Goal: Task Accomplishment & Management: Use online tool/utility

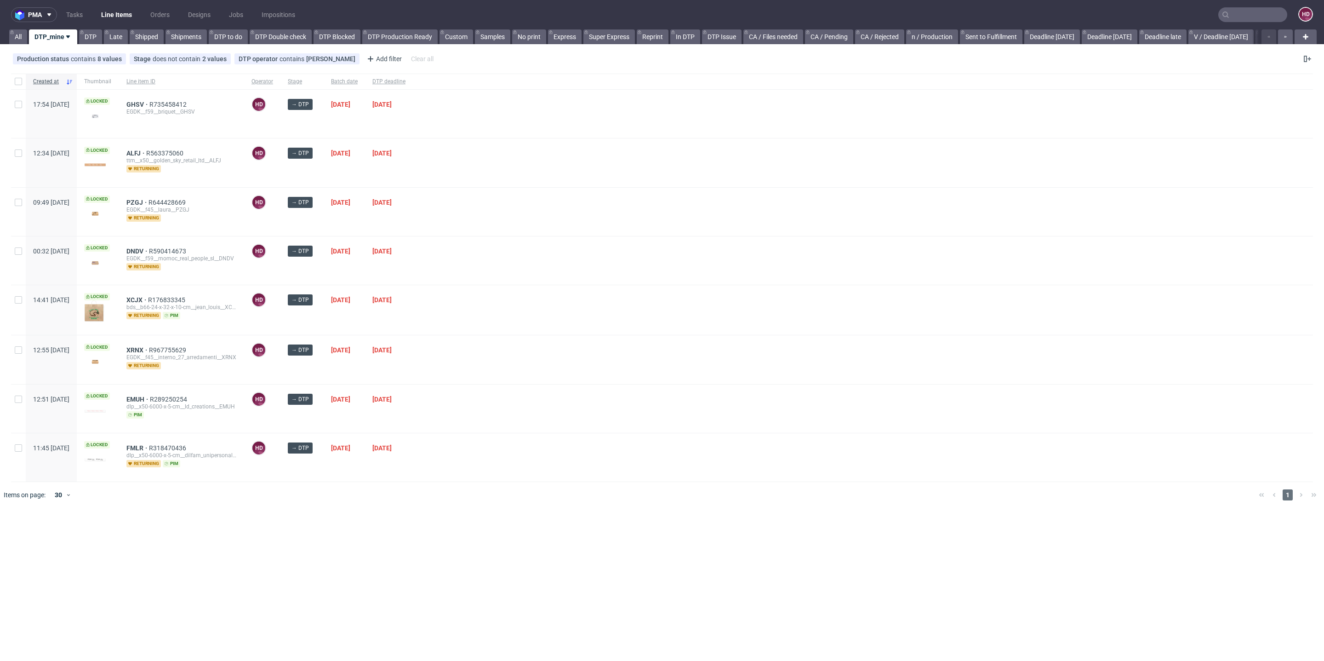
scroll to position [7, 0]
click at [406, 82] on span "DTP deadline" at bounding box center [388, 82] width 33 height 8
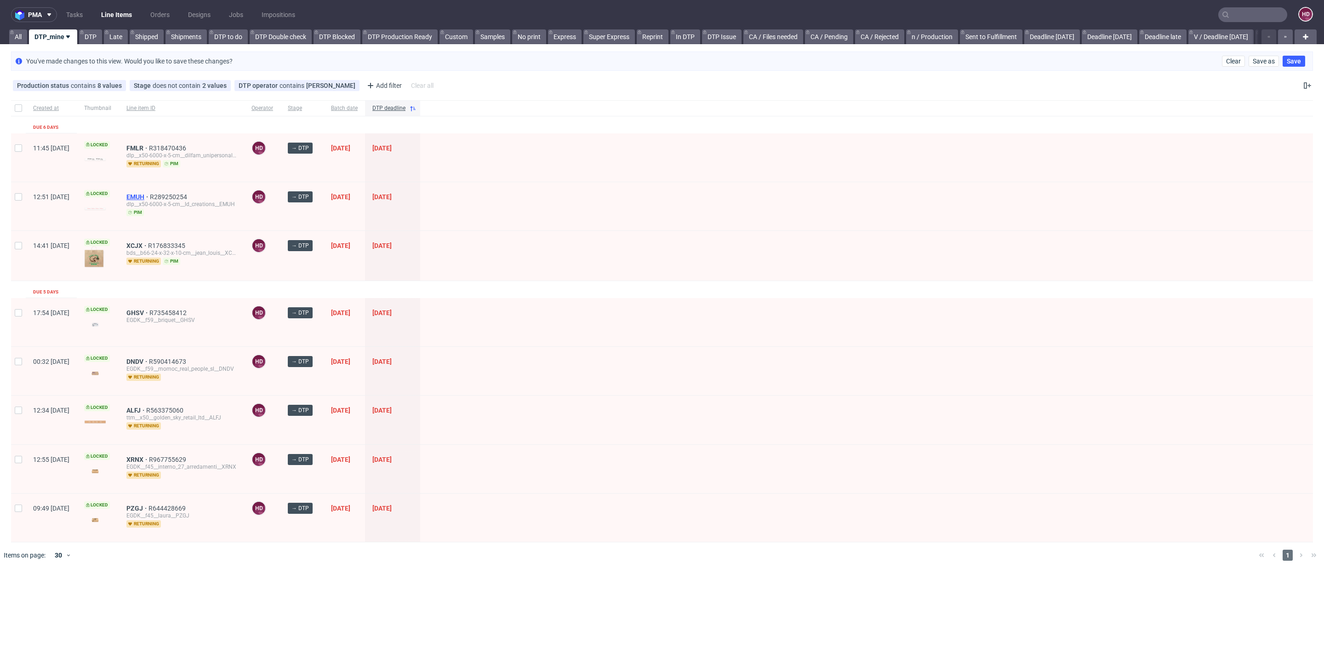
click at [150, 193] on span "EMUH" at bounding box center [137, 196] width 23 height 7
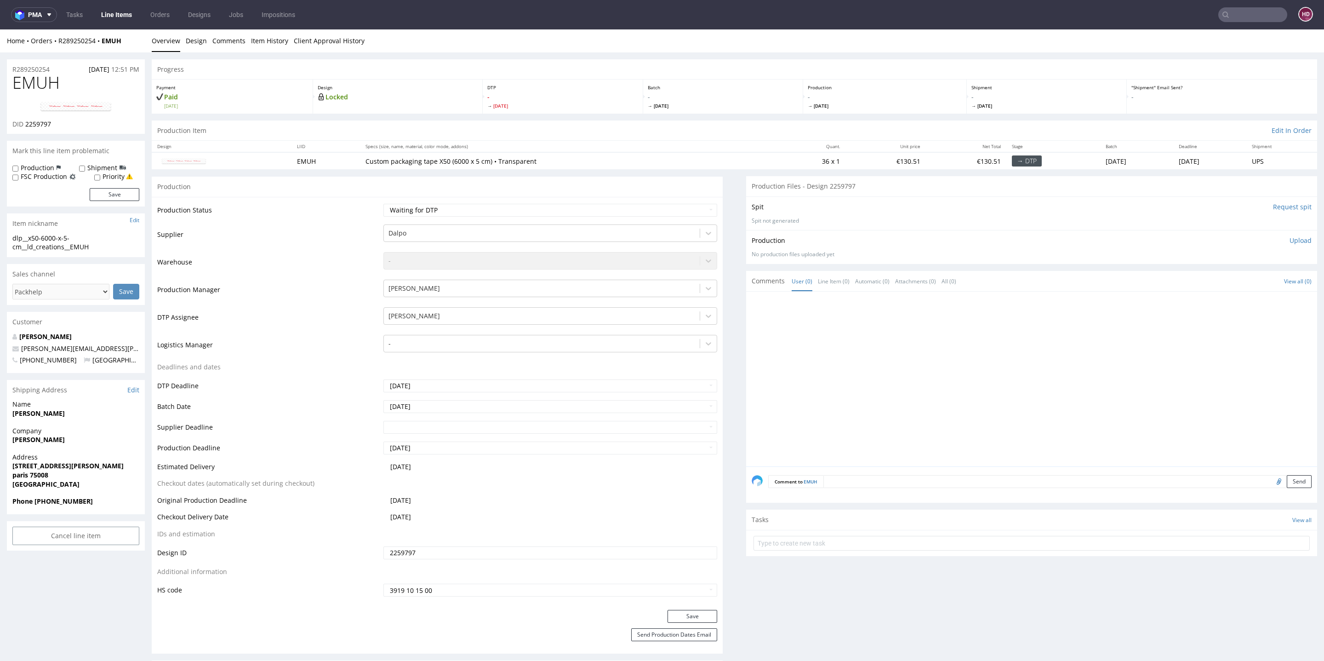
click at [206, 49] on div "Home Orders R289250254 EMUH Overview Design Comments Item History Client Approv…" at bounding box center [662, 40] width 1324 height 23
click at [202, 43] on link "Design" at bounding box center [196, 40] width 21 height 23
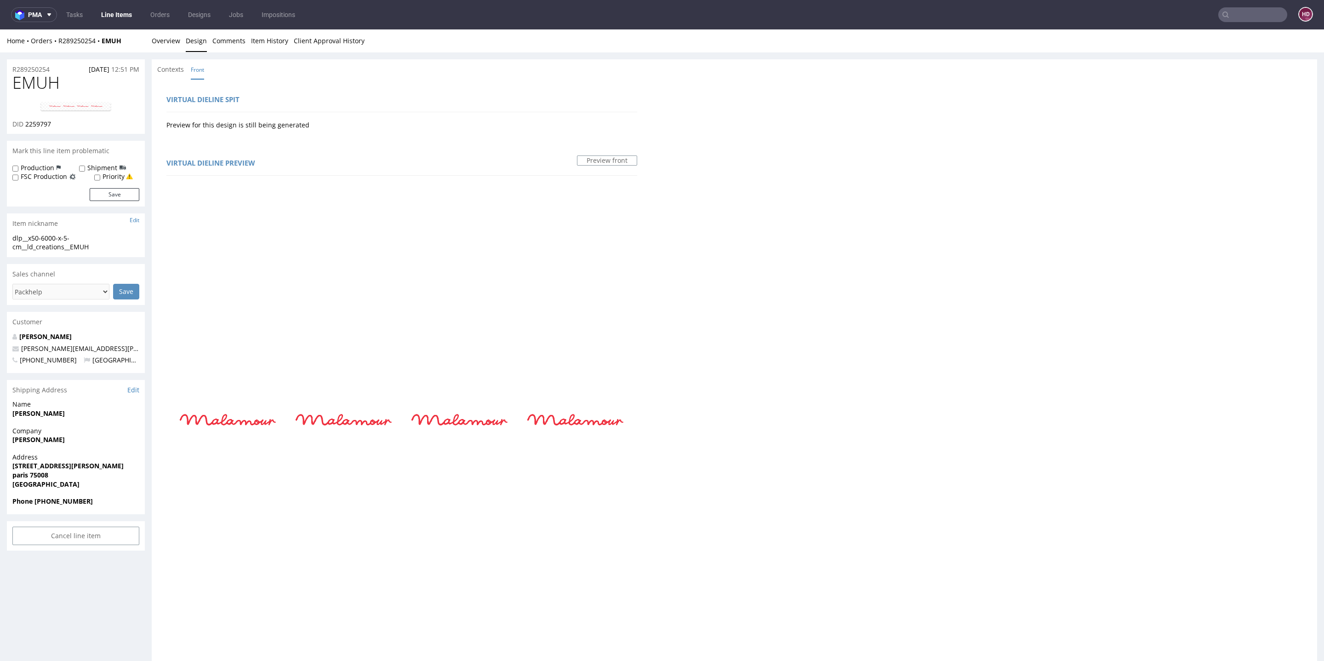
click at [175, 43] on link "Overview" at bounding box center [166, 40] width 29 height 23
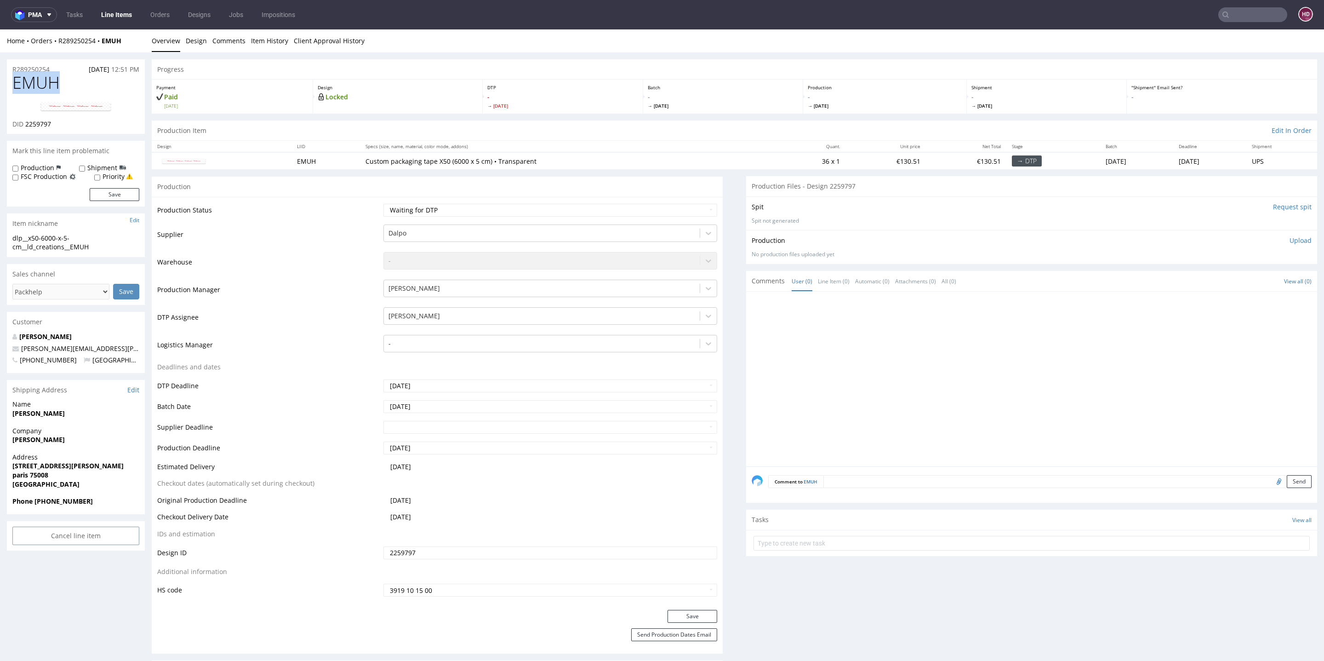
drag, startPoint x: 69, startPoint y: 88, endPoint x: 0, endPoint y: 78, distance: 69.2
copy span "EMUH"
drag, startPoint x: 53, startPoint y: 122, endPoint x: 25, endPoint y: 120, distance: 28.1
click at [25, 120] on div "DID 2259797" at bounding box center [75, 124] width 127 height 9
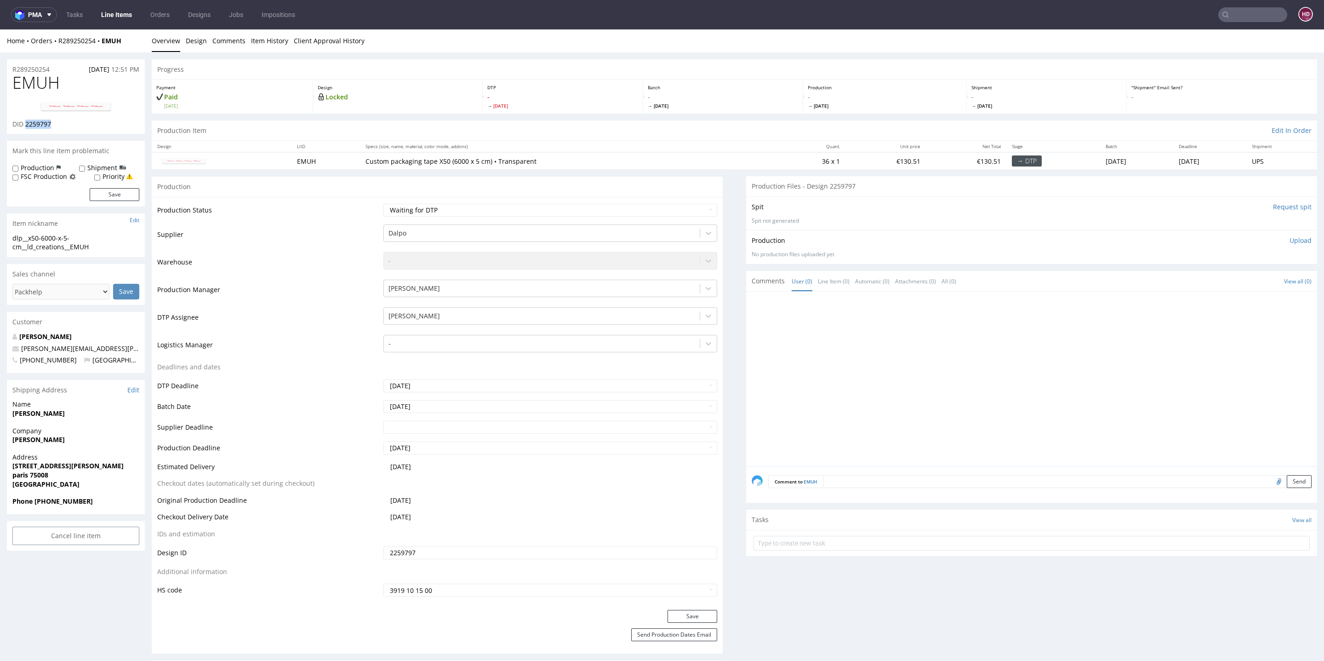
copy span "2259797"
click at [191, 40] on link "Design" at bounding box center [196, 40] width 21 height 23
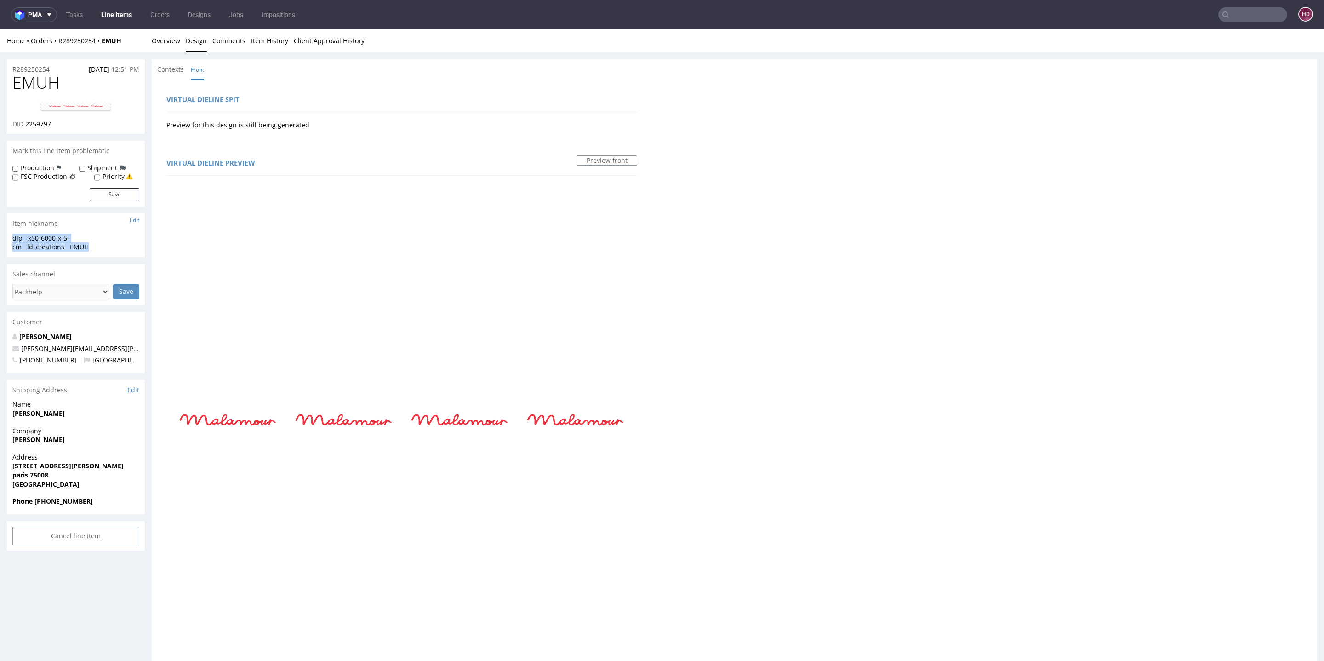
drag, startPoint x: 100, startPoint y: 250, endPoint x: 5, endPoint y: 231, distance: 97.6
click at [5, 231] on div "R289250254 [DATE] 12:51 PM EMUH DID 2259797 Mark this line item problematic Pro…" at bounding box center [662, 527] width 1324 height 951
copy section "dlp__x50-6000-x-5-cm__ld_creations__EMUH"
click at [61, 68] on div "R289250254 [DATE] 12:51 PM" at bounding box center [76, 66] width 138 height 15
drag, startPoint x: 61, startPoint y: 68, endPoint x: 29, endPoint y: 68, distance: 31.7
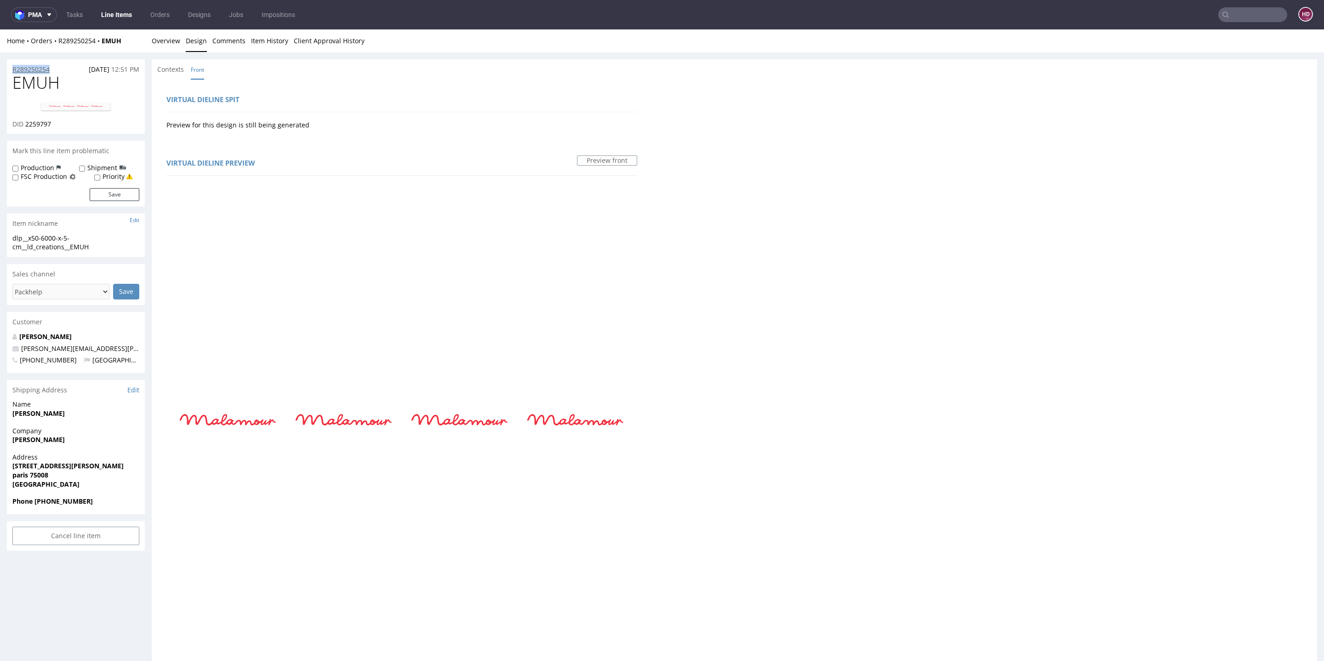
click at [29, 68] on div "R289250254 [DATE] 12:51 PM" at bounding box center [76, 66] width 138 height 15
copy p "R289250254"
click at [61, 124] on div "DID 2259797" at bounding box center [75, 124] width 127 height 9
drag, startPoint x: 59, startPoint y: 124, endPoint x: 47, endPoint y: 124, distance: 12.4
click at [47, 124] on div "DID 2259797" at bounding box center [75, 124] width 127 height 9
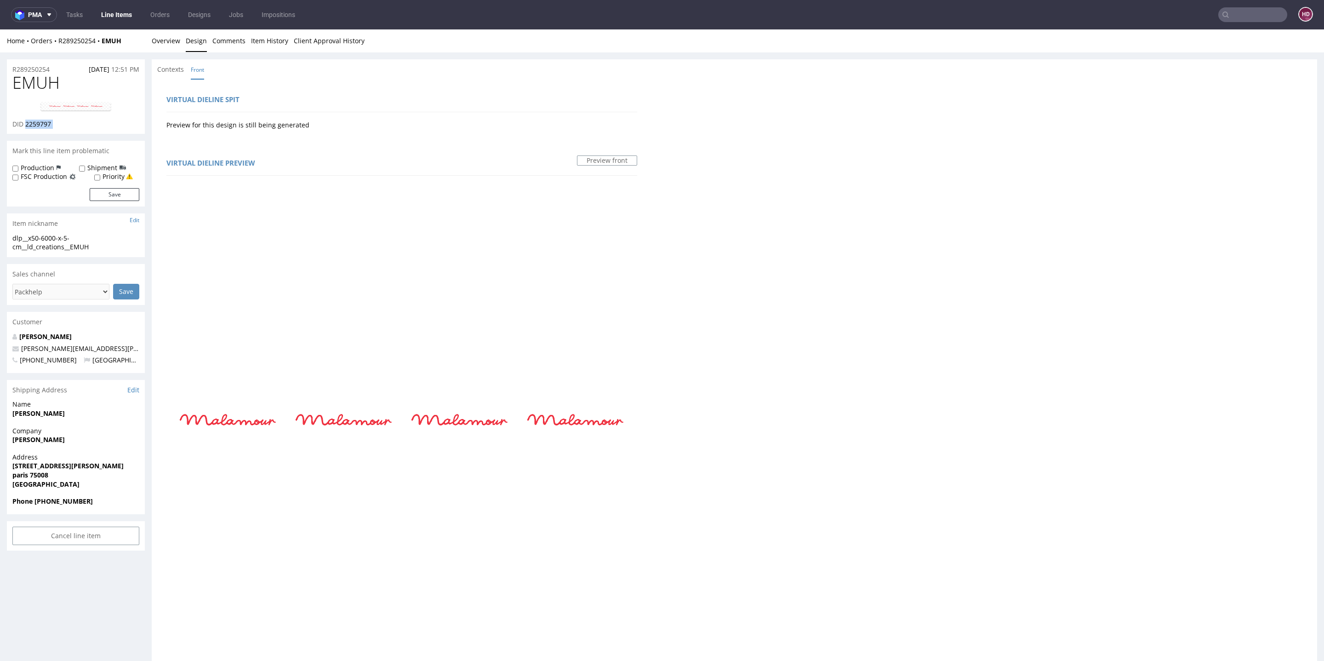
copy div "2259797"
click at [66, 104] on img at bounding box center [76, 106] width 74 height 11
click at [157, 41] on link "Overview" at bounding box center [166, 40] width 29 height 23
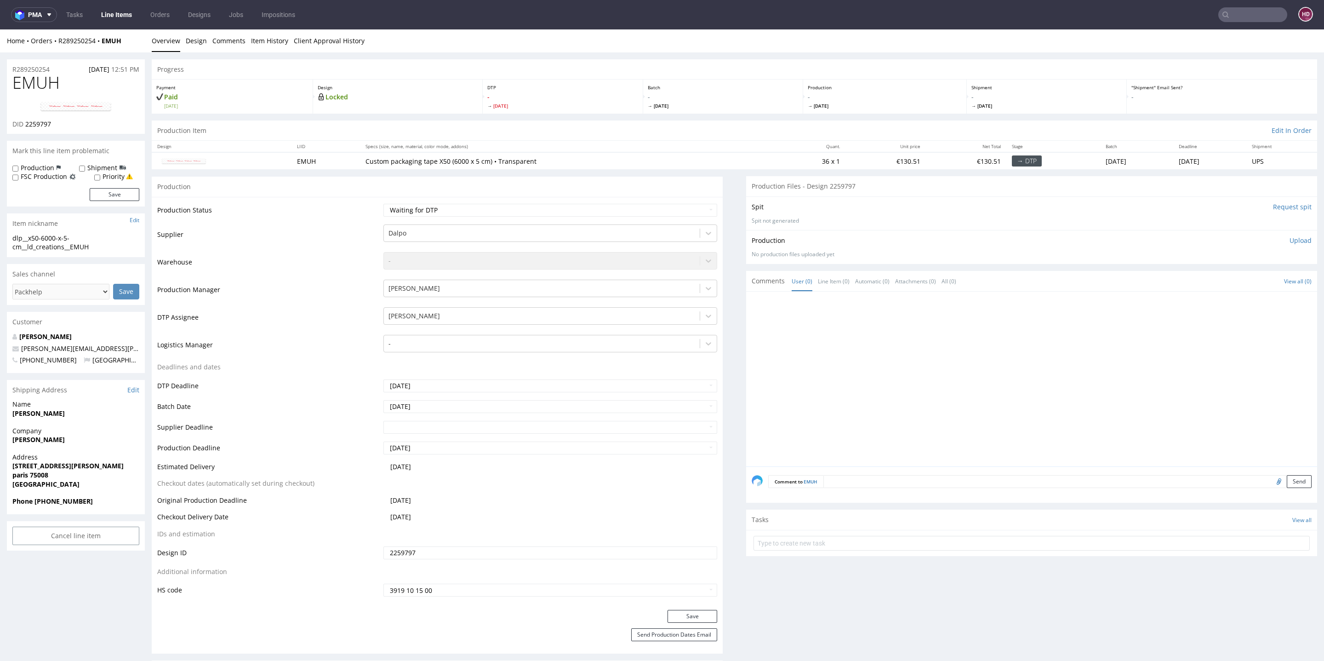
click at [1268, 246] on div "Production Upload No production files uploaded yet Description (optional) Add f…" at bounding box center [1032, 247] width 560 height 22
click at [1290, 241] on p "Upload" at bounding box center [1301, 240] width 22 height 9
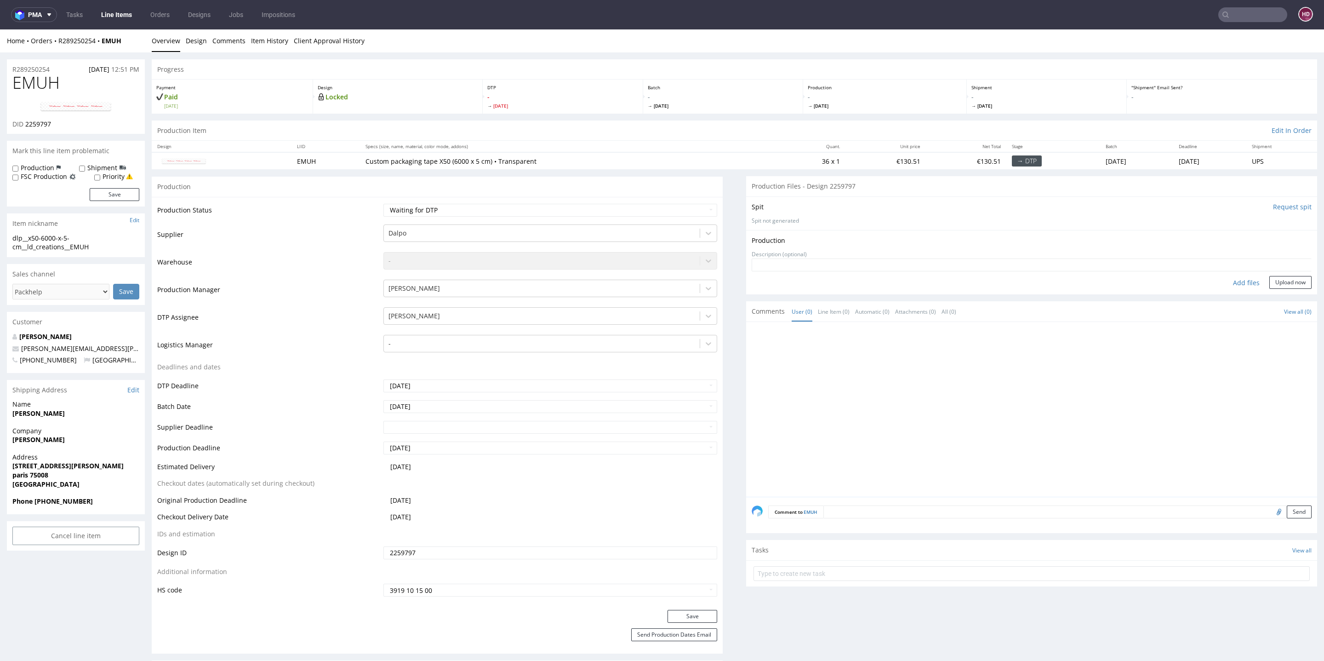
click at [1226, 287] on div "Add files" at bounding box center [1247, 283] width 46 height 14
type input "C:\fakepath\ dlp__x50-6000-x-5-cm__ld_creations__EMUH__d2259797__oR289250254.pdf"
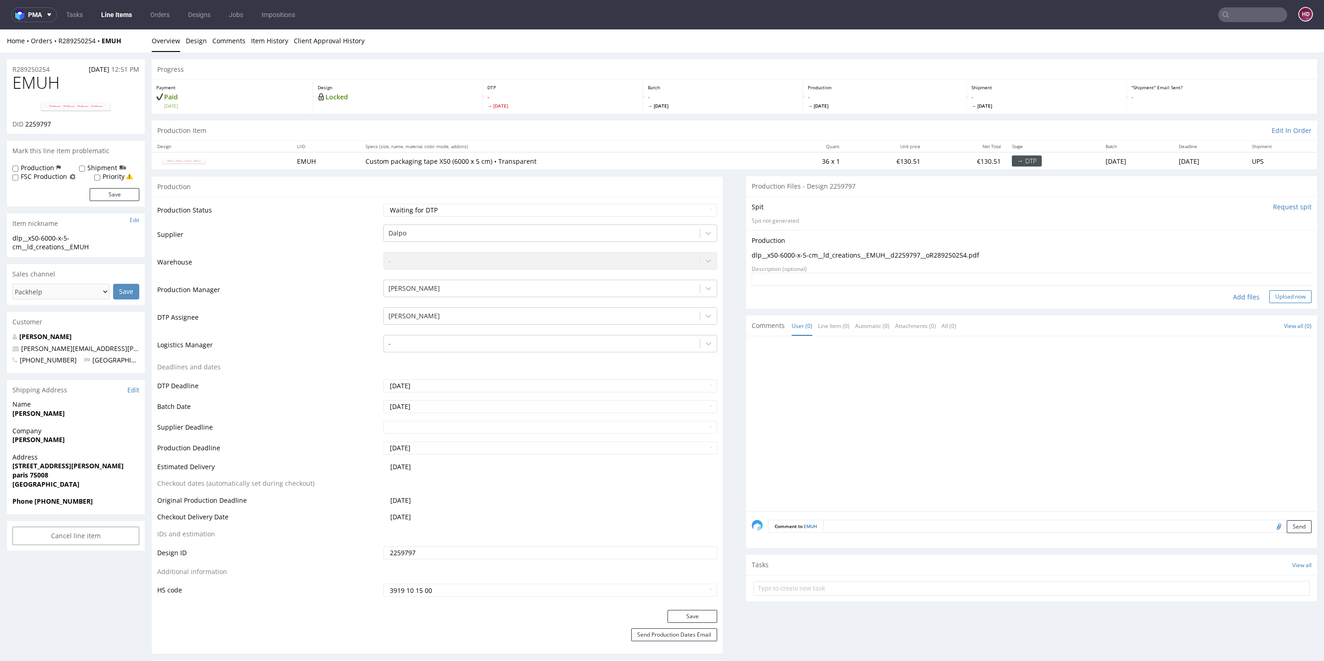
click at [1270, 296] on button "Upload now" at bounding box center [1291, 296] width 42 height 13
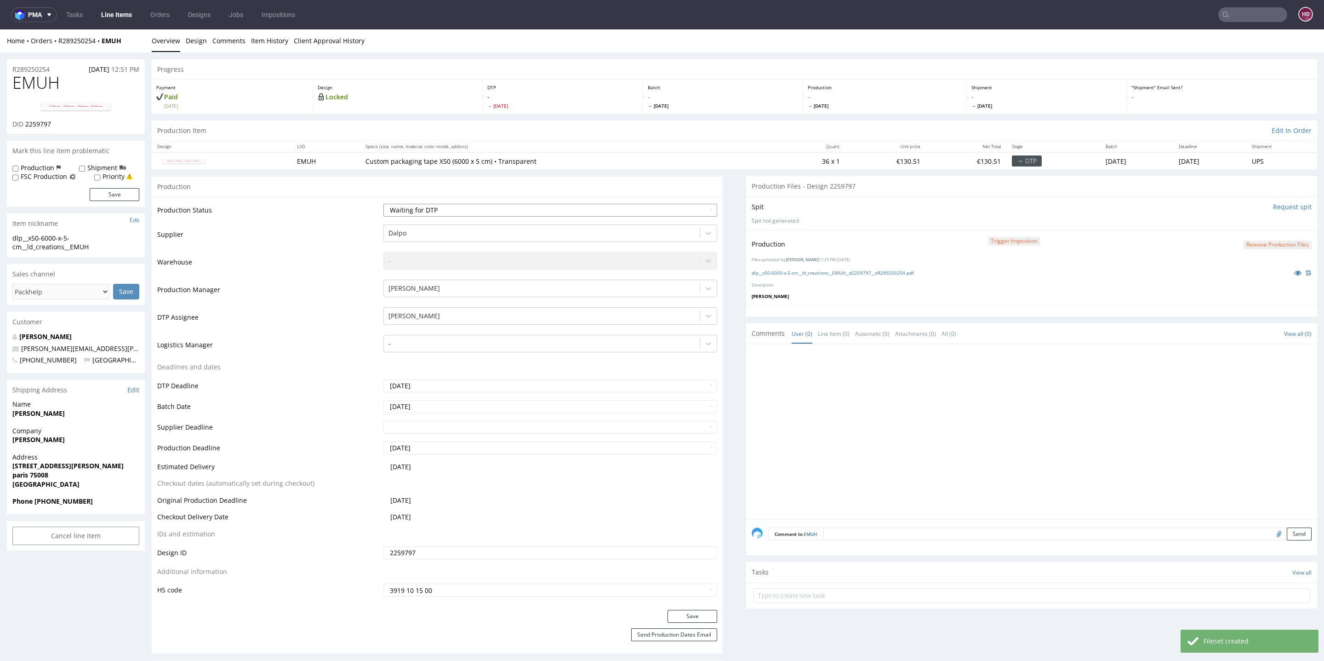
click at [613, 209] on select "Waiting for Artwork Waiting for Diecut Waiting for Mockup Waiting for DTP Waiti…" at bounding box center [551, 210] width 334 height 13
click at [384, 204] on select "Waiting for Artwork Waiting for Diecut Waiting for Mockup Waiting for DTP Waiti…" at bounding box center [551, 210] width 334 height 13
click at [686, 611] on button "Save" at bounding box center [693, 616] width 50 height 13
click at [565, 211] on select "Waiting for Artwork Waiting for Diecut Waiting for Mockup Waiting for DTP Waiti…" at bounding box center [551, 210] width 334 height 13
select select "dtp_production_ready"
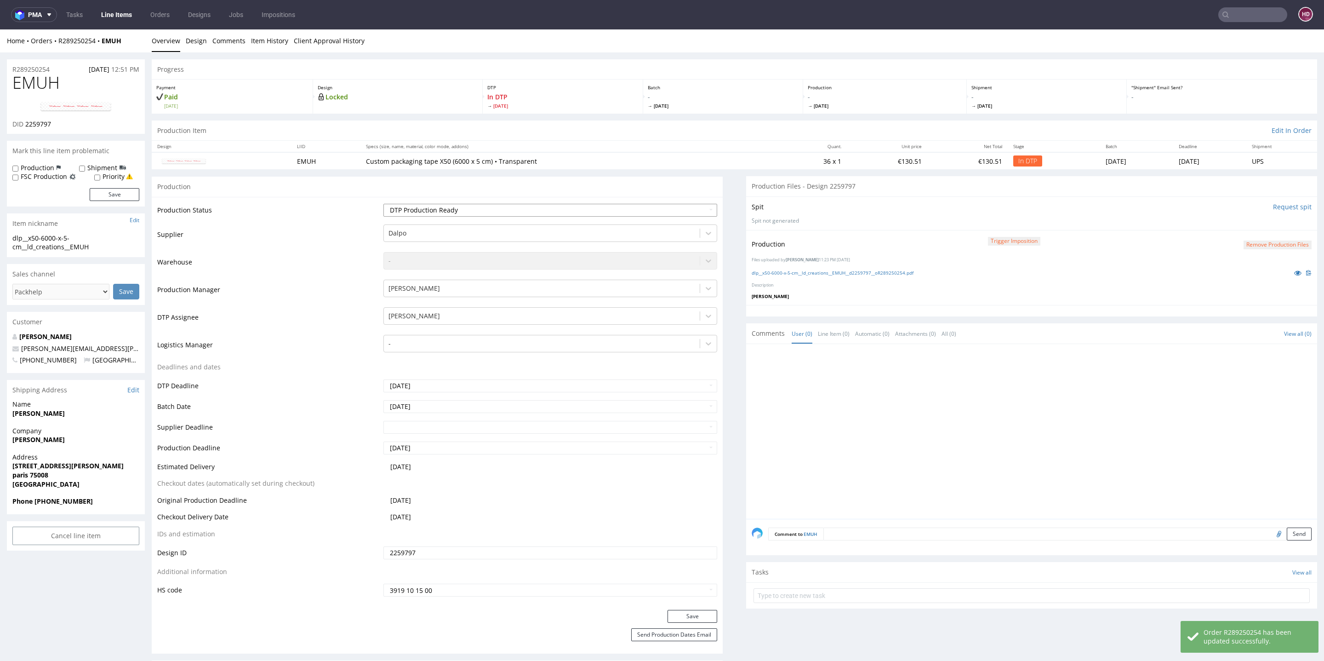
click at [384, 204] on select "Waiting for Artwork Waiting for Diecut Waiting for Mockup Waiting for DTP Waiti…" at bounding box center [551, 210] width 334 height 13
click at [683, 626] on div "Save" at bounding box center [437, 619] width 571 height 18
click at [684, 618] on button "Save" at bounding box center [693, 616] width 50 height 13
click at [105, 12] on link "Line Items" at bounding box center [117, 14] width 42 height 15
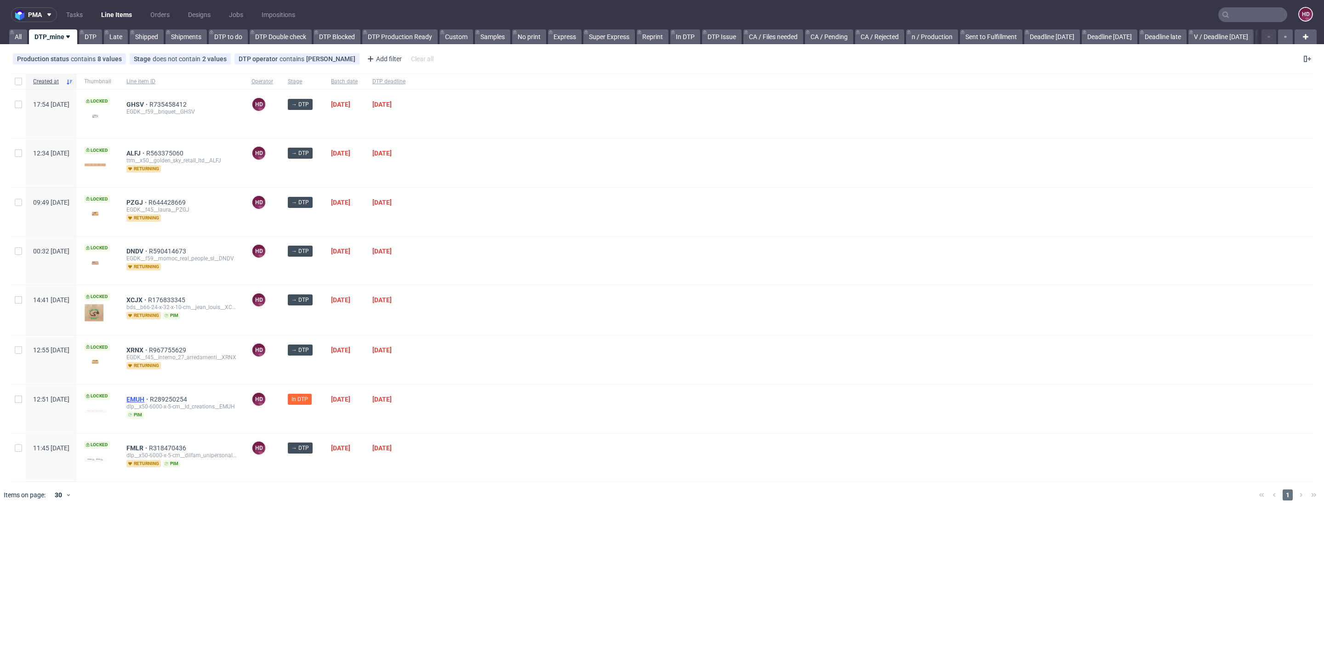
click at [150, 395] on span "EMUH" at bounding box center [137, 398] width 23 height 7
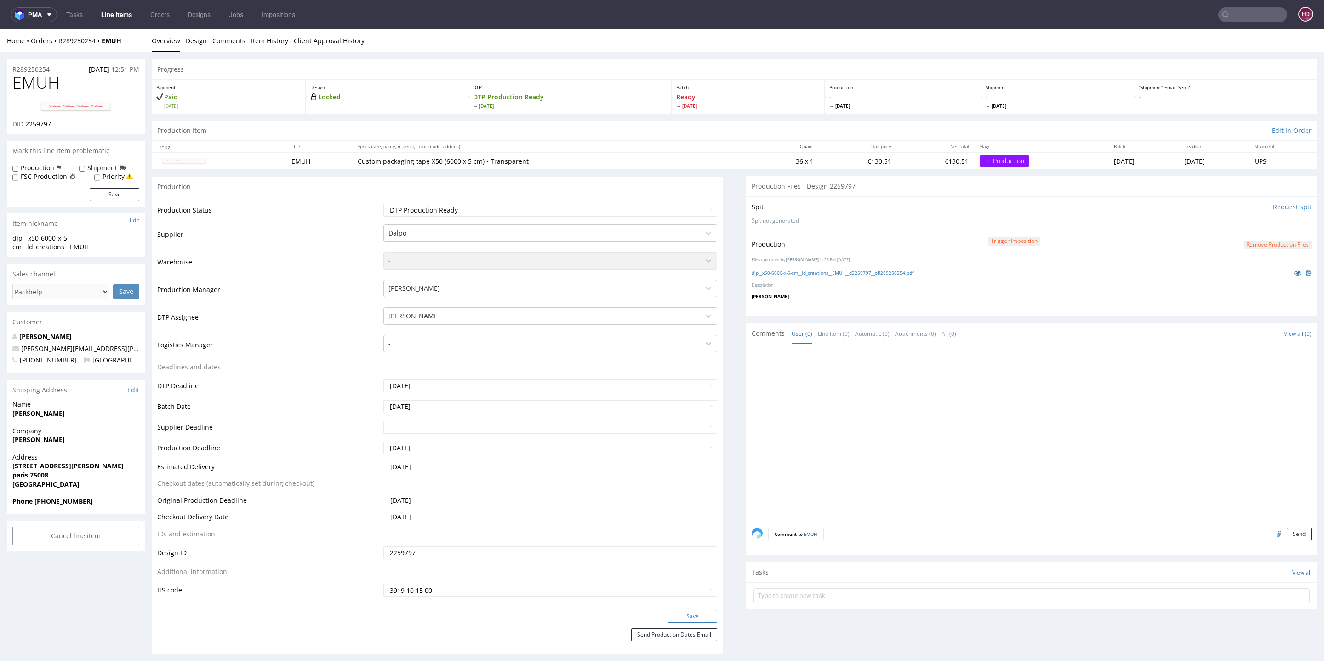
click at [686, 615] on button "Save" at bounding box center [693, 616] width 50 height 13
click at [127, 18] on link "Line Items" at bounding box center [117, 14] width 42 height 15
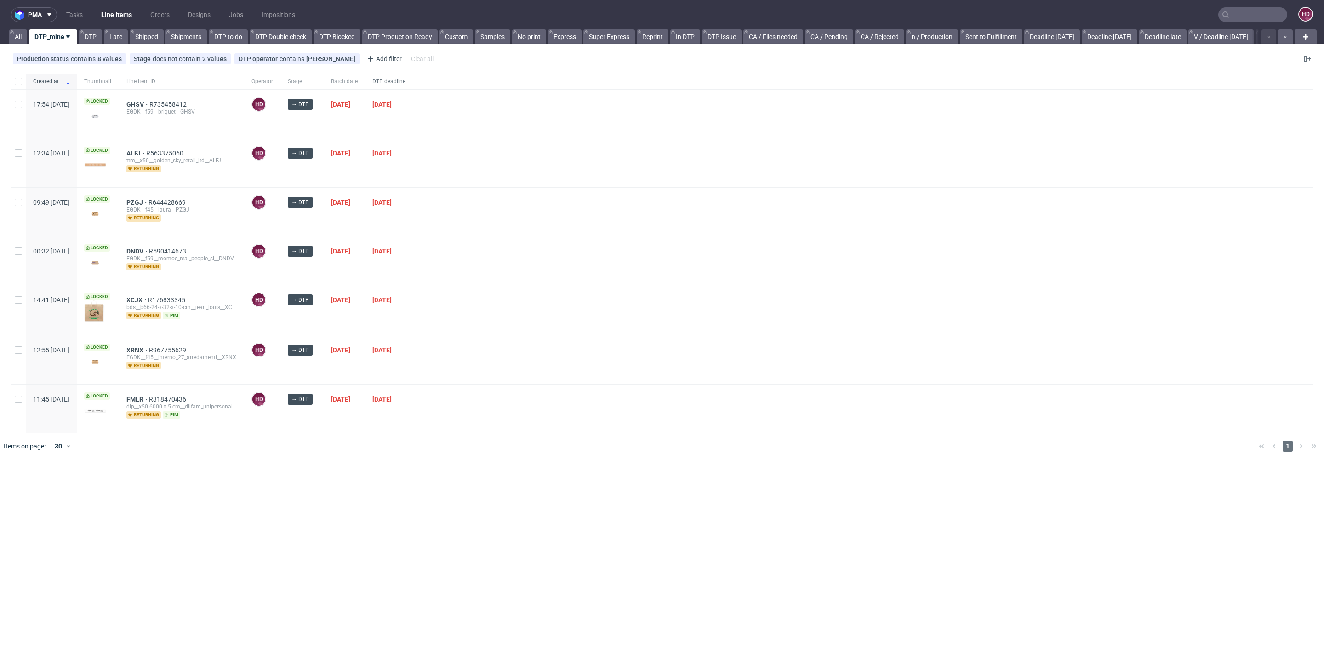
click at [406, 83] on span "DTP deadline" at bounding box center [388, 82] width 33 height 8
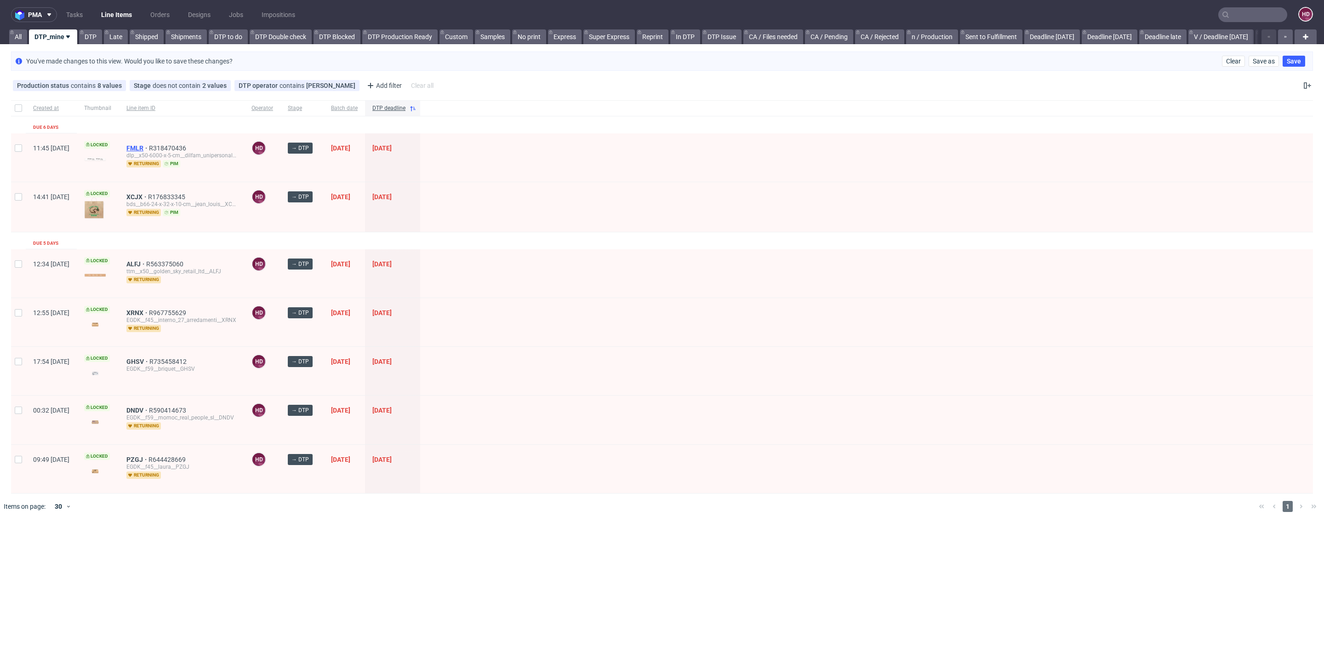
click at [149, 146] on span "FMLR" at bounding box center [137, 147] width 23 height 7
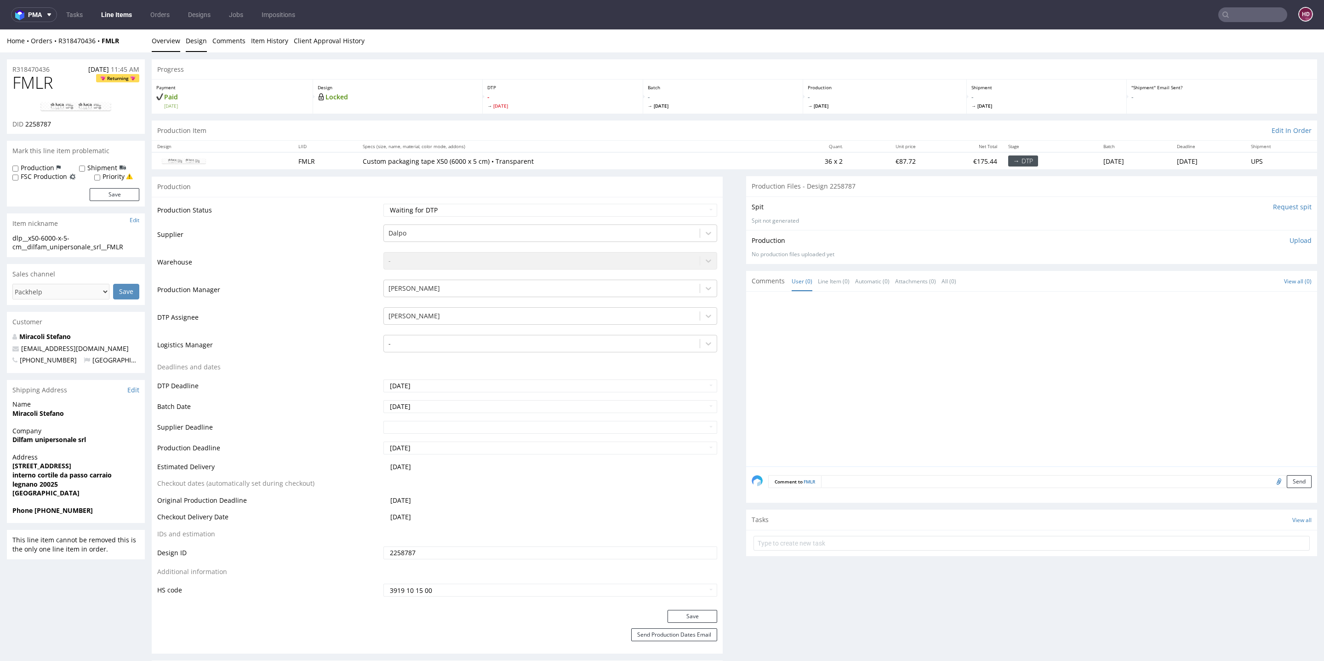
click at [199, 45] on link "Design" at bounding box center [196, 40] width 21 height 23
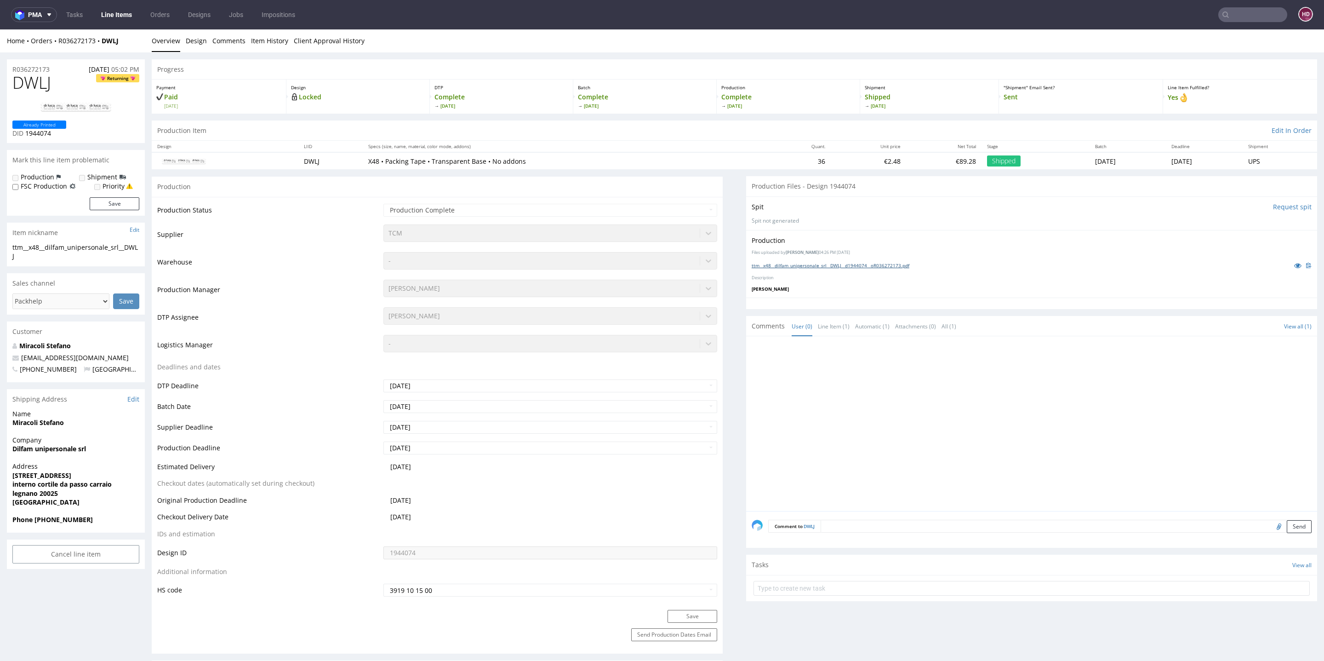
click at [780, 264] on link "ttm__x48__dilfam_unipersonale_srl__DWLJ__d1944074__oR036272173.pdf" at bounding box center [831, 265] width 158 height 6
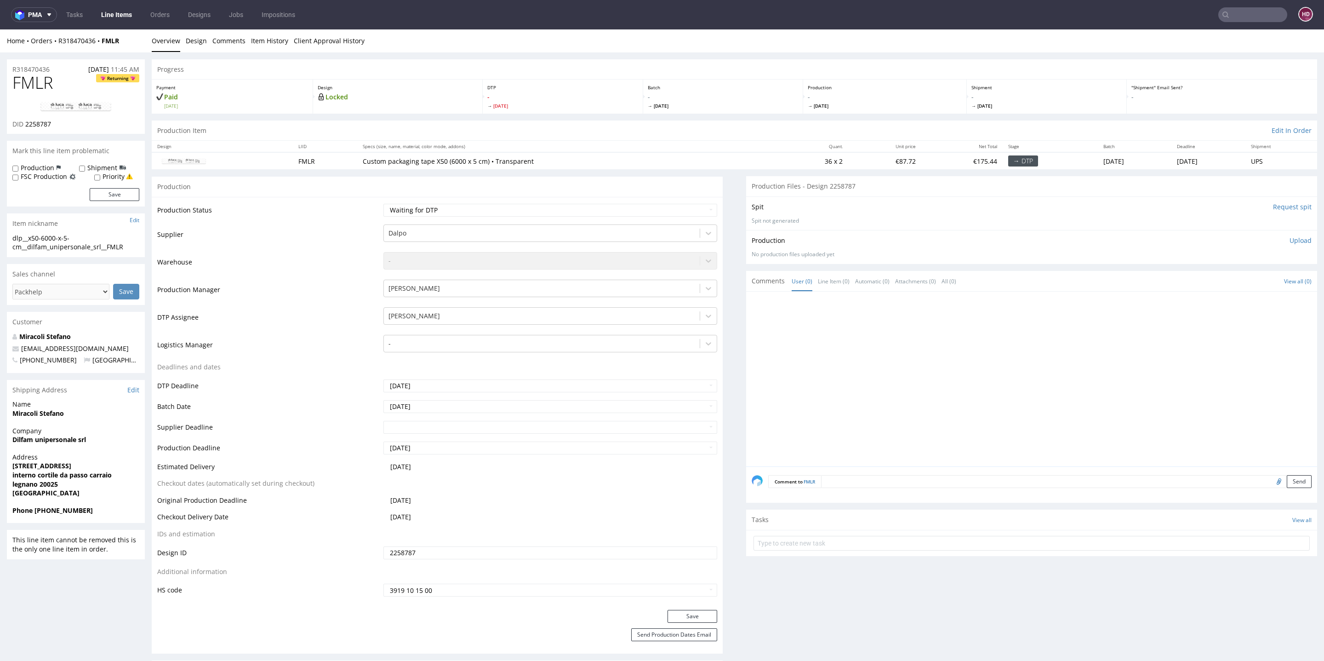
click at [58, 102] on img at bounding box center [76, 106] width 74 height 11
click at [67, 82] on h1 "FMLR Returning" at bounding box center [75, 83] width 127 height 18
drag, startPoint x: 57, startPoint y: 82, endPoint x: 0, endPoint y: 77, distance: 57.7
copy span "FMLR"
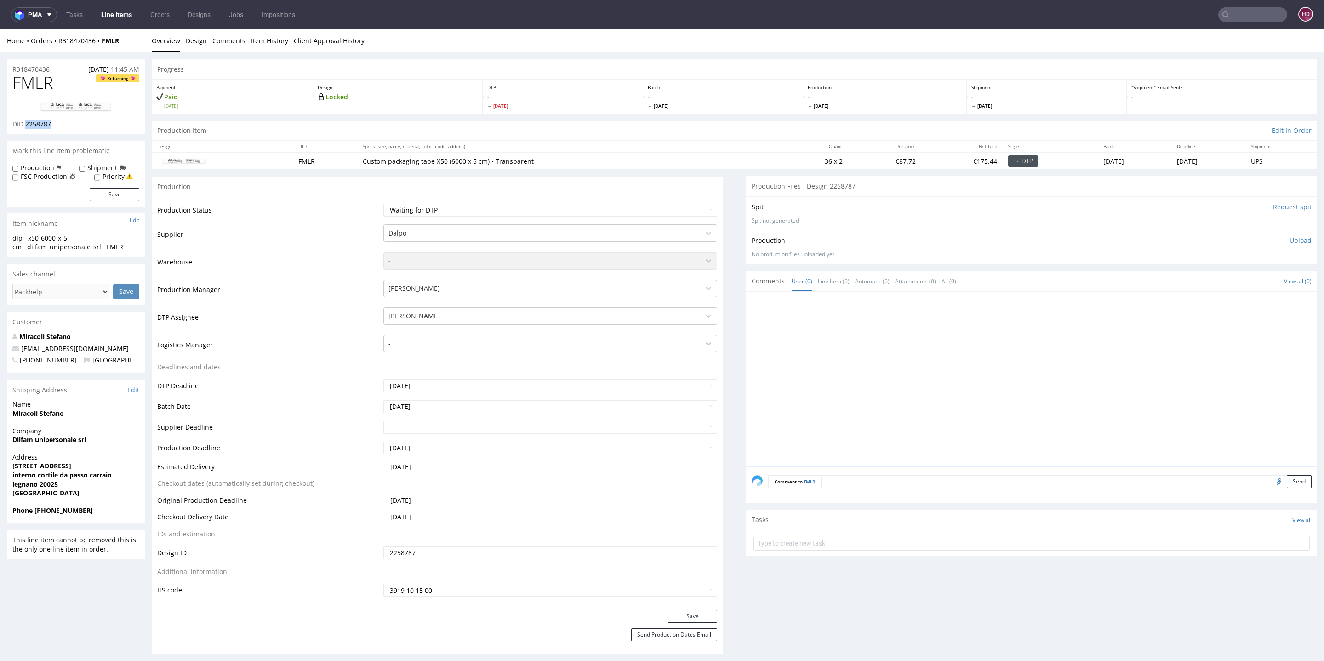
drag, startPoint x: 57, startPoint y: 124, endPoint x: 24, endPoint y: 123, distance: 32.7
click at [24, 123] on div "DID 2258787" at bounding box center [75, 124] width 127 height 9
copy span "2258787"
click at [192, 40] on link "Design" at bounding box center [196, 40] width 21 height 23
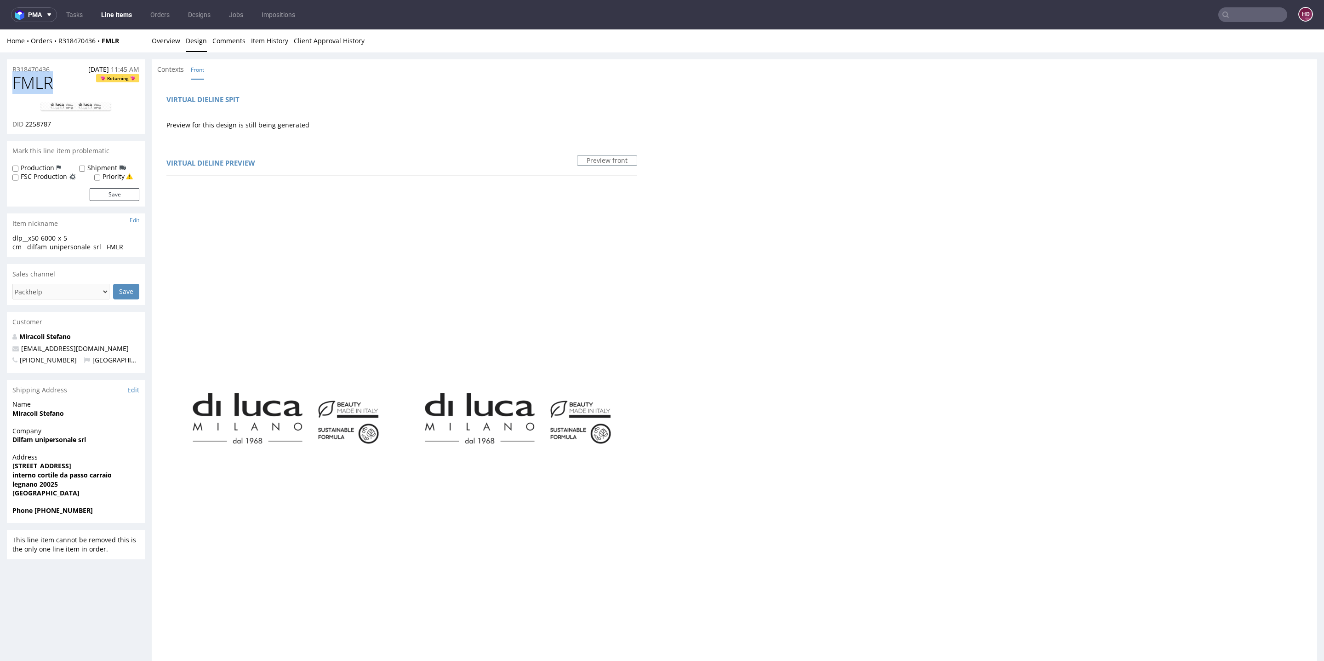
drag, startPoint x: 72, startPoint y: 79, endPoint x: 0, endPoint y: 192, distance: 134.2
click at [0, 86] on div "R318470436 [DATE] 11:45 AM FMLR Returning DID 2258787 Mark this line item probl…" at bounding box center [662, 521] width 1324 height 939
copy span "FMLR"
drag, startPoint x: 55, startPoint y: 122, endPoint x: 25, endPoint y: 124, distance: 29.9
click at [25, 124] on div "DID 2258787" at bounding box center [75, 124] width 127 height 9
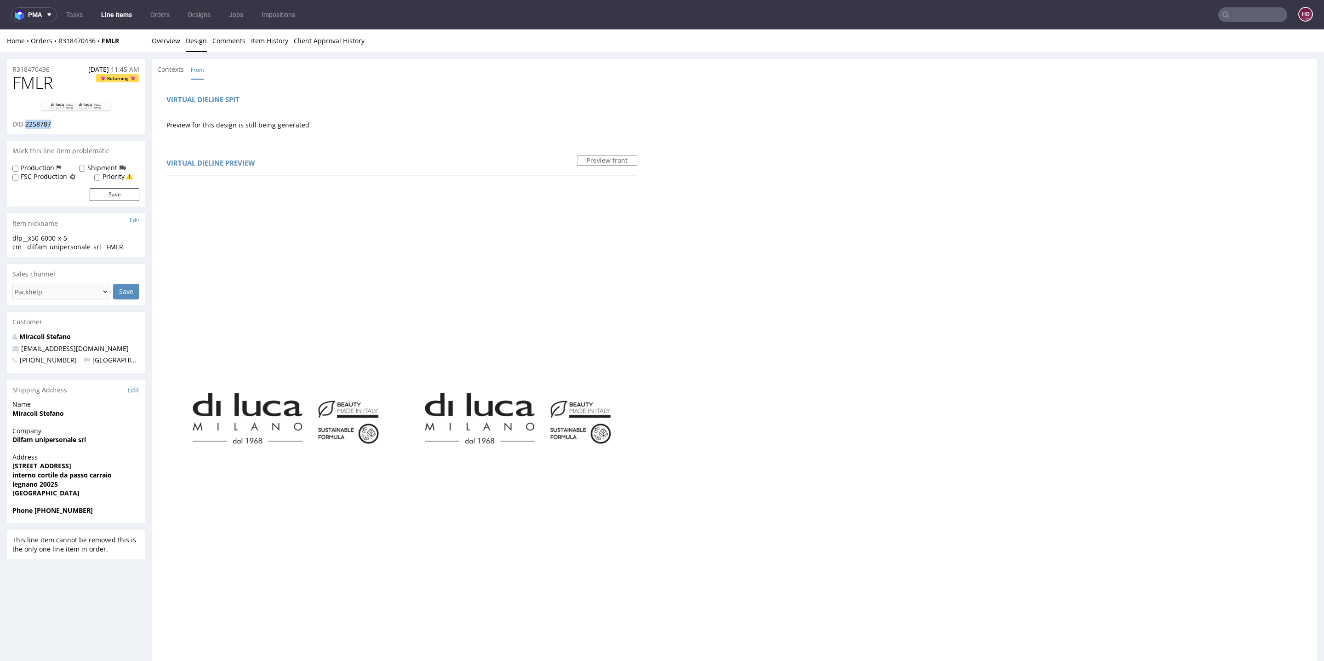
copy span "2258787"
drag, startPoint x: 125, startPoint y: 247, endPoint x: 7, endPoint y: 238, distance: 117.7
click at [7, 238] on div "dlp__x50-6000-x-5-cm__dilfam_unipersonale_srl__FMLR dlp__x50-6000-x-5-cm __dilf…" at bounding box center [76, 245] width 138 height 23
copy div "dlp__x50-6000-x-5-cm__dilfam_unipersonale_srl__FMLR"
drag, startPoint x: 10, startPoint y: 68, endPoint x: 4, endPoint y: 69, distance: 6.0
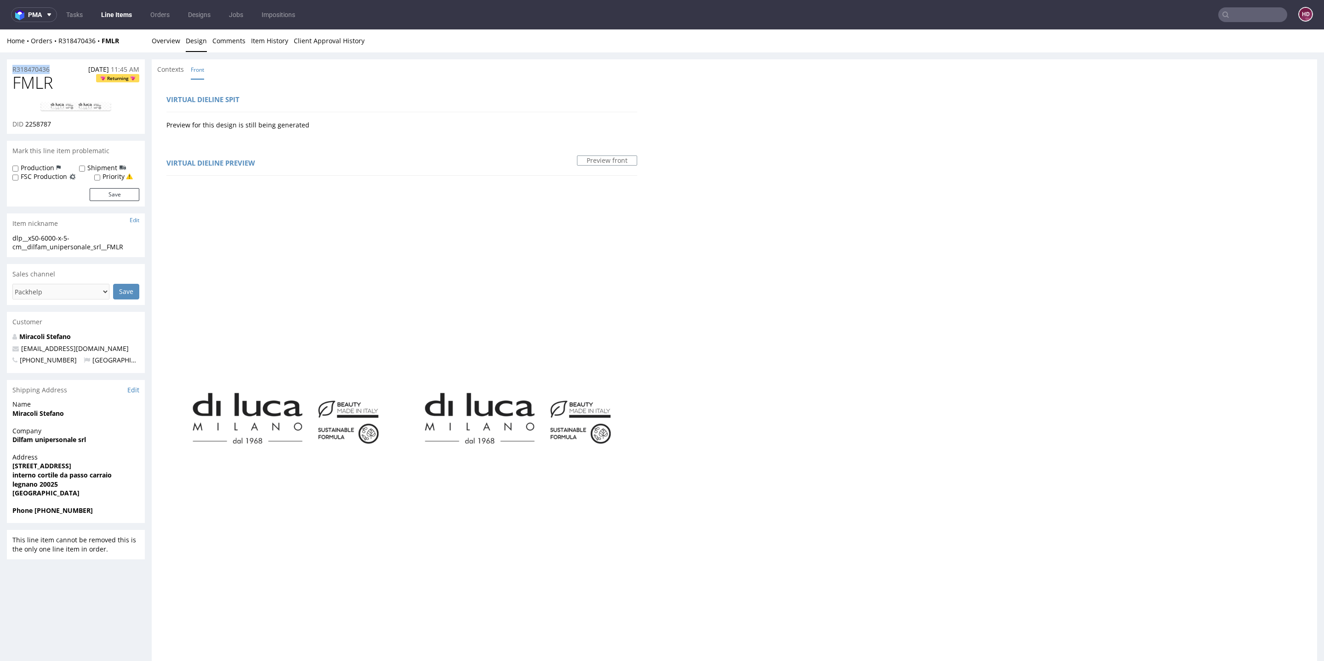
click at [4, 69] on div "R318470436 [DATE] 11:45 AM FMLR Returning DID 2258787 Mark this line item probl…" at bounding box center [662, 521] width 1324 height 939
drag, startPoint x: 57, startPoint y: 121, endPoint x: 26, endPoint y: 123, distance: 30.8
click at [26, 123] on div "DID 2258787" at bounding box center [75, 124] width 127 height 9
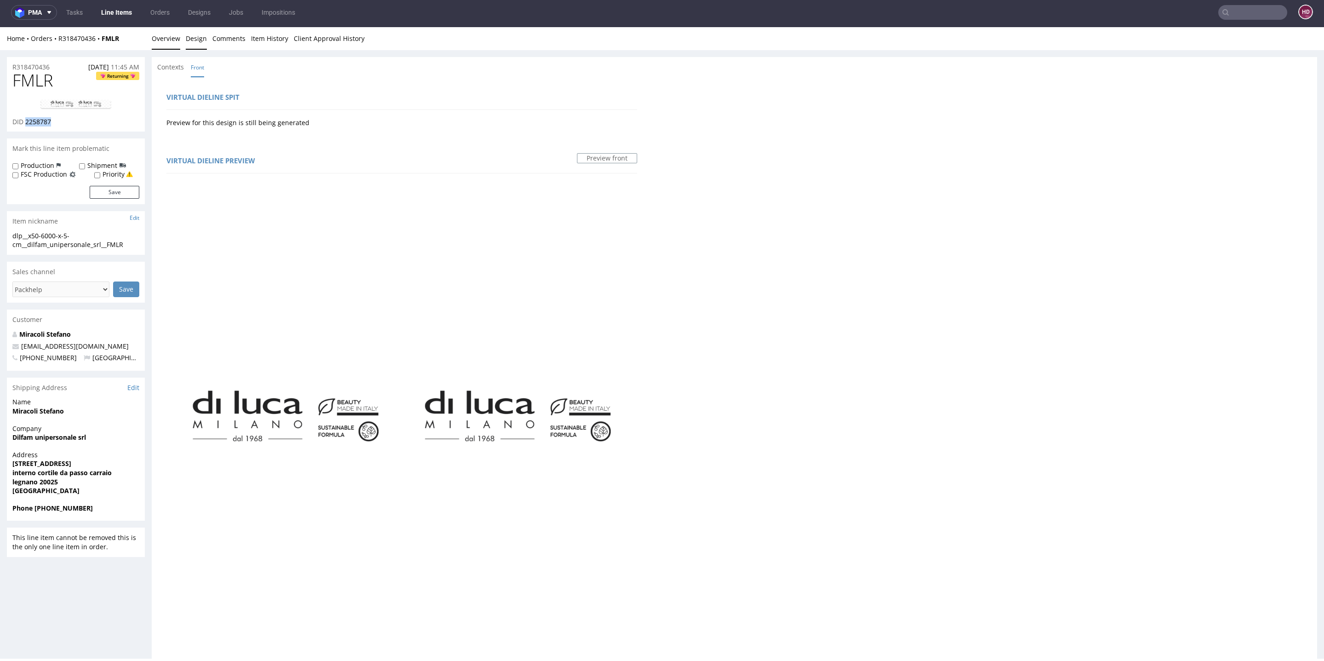
click at [166, 40] on link "Overview" at bounding box center [166, 38] width 29 height 23
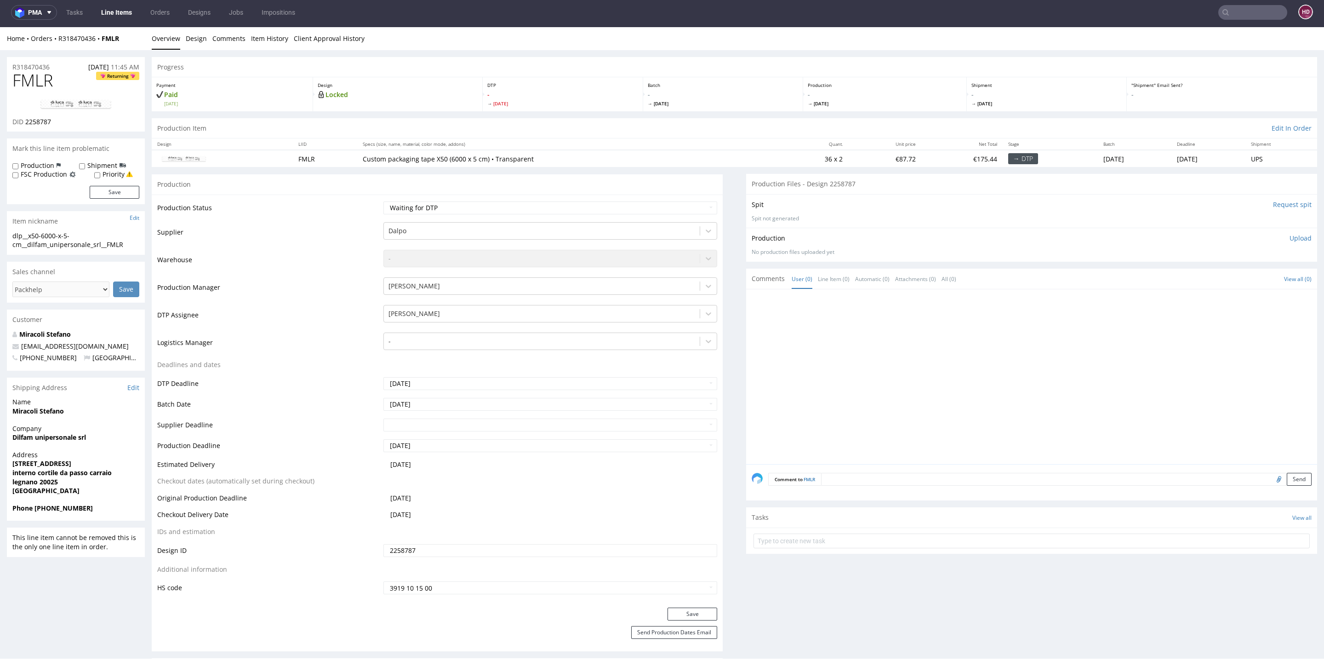
click at [1291, 237] on div "Production Upload No production files uploaded yet Description (optional) Add f…" at bounding box center [1031, 245] width 571 height 34
click at [1290, 235] on p "Upload" at bounding box center [1301, 238] width 22 height 9
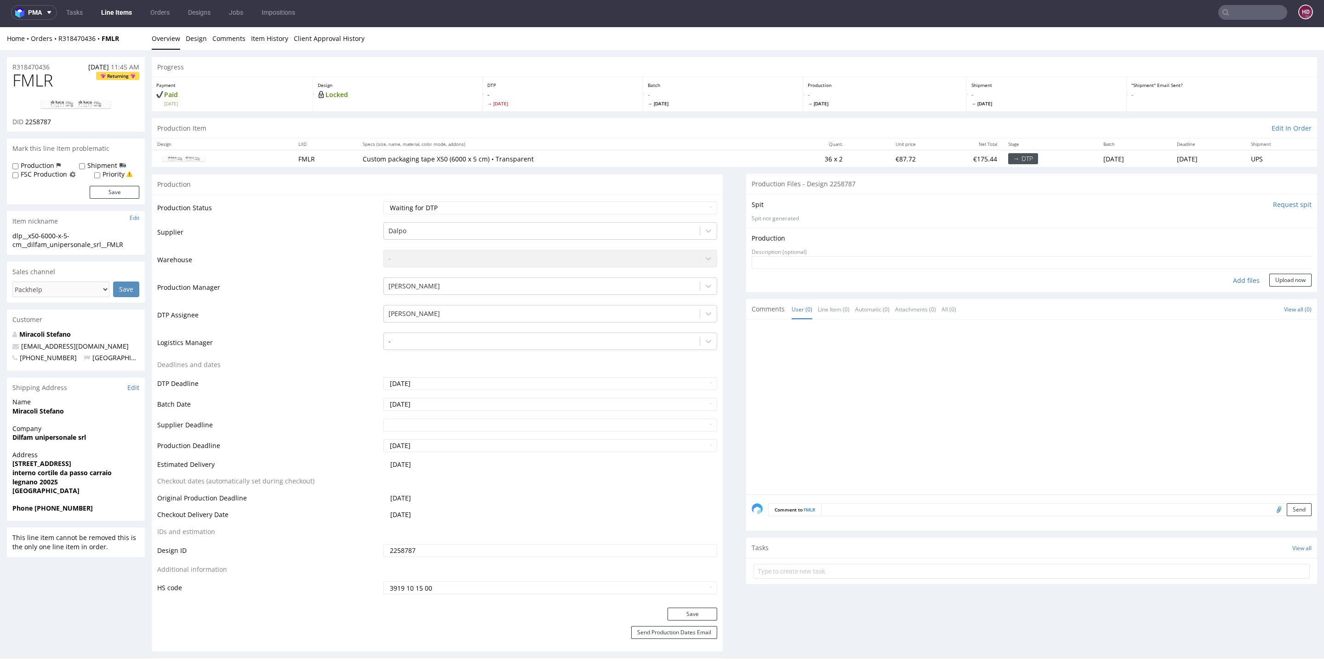
click at [1228, 278] on div "Add files" at bounding box center [1247, 281] width 46 height 14
type input "C:\fakepath\dlp__x50-6000-x-5-cm__dilfam_unipersonale_srl__FMLR__d2258787__oR31…"
click at [1270, 295] on button "Upload now" at bounding box center [1291, 294] width 42 height 13
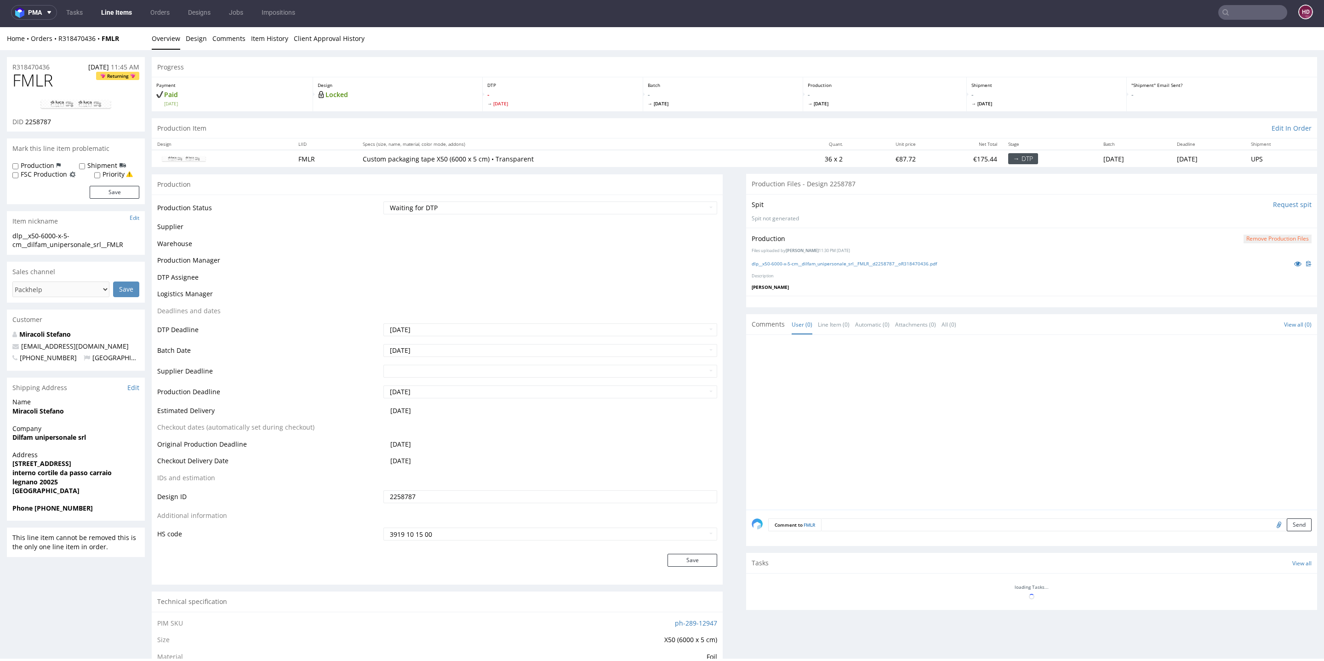
scroll to position [0, 0]
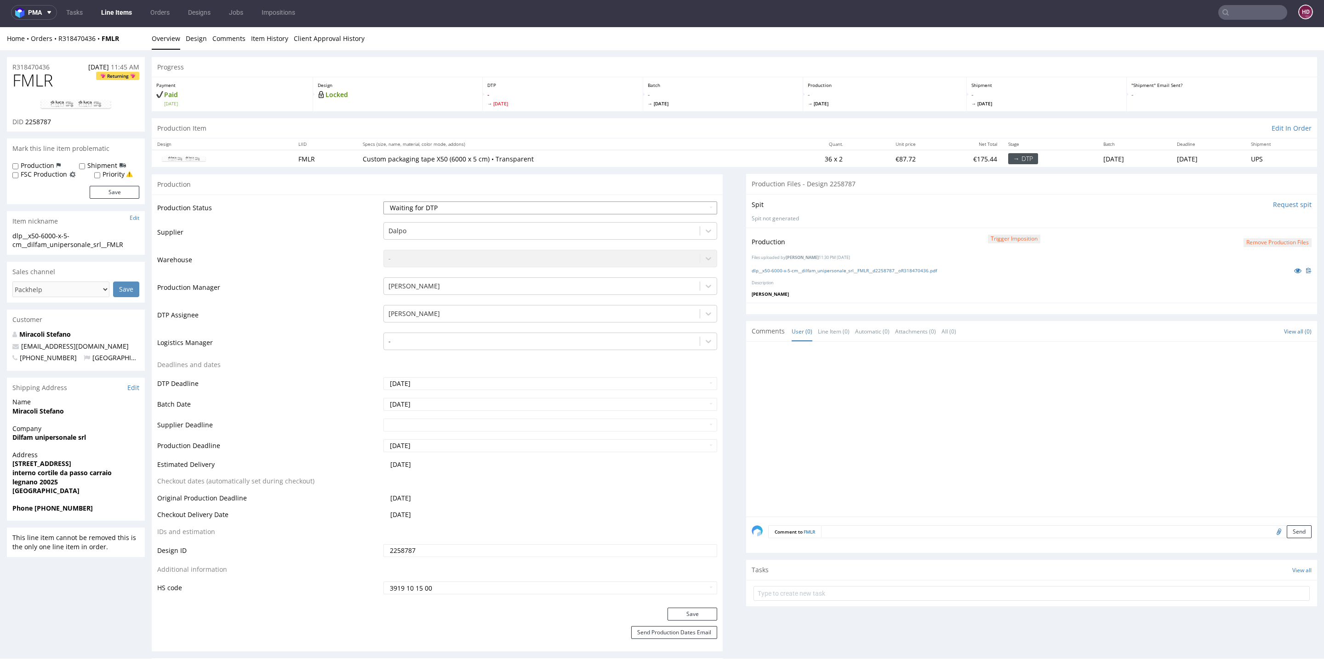
click at [556, 208] on select "Waiting for Artwork Waiting for Diecut Waiting for Mockup Waiting for DTP Waiti…" at bounding box center [551, 207] width 334 height 13
click at [384, 201] on select "Waiting for Artwork Waiting for Diecut Waiting for Mockup Waiting for DTP Waiti…" at bounding box center [551, 207] width 334 height 13
click at [682, 613] on button "Save" at bounding box center [693, 613] width 50 height 13
click at [859, 271] on link "dlp__x50-6000-x-5-cm__dilfam_unipersonale_srl__FMLR__d2258787__oR318470436.pdf" at bounding box center [844, 270] width 185 height 6
click at [429, 204] on select "Waiting for Artwork Waiting for Diecut Waiting for Mockup Waiting for DTP Waiti…" at bounding box center [551, 207] width 334 height 13
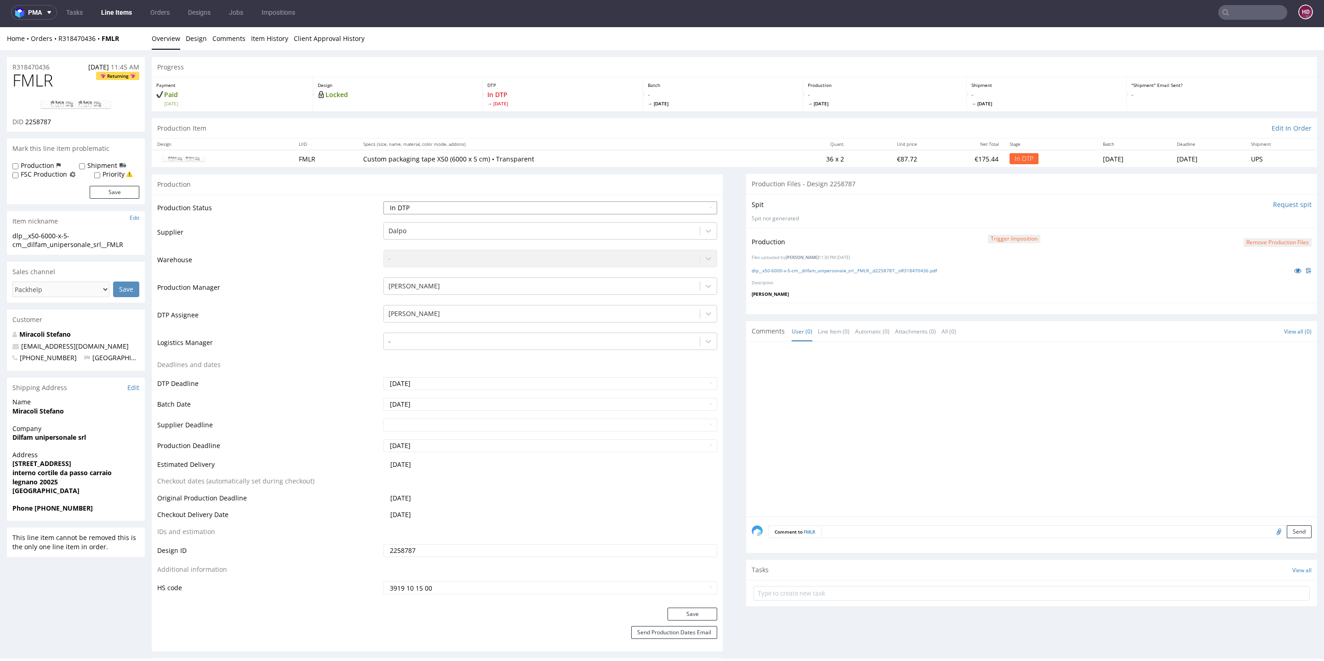
select select "dtp_production_ready"
click at [384, 201] on select "Waiting for Artwork Waiting for Diecut Waiting for Mockup Waiting for DTP Waiti…" at bounding box center [551, 207] width 334 height 13
click at [701, 613] on button "Save" at bounding box center [693, 613] width 50 height 13
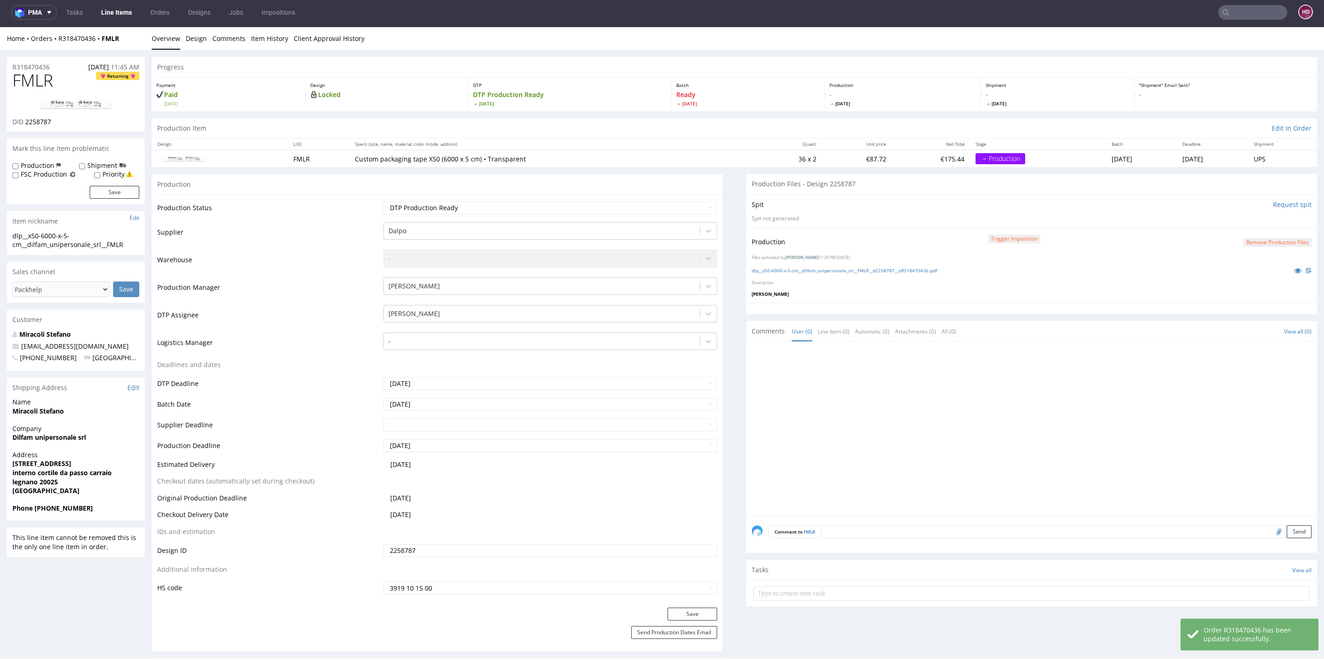
click at [106, 4] on nav "pma Tasks Line Items Orders Designs Jobs Impositions HD" at bounding box center [662, 12] width 1324 height 29
click at [107, 10] on link "Line Items" at bounding box center [117, 12] width 42 height 15
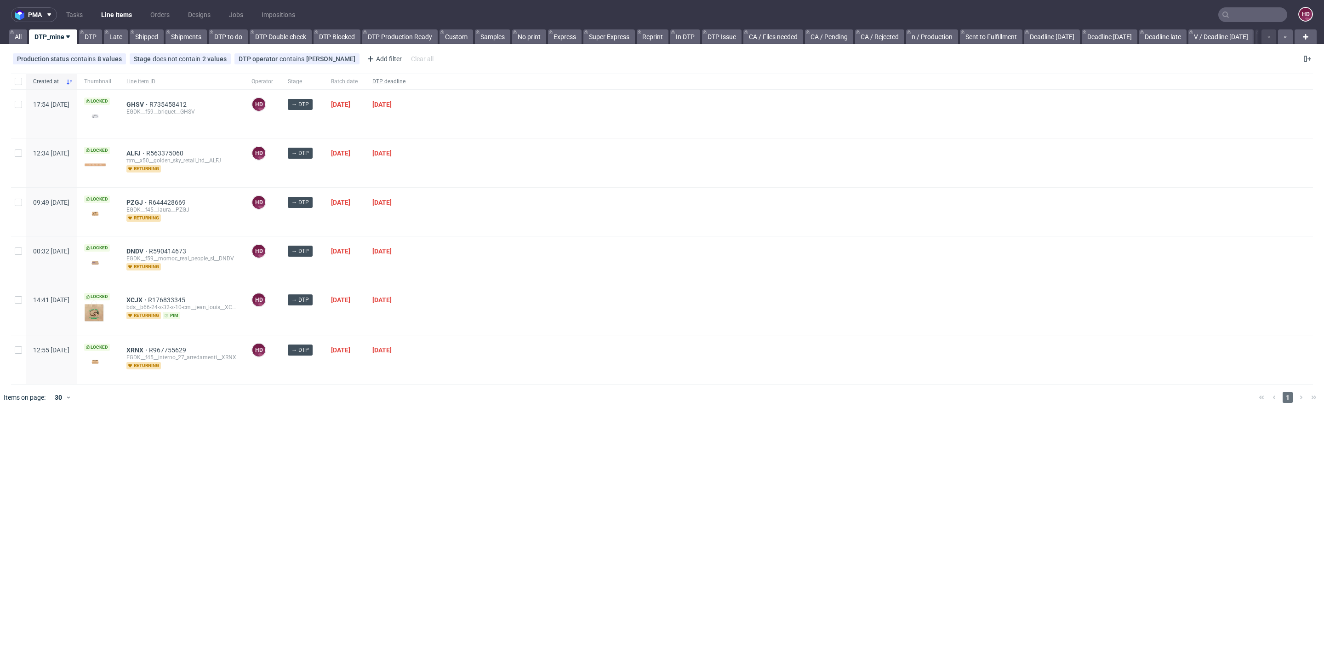
click at [406, 83] on span "DTP deadline" at bounding box center [388, 82] width 33 height 8
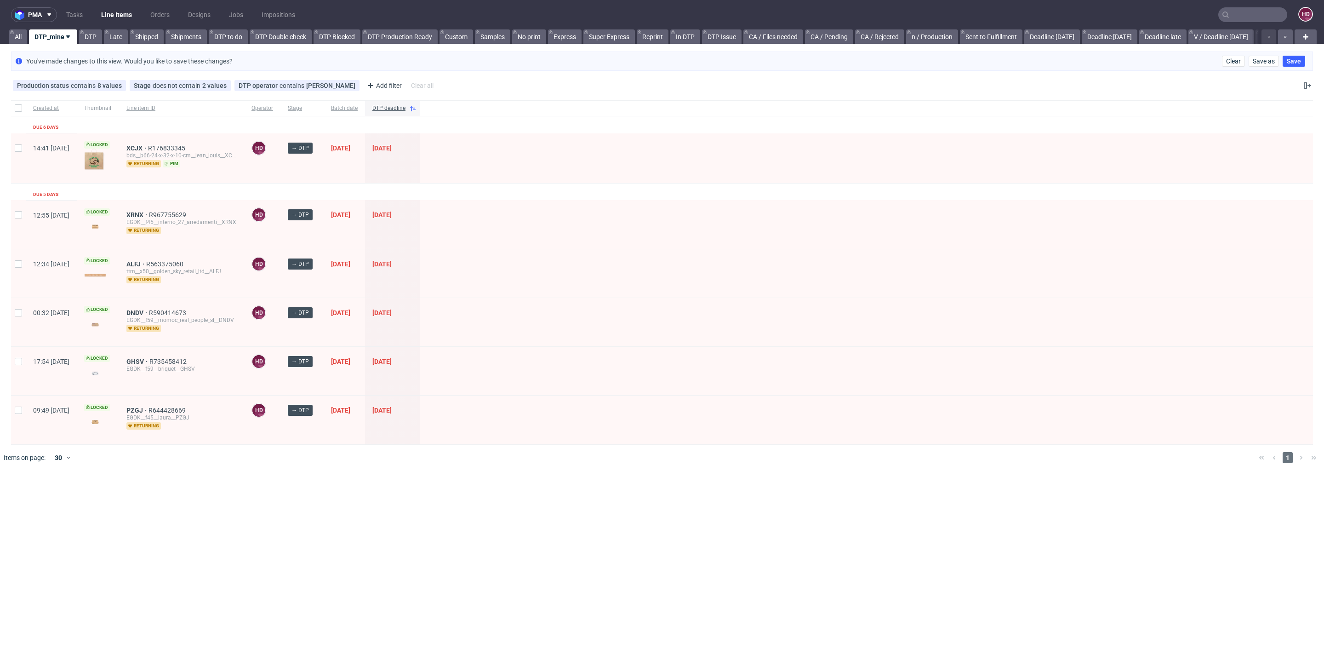
click at [154, 143] on div "XCJX R176833345 bds__b66-24-x-32-x-10-cm__jean_louis__XCJX returning pim" at bounding box center [181, 158] width 125 height 50
click at [148, 146] on span "XCJX" at bounding box center [137, 147] width 22 height 7
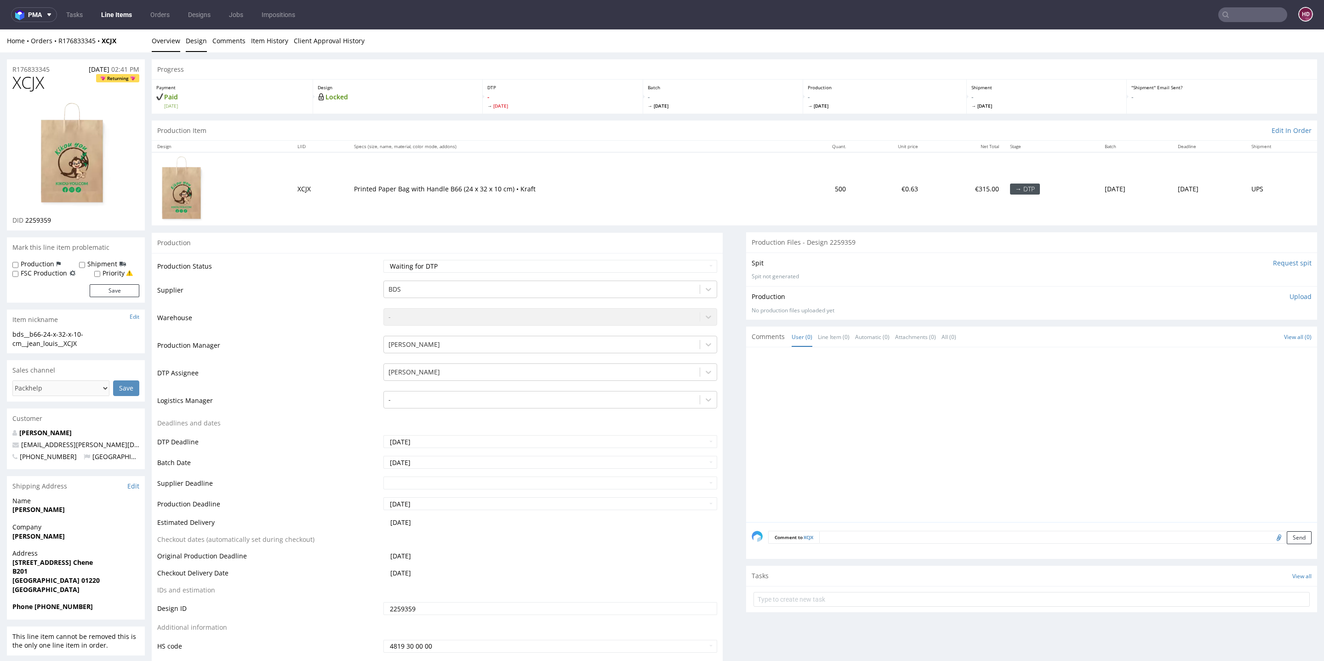
click at [195, 47] on link "Design" at bounding box center [196, 40] width 21 height 23
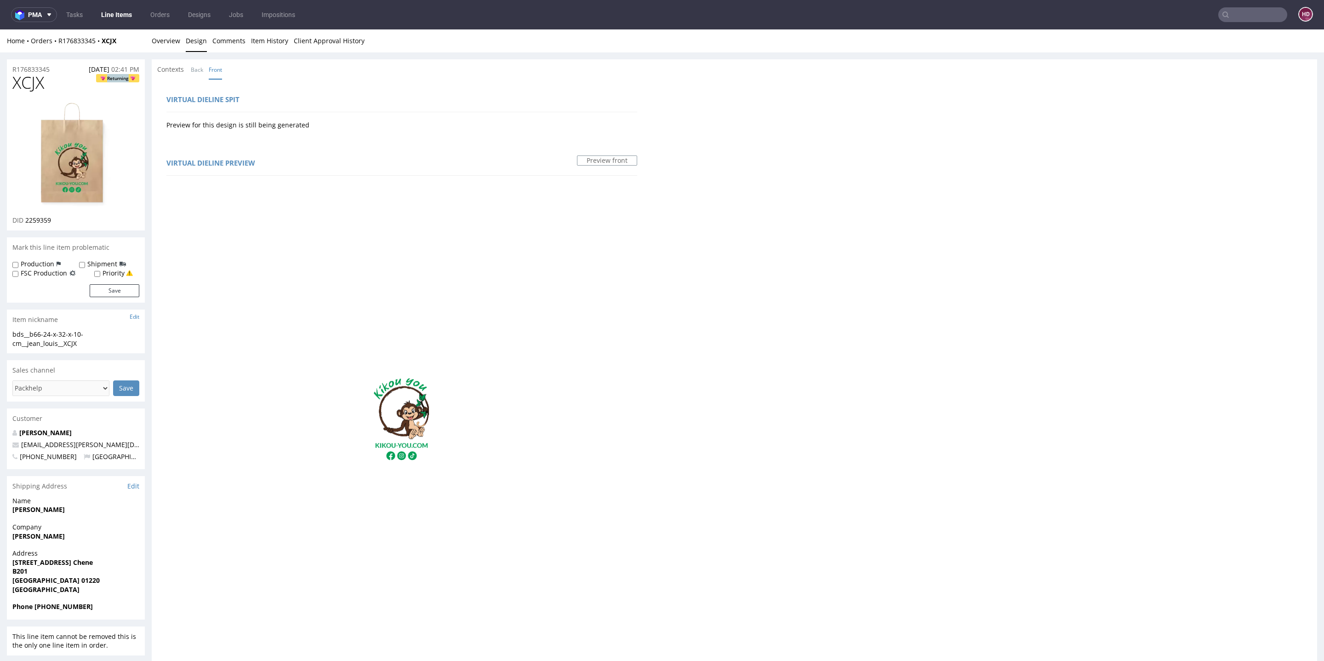
drag, startPoint x: 34, startPoint y: 84, endPoint x: 74, endPoint y: 87, distance: 40.6
click at [74, 87] on h1 "XCJX Returning" at bounding box center [75, 83] width 127 height 18
click at [58, 221] on div "DID 2259359" at bounding box center [75, 220] width 127 height 9
drag, startPoint x: 22, startPoint y: 219, endPoint x: 26, endPoint y: 223, distance: 5.9
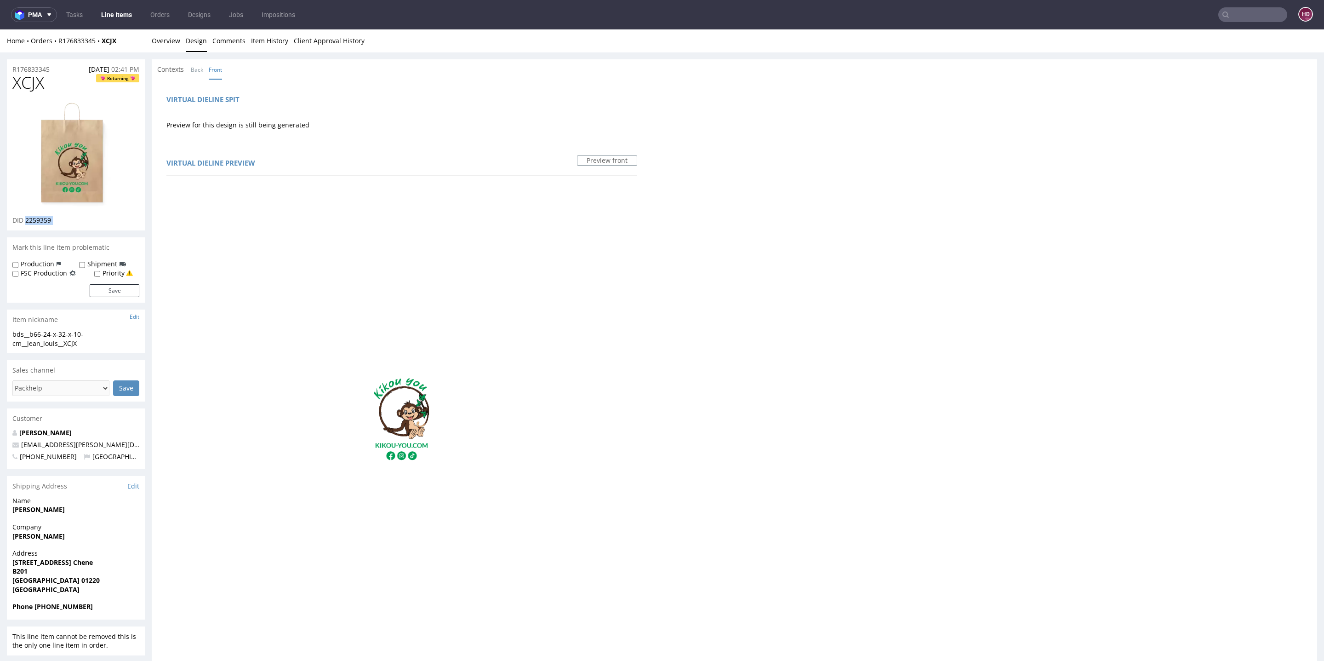
click at [28, 219] on div "DID 2259359" at bounding box center [75, 220] width 127 height 9
click at [194, 72] on link "Back" at bounding box center [197, 70] width 12 height 20
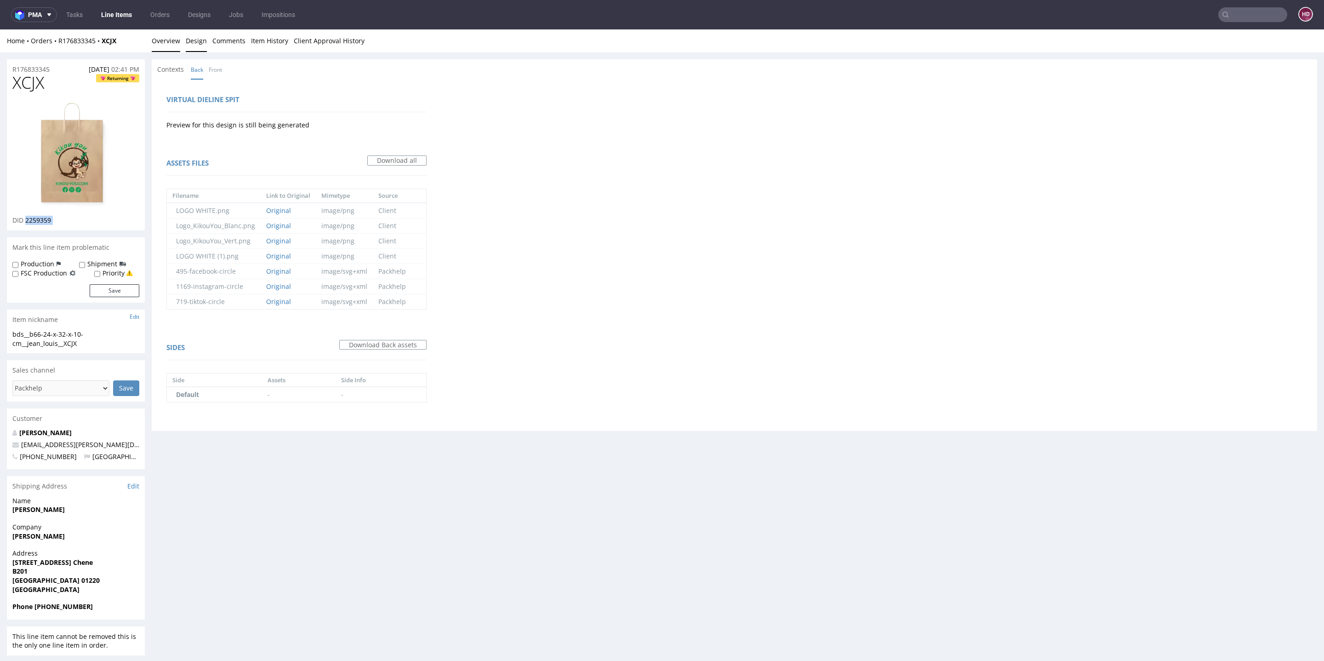
click at [166, 40] on link "Overview" at bounding box center [166, 40] width 29 height 23
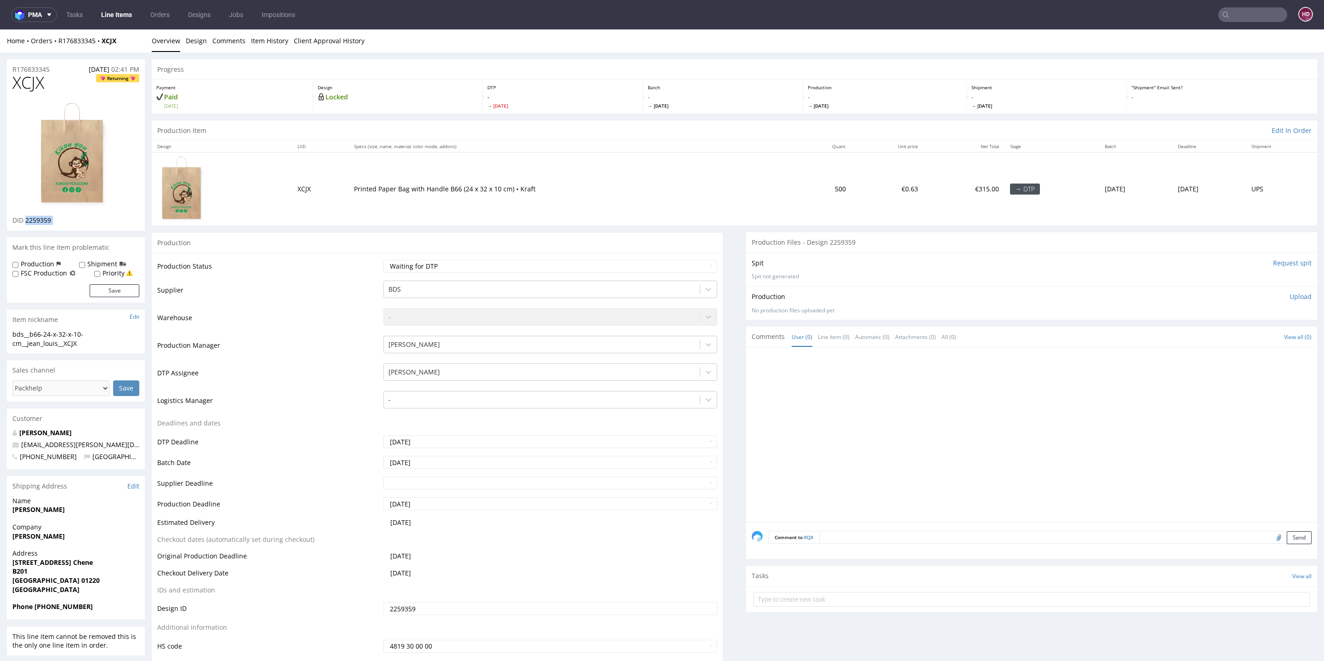
click at [86, 343] on div "bds__b66-24-x-32-x-10-cm__jean_louis__XCJX" at bounding box center [75, 339] width 127 height 18
drag, startPoint x: 86, startPoint y: 343, endPoint x: 15, endPoint y: 336, distance: 71.2
click at [15, 336] on div "bds__b66-24-x-32-x-10-cm__jean_louis__XCJX" at bounding box center [75, 339] width 127 height 18
click at [71, 67] on div "R176833345 [DATE] 02:41 PM" at bounding box center [76, 66] width 138 height 15
drag, startPoint x: 36, startPoint y: 68, endPoint x: 19, endPoint y: 69, distance: 17.0
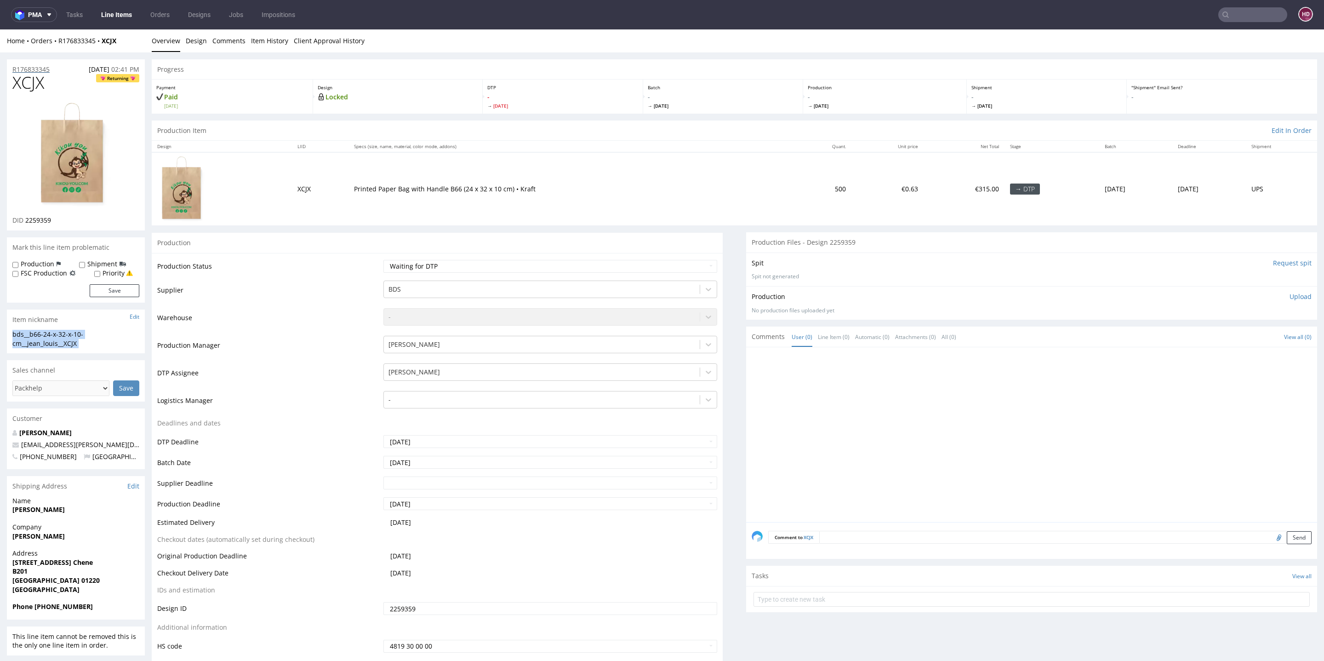
click at [19, 69] on div "R176833345 [DATE] 02:41 PM" at bounding box center [76, 66] width 138 height 15
click at [63, 76] on h1 "XCJX Returning" at bounding box center [75, 83] width 127 height 18
drag, startPoint x: 51, startPoint y: 68, endPoint x: 0, endPoint y: 70, distance: 51.1
drag, startPoint x: 54, startPoint y: 218, endPoint x: 25, endPoint y: 220, distance: 29.0
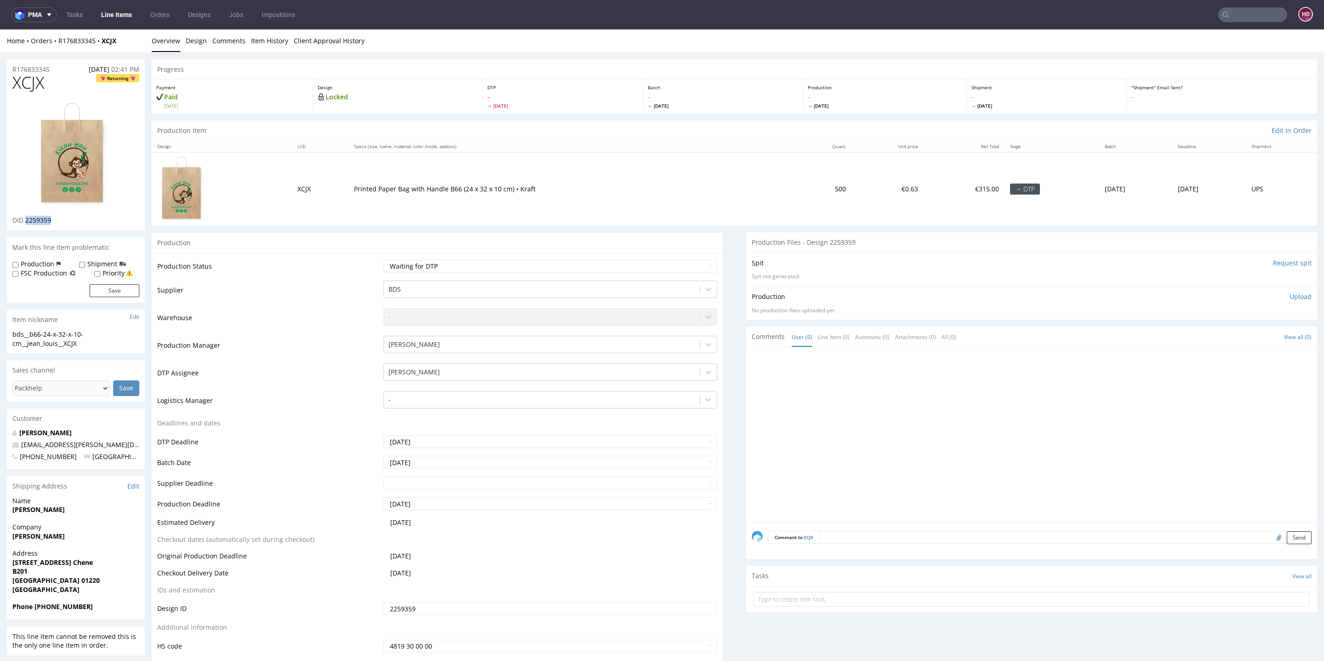
click at [25, 220] on div "DID 2259359" at bounding box center [75, 220] width 127 height 9
drag, startPoint x: 54, startPoint y: 220, endPoint x: 24, endPoint y: 219, distance: 30.4
click at [24, 219] on div "DID 2259359" at bounding box center [75, 220] width 127 height 9
click at [203, 43] on link "Design" at bounding box center [196, 40] width 21 height 23
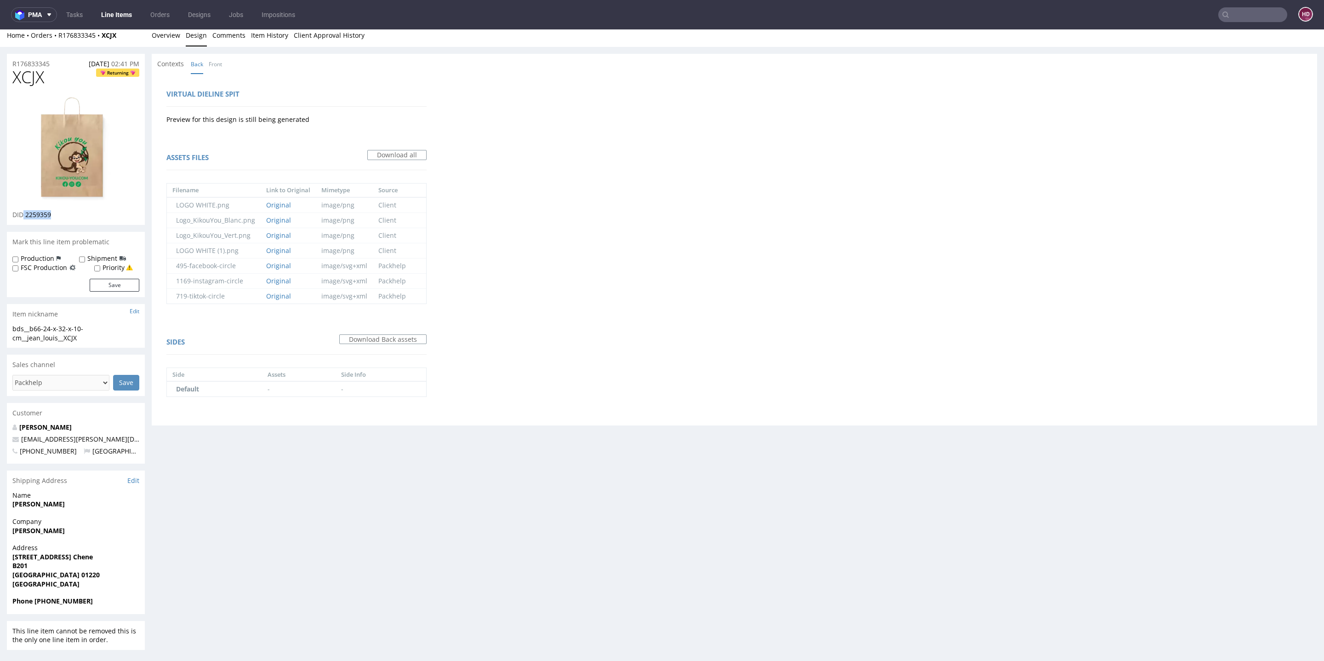
scroll to position [6, 0]
click at [215, 61] on link "Front" at bounding box center [215, 64] width 13 height 20
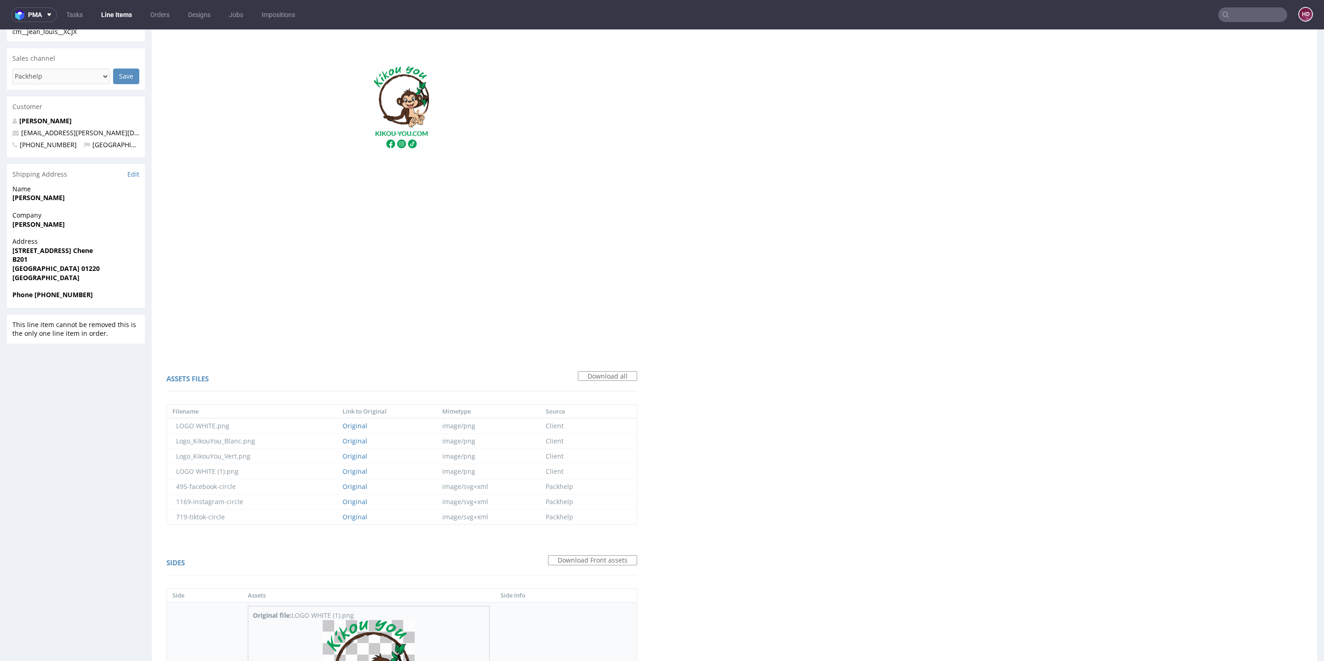
scroll to position [322, 0]
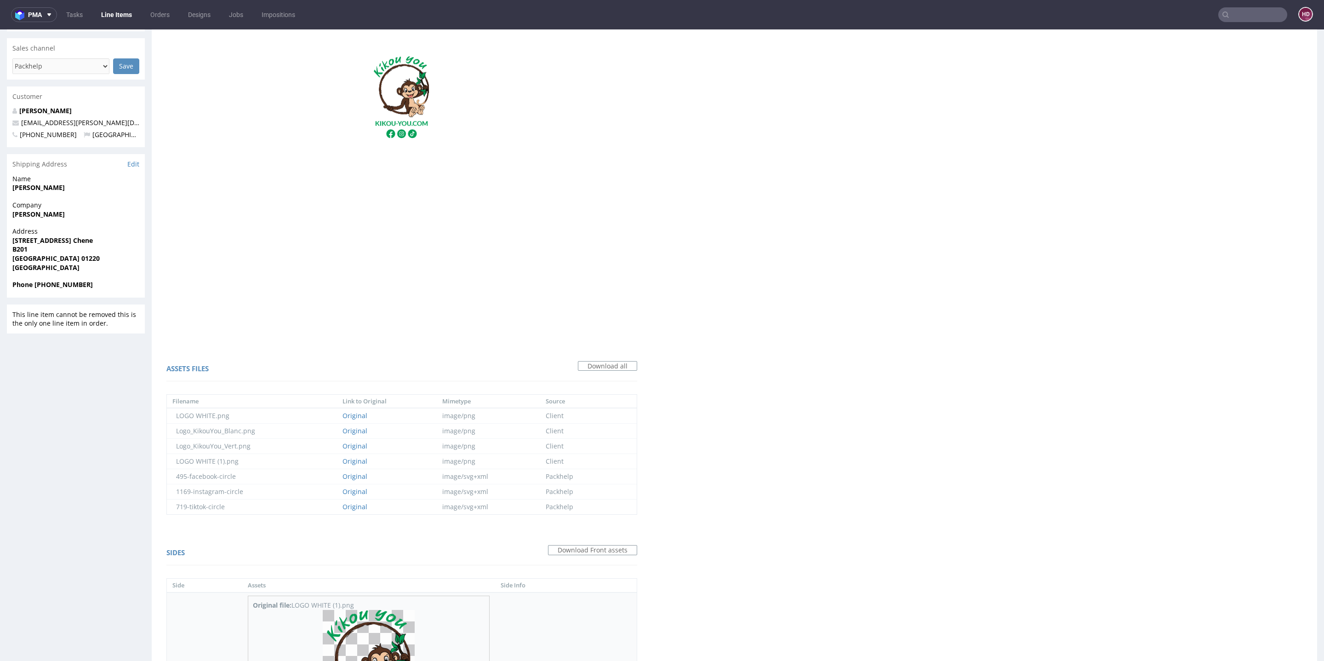
drag, startPoint x: 405, startPoint y: 350, endPoint x: 327, endPoint y: 348, distance: 78.2
drag, startPoint x: 402, startPoint y: 350, endPoint x: 355, endPoint y: 351, distance: 47.4
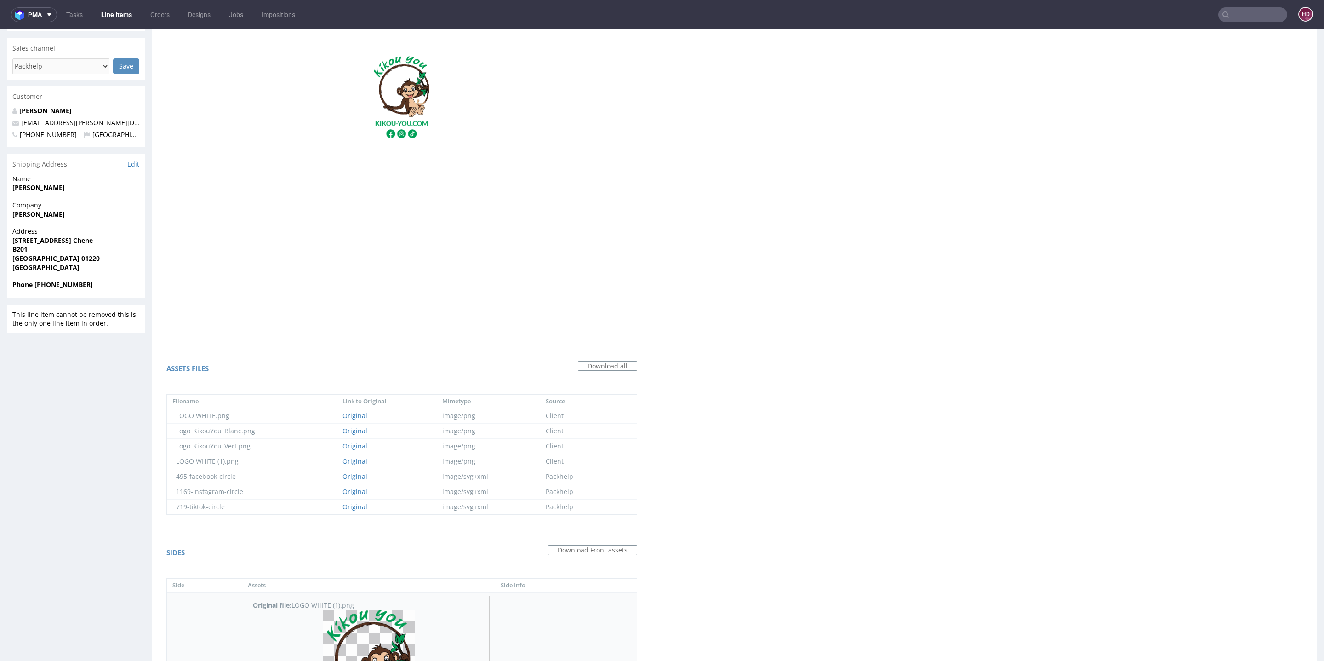
drag, startPoint x: 376, startPoint y: 370, endPoint x: 401, endPoint y: 370, distance: 24.8
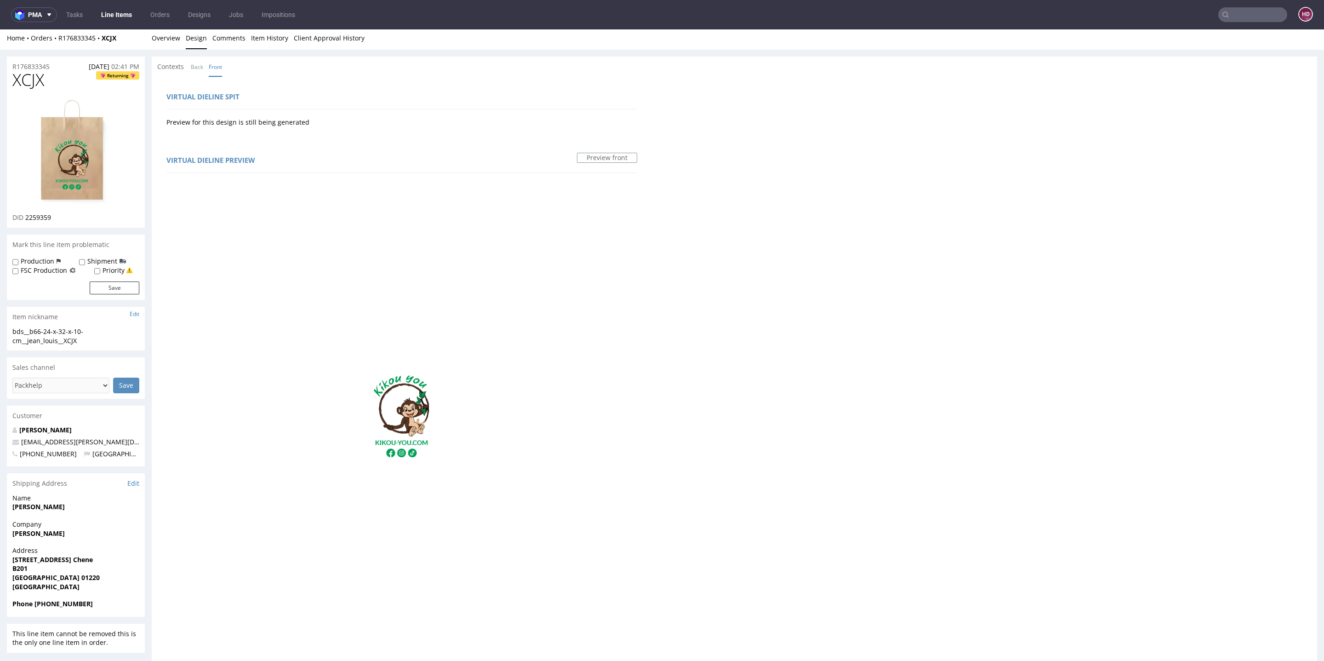
scroll to position [0, 0]
click at [84, 176] on img at bounding box center [76, 154] width 74 height 107
drag, startPoint x: 174, startPoint y: 29, endPoint x: 172, endPoint y: 36, distance: 6.8
click at [173, 34] on div "Home Orders R176833345 XCJX Overview Design Comments Item History Client Approv…" at bounding box center [662, 40] width 1324 height 23
click at [171, 39] on link "Overview" at bounding box center [166, 40] width 29 height 23
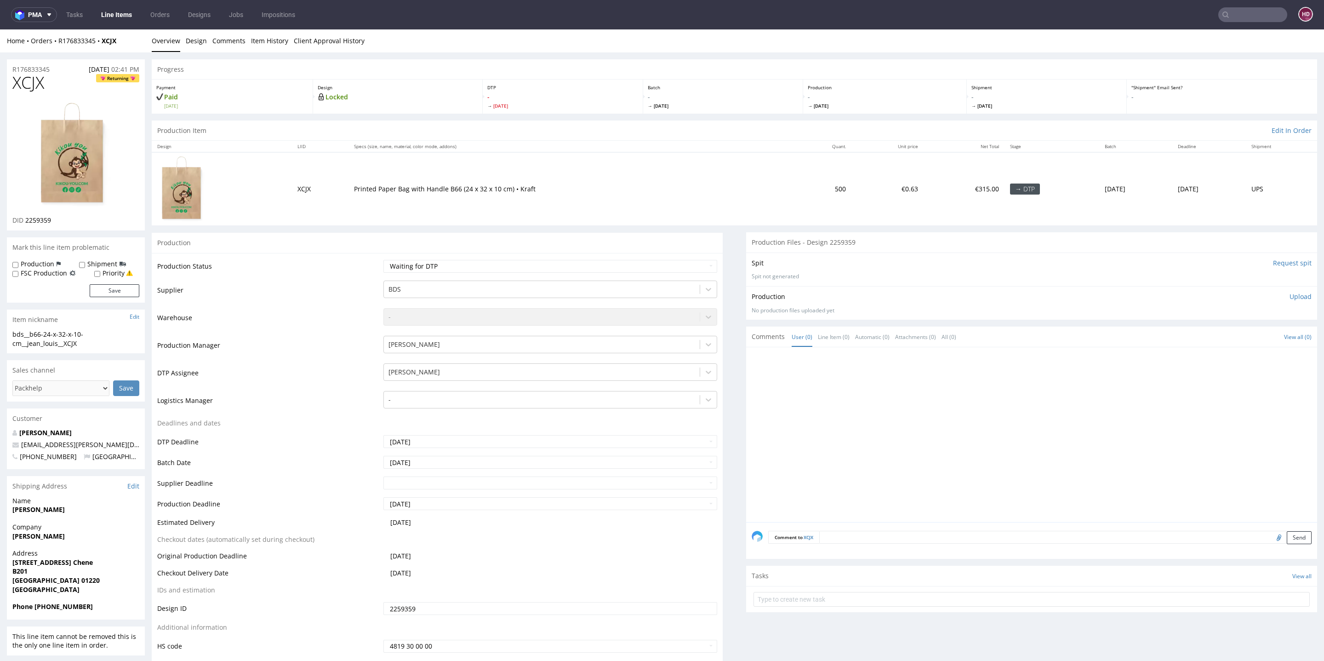
click at [1290, 298] on p "Upload" at bounding box center [1301, 296] width 22 height 9
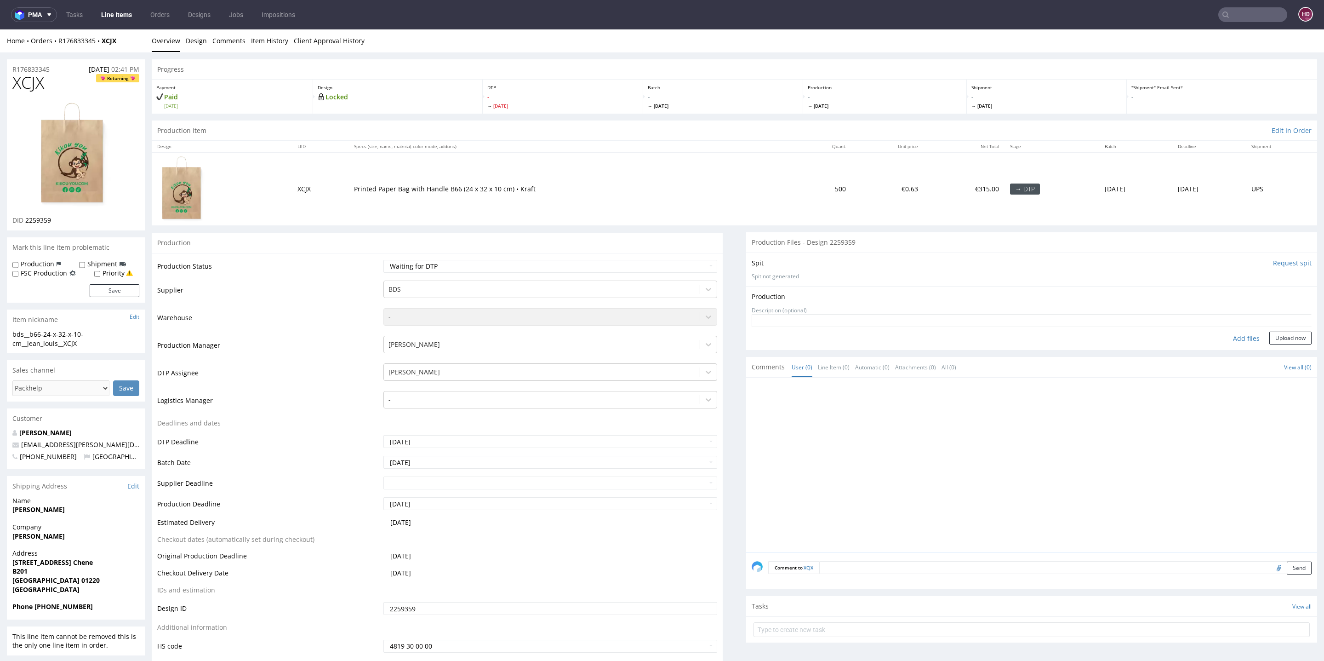
click at [1233, 341] on div "Add files" at bounding box center [1247, 339] width 46 height 14
type input "C:\fakepath\bds__b66-24-x-32-x-10-cm__jean_louis__XCJX__d2259359__oR176833345.p…"
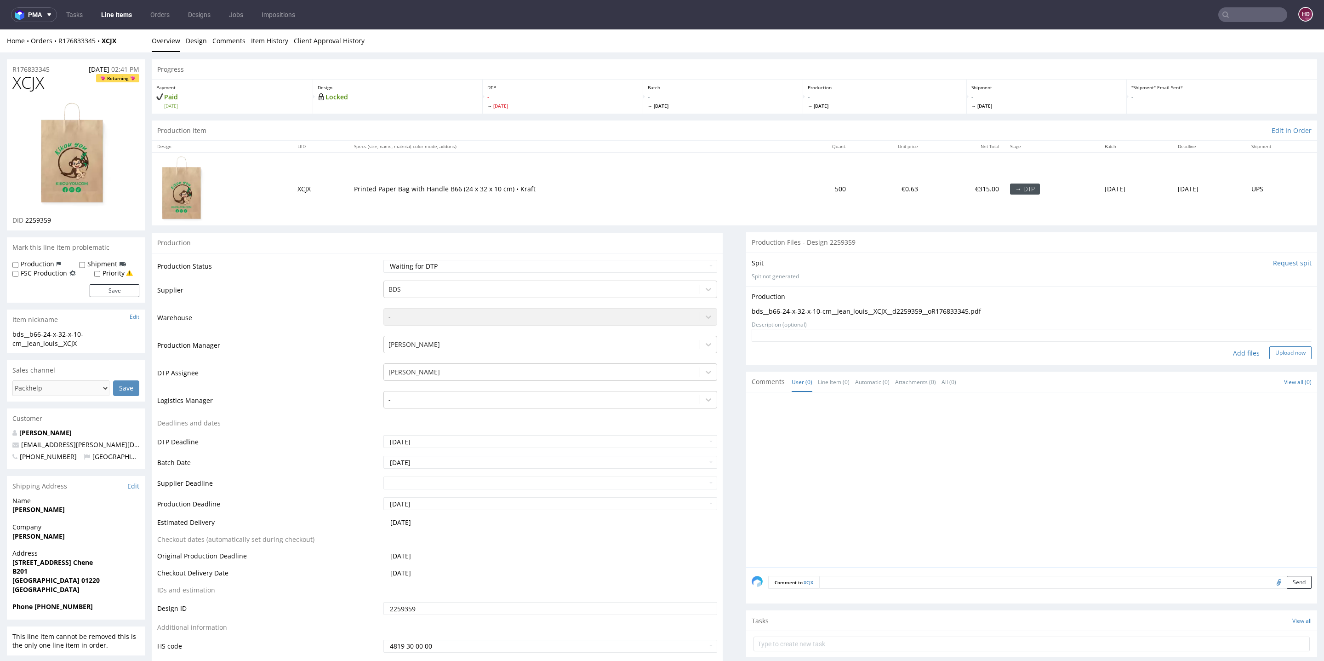
click at [1270, 346] on button "Upload now" at bounding box center [1291, 352] width 42 height 13
click at [778, 324] on div "bds__b66-24-x-32-x-10-cm__jean_louis__XCJX__d2259359__oR176833345.pdf" at bounding box center [1032, 328] width 560 height 10
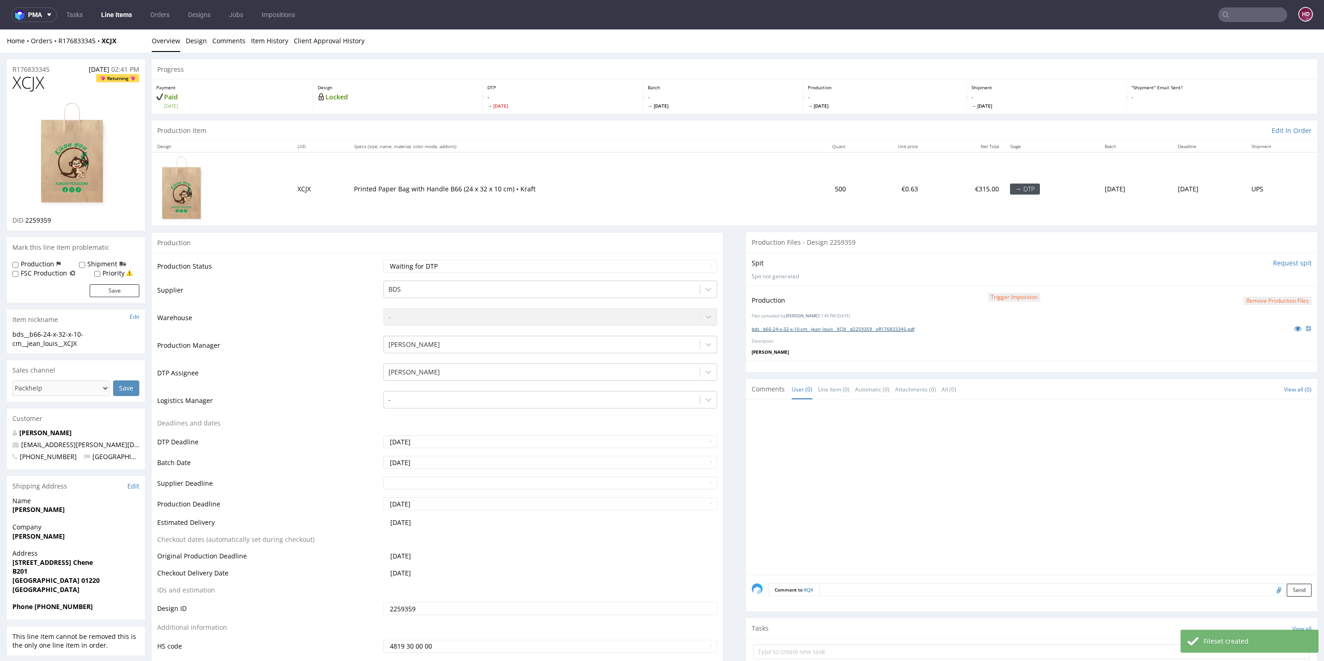
click at [776, 328] on link "bds__b66-24-x-32-x-10-cm__jean_louis__XCJX__d2259359__oR176833345.pdf" at bounding box center [833, 329] width 163 height 6
click at [1245, 297] on button "Remove production files" at bounding box center [1278, 301] width 68 height 9
click at [1233, 282] on link "Yes" at bounding box center [1242, 280] width 26 height 14
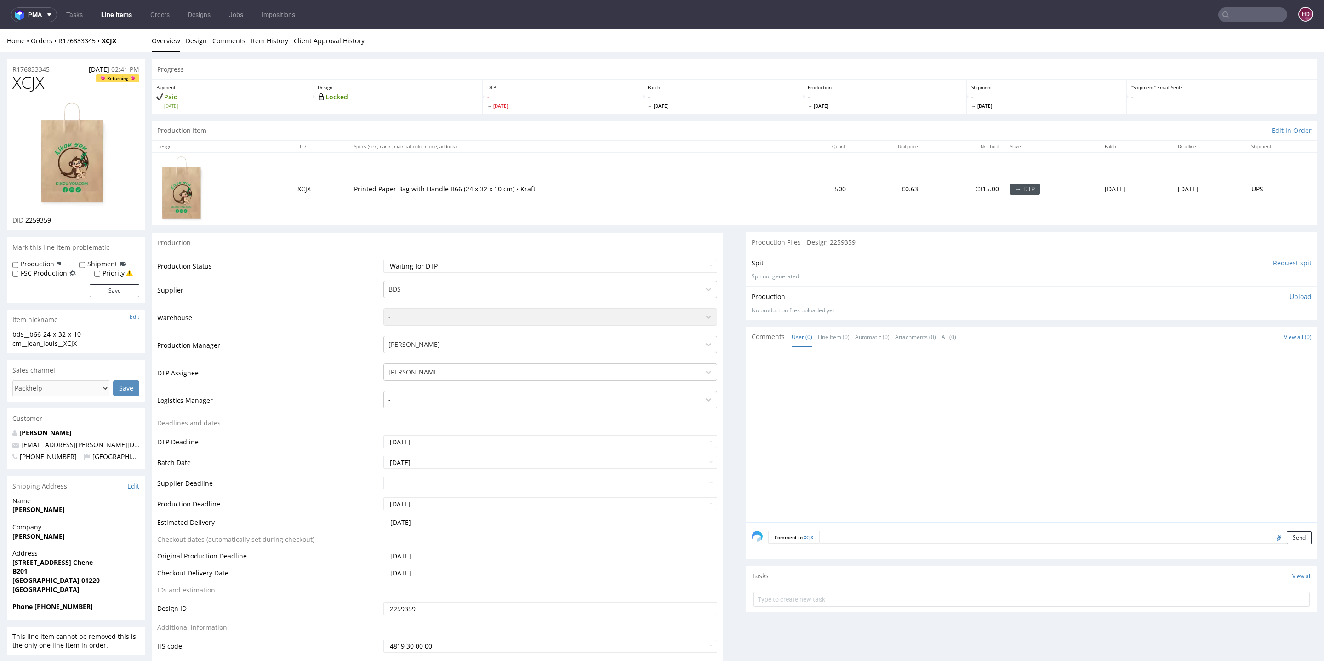
click at [1290, 295] on p "Upload" at bounding box center [1301, 296] width 22 height 9
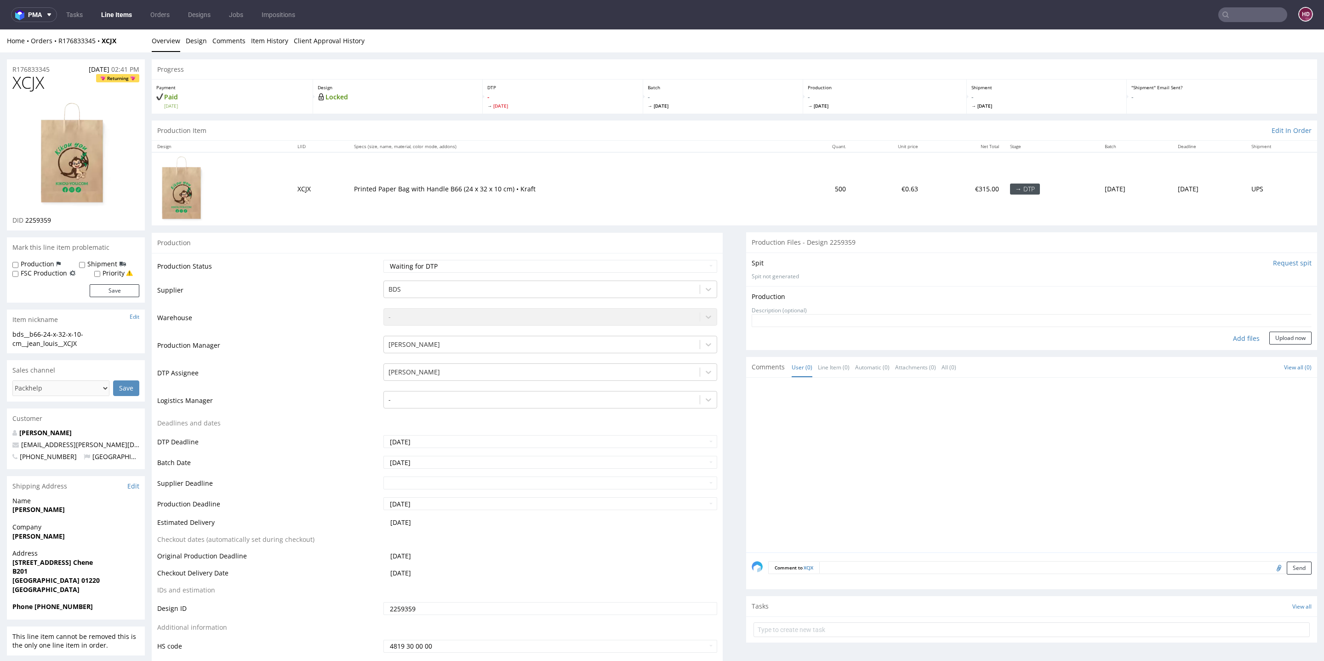
click at [1237, 336] on div "Add files" at bounding box center [1247, 339] width 46 height 14
type input "C:\fakepath\bds__b66-24-x-32-x-10-cm__jean_louis__XCJX__d2259359__oR176833345.p…"
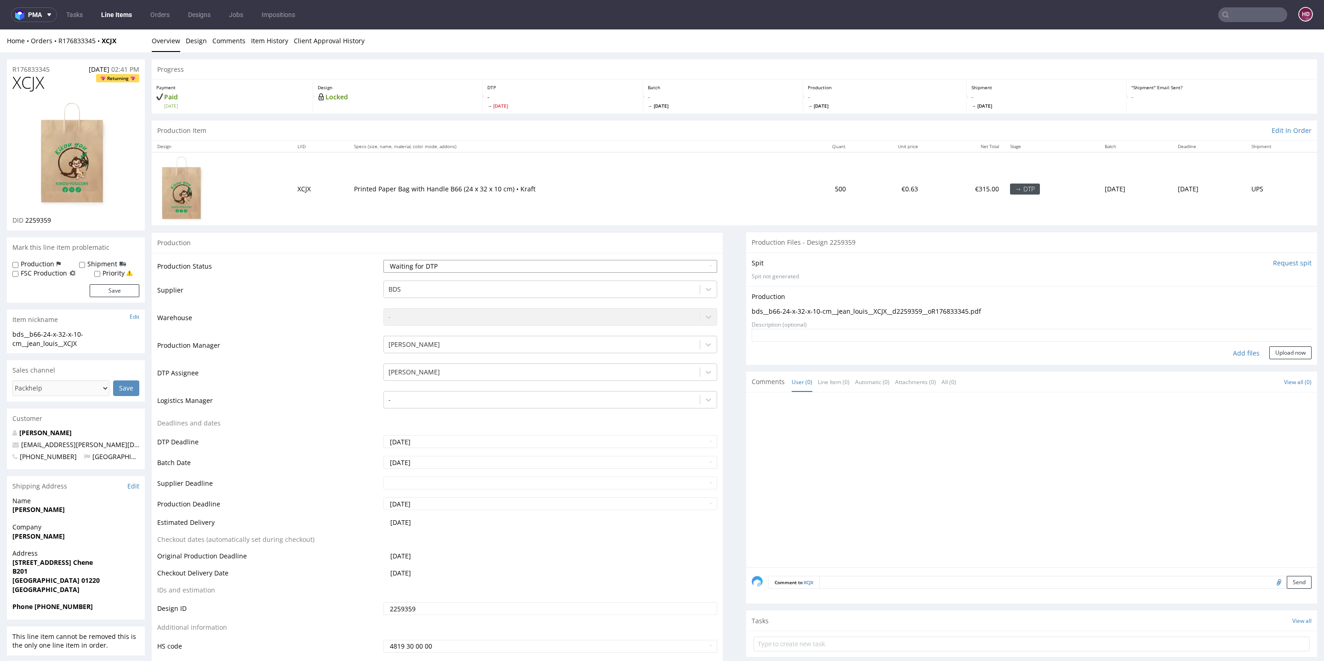
click at [478, 269] on select "Waiting for Artwork Waiting for Diecut Waiting for Mockup Waiting for DTP Waiti…" at bounding box center [551, 266] width 334 height 13
select select "dtp_production_ready"
click at [384, 260] on select "Waiting for Artwork Waiting for Diecut Waiting for Mockup Waiting for DTP Waiti…" at bounding box center [551, 266] width 334 height 13
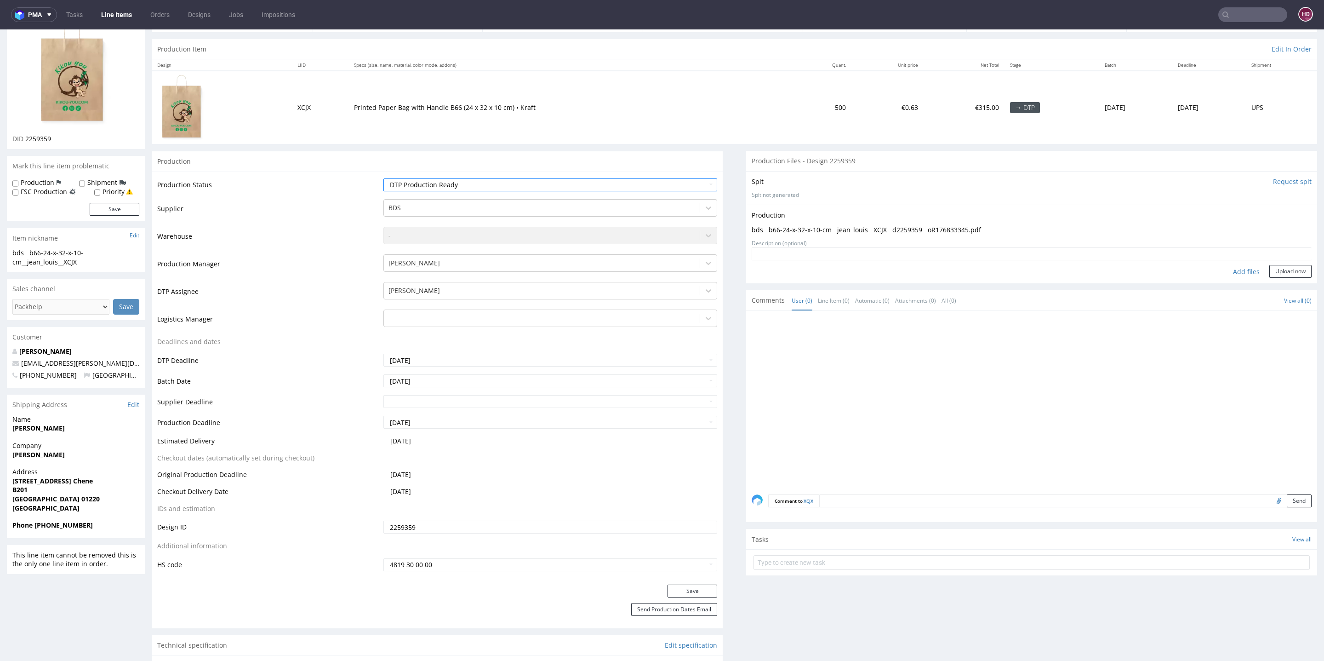
scroll to position [116, 0]
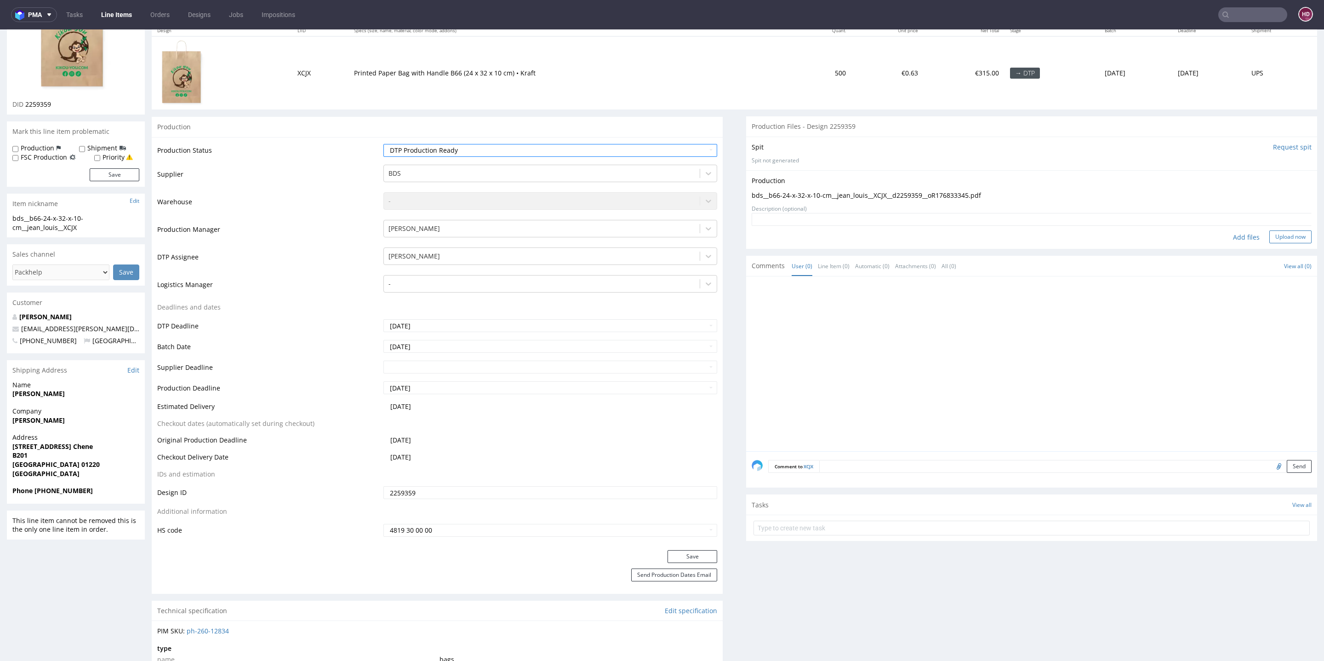
click at [1272, 235] on button "Upload now" at bounding box center [1291, 236] width 42 height 13
click at [688, 555] on button "Save" at bounding box center [693, 556] width 50 height 13
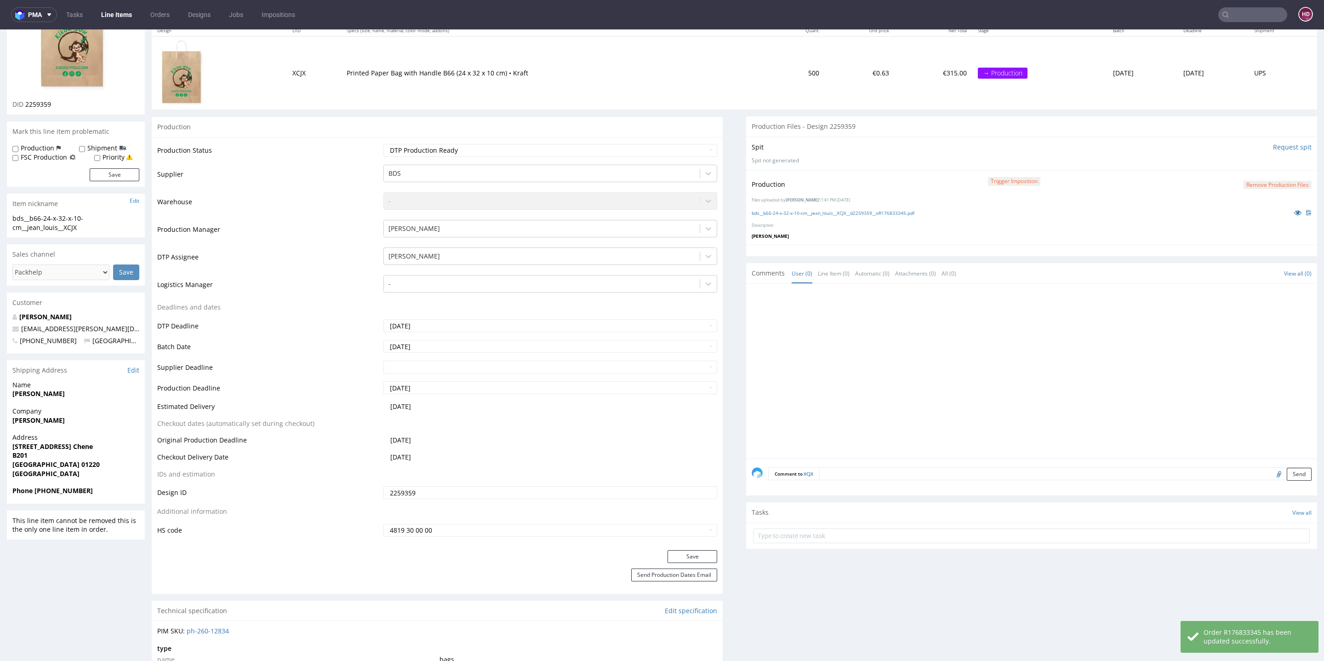
click at [853, 203] on div "Production Trigger Imposition Remove production files Files uploaded by [PERSON…" at bounding box center [1031, 207] width 571 height 74
click at [849, 210] on link "bds__b66-24-x-32-x-10-cm__jean_louis__XCJX__d2259359__oR176833345.pdf" at bounding box center [833, 213] width 163 height 6
click at [603, 154] on select "Waiting for Artwork Waiting for Diecut Waiting for Mockup Waiting for DTP Waiti…" at bounding box center [551, 150] width 334 height 13
click at [693, 553] on button "Save" at bounding box center [693, 556] width 50 height 13
click at [133, 18] on link "Line Items" at bounding box center [117, 14] width 42 height 15
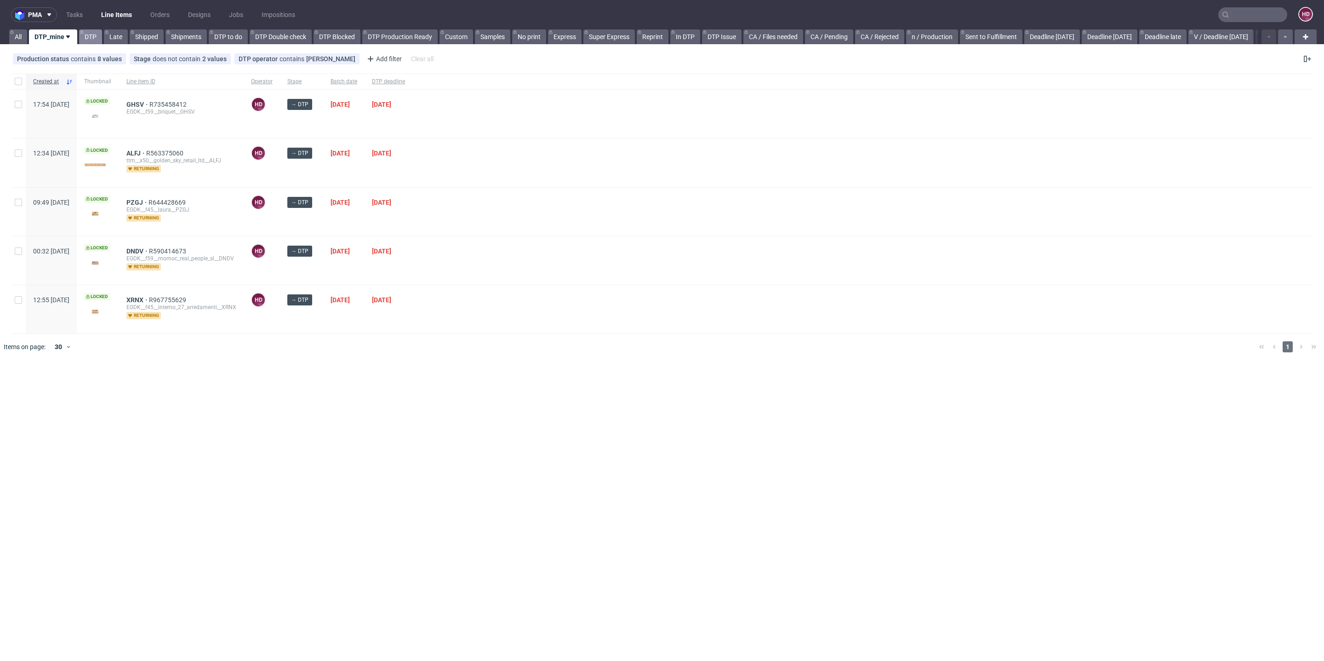
click at [91, 37] on link "DTP" at bounding box center [90, 36] width 23 height 15
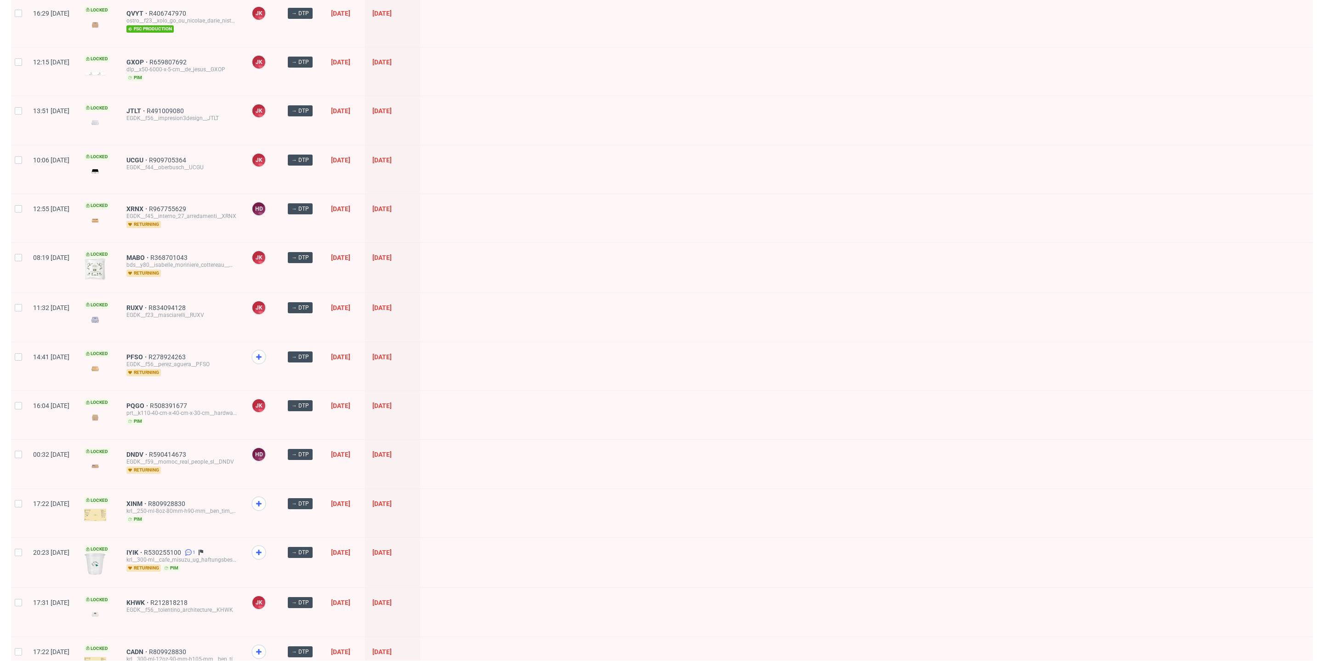
scroll to position [903, 0]
click at [264, 352] on icon at bounding box center [258, 357] width 11 height 11
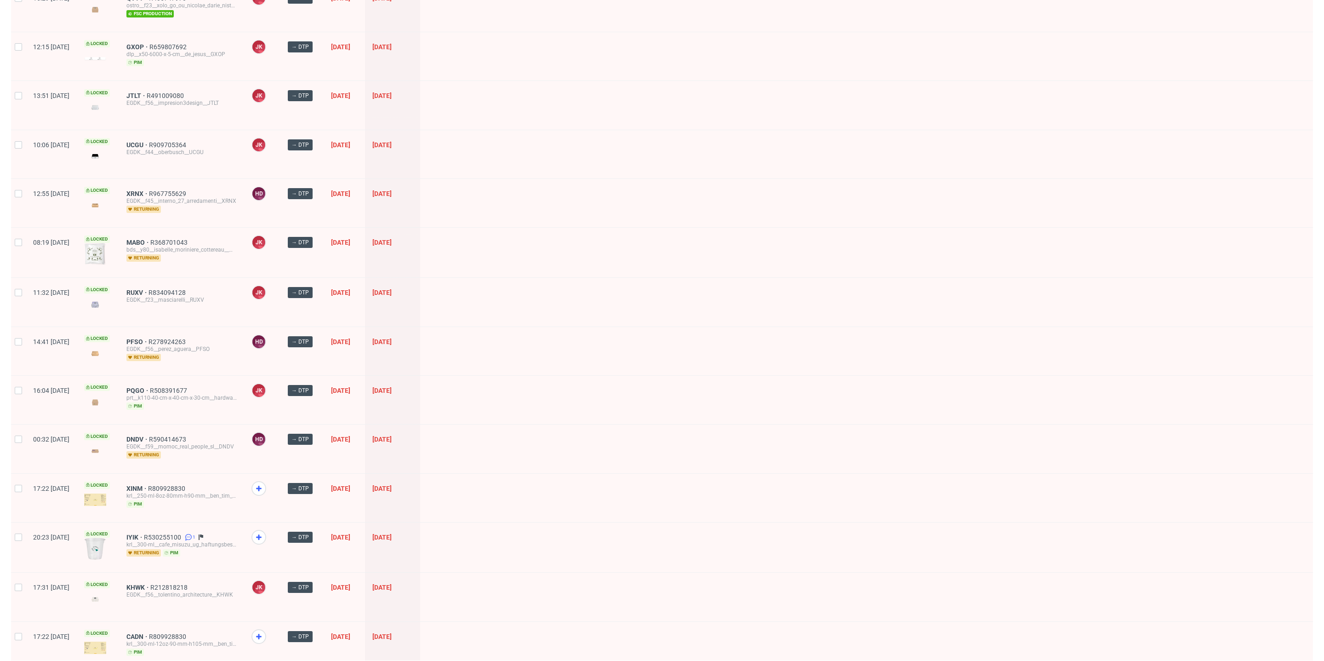
scroll to position [1032, 0]
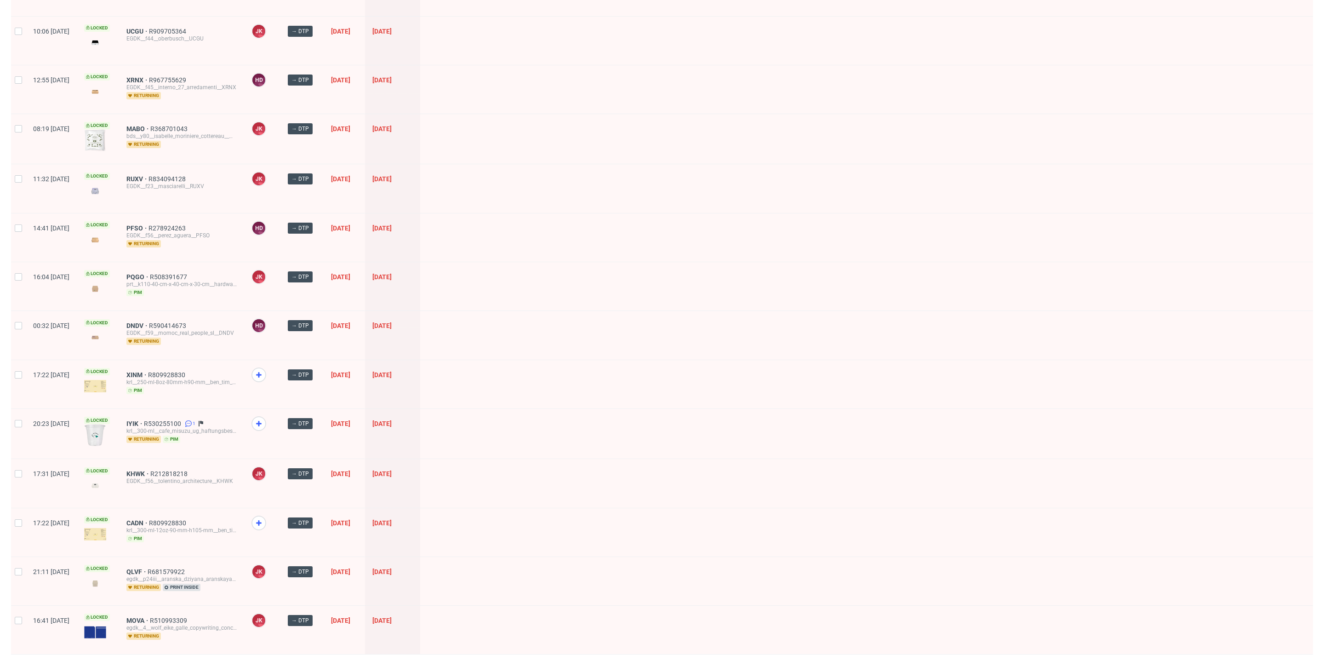
click at [1214, 660] on span "2" at bounding box center [1219, 667] width 10 height 11
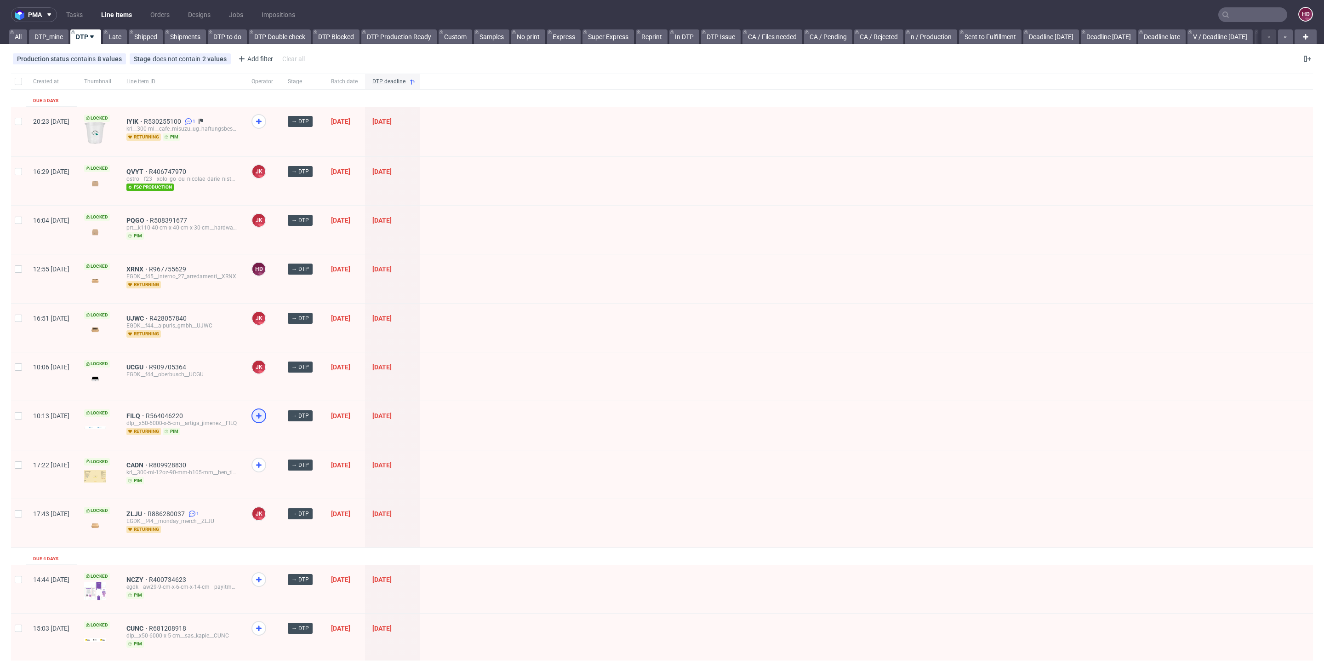
click at [264, 416] on icon at bounding box center [258, 415] width 11 height 11
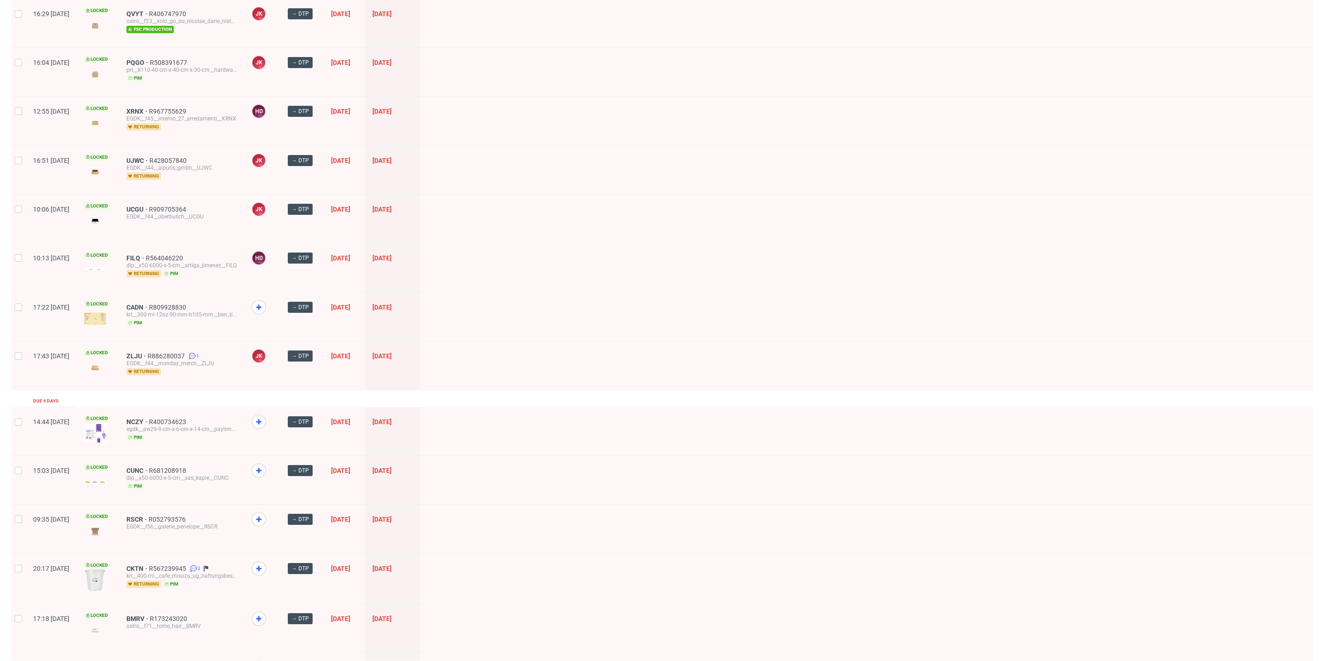
scroll to position [189, 0]
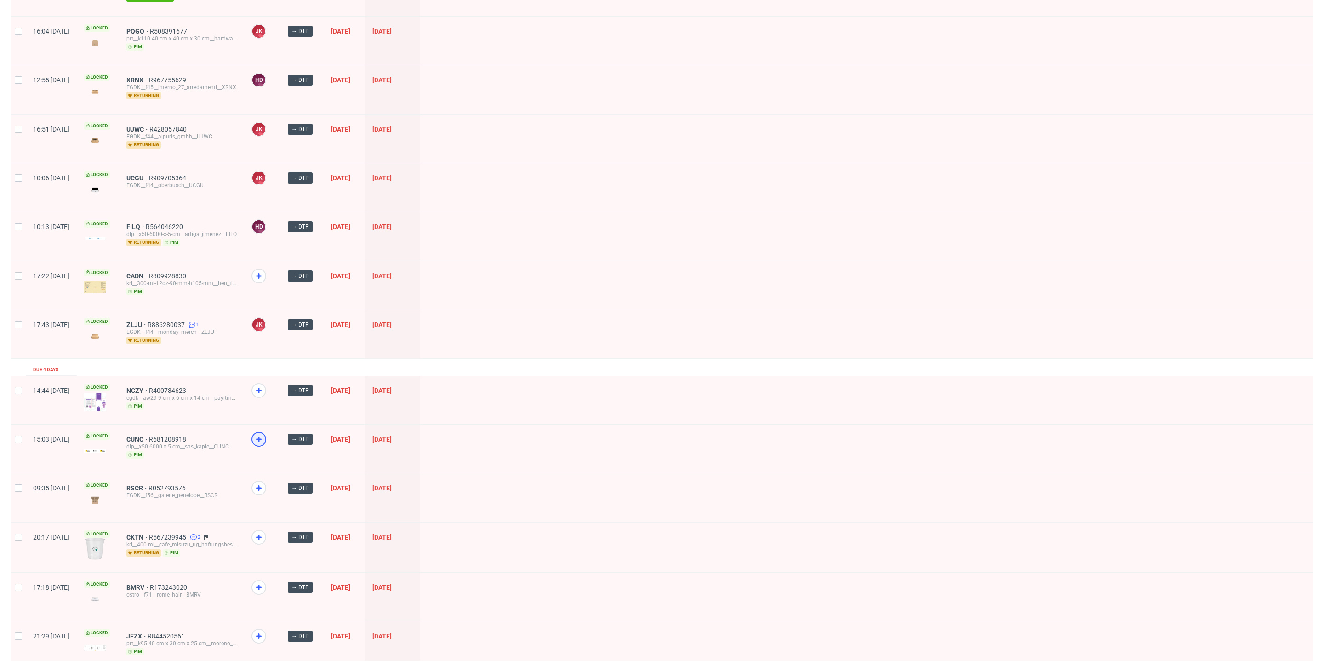
click at [264, 434] on icon at bounding box center [258, 439] width 11 height 11
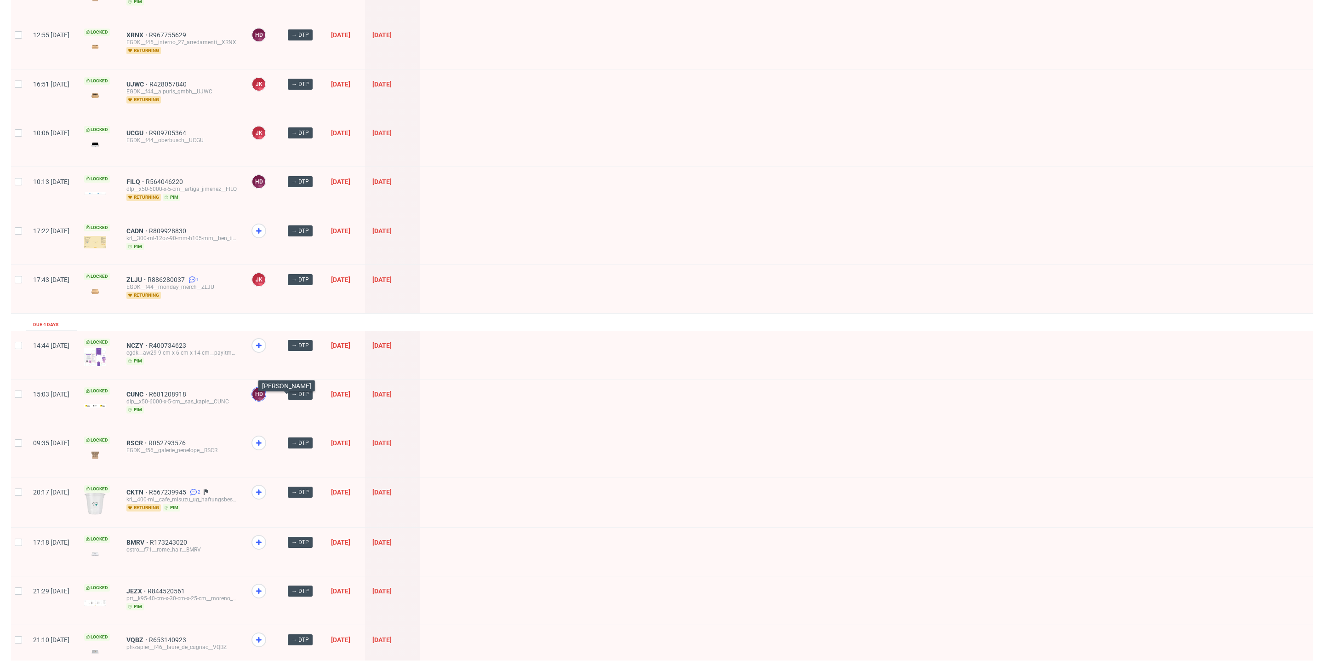
scroll to position [385, 0]
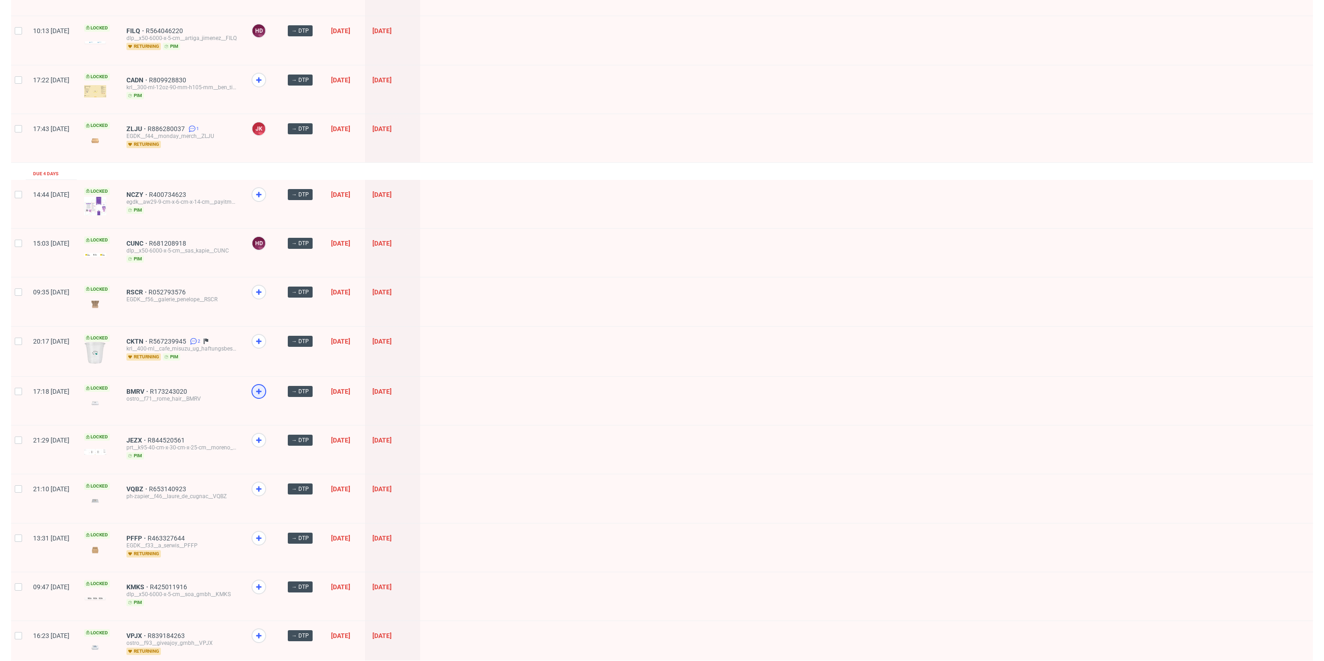
click at [264, 389] on icon at bounding box center [258, 391] width 11 height 11
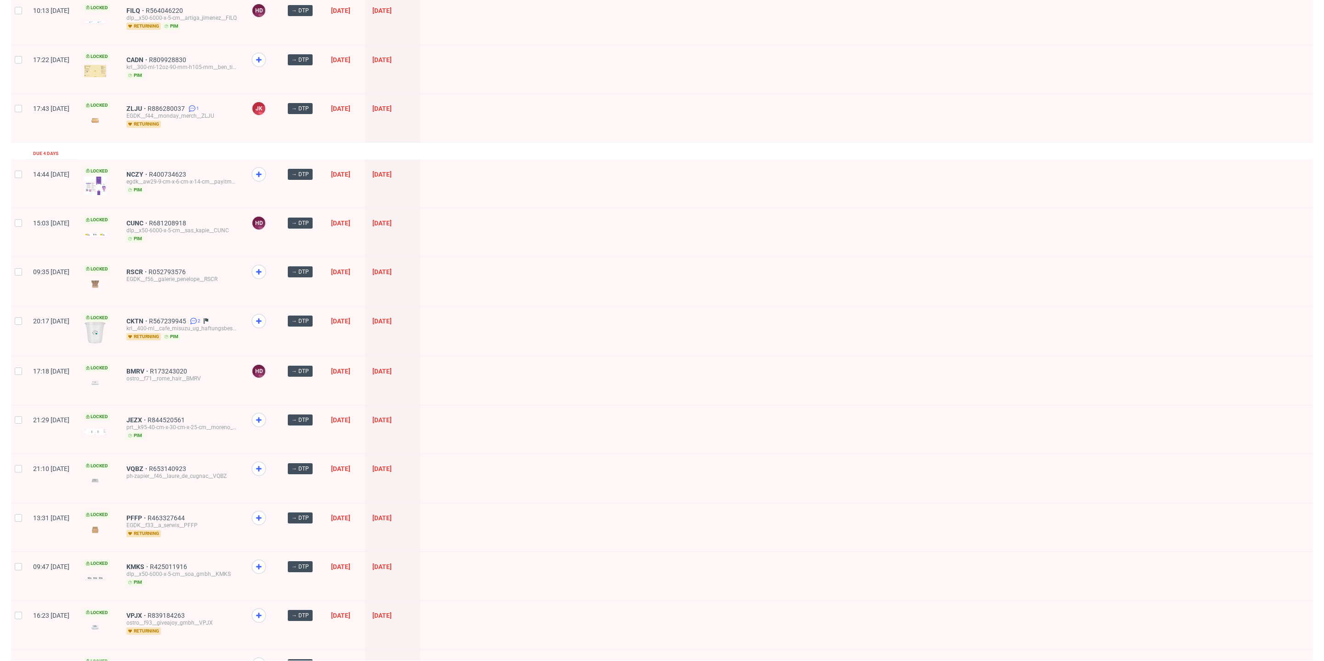
scroll to position [474, 0]
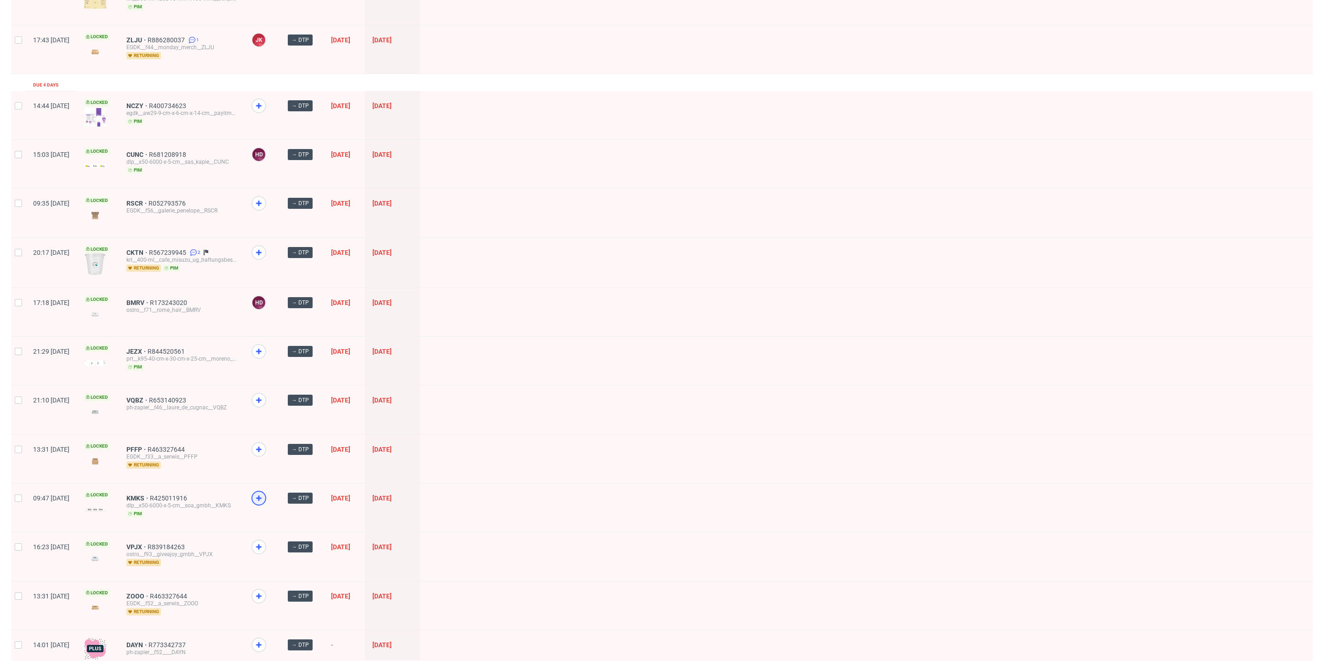
click at [264, 493] on icon at bounding box center [258, 498] width 11 height 11
click at [264, 590] on icon at bounding box center [258, 595] width 11 height 11
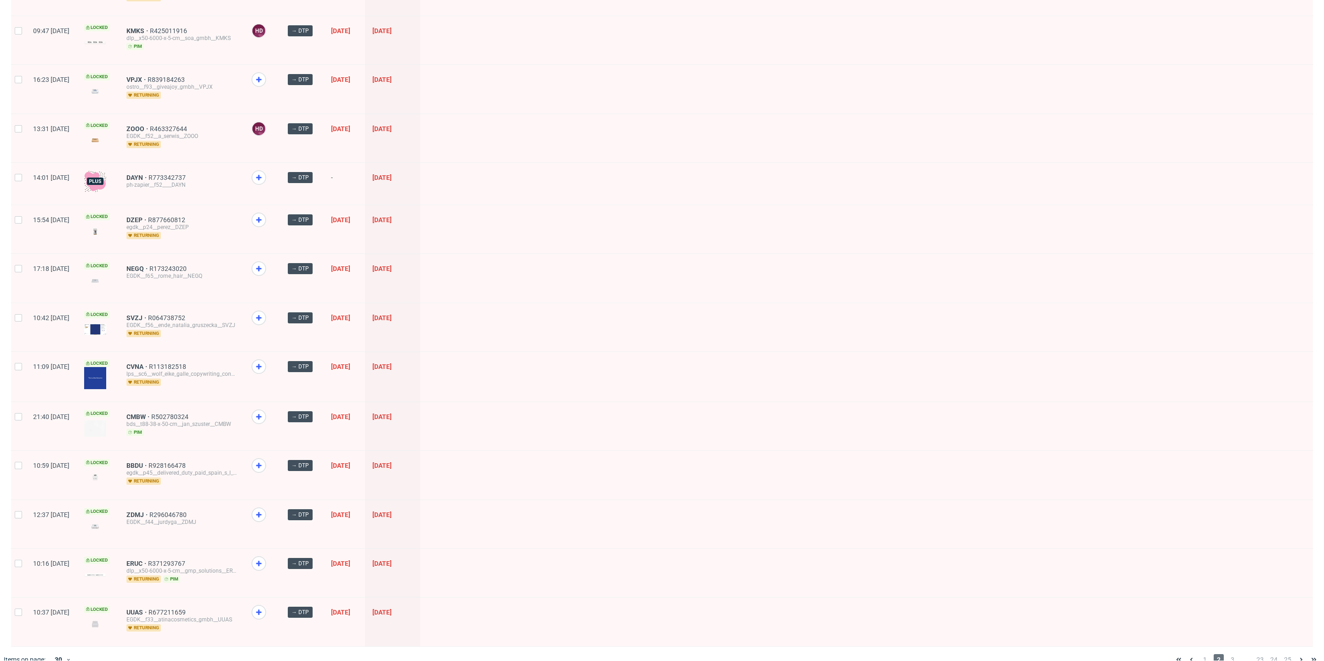
scroll to position [938, 0]
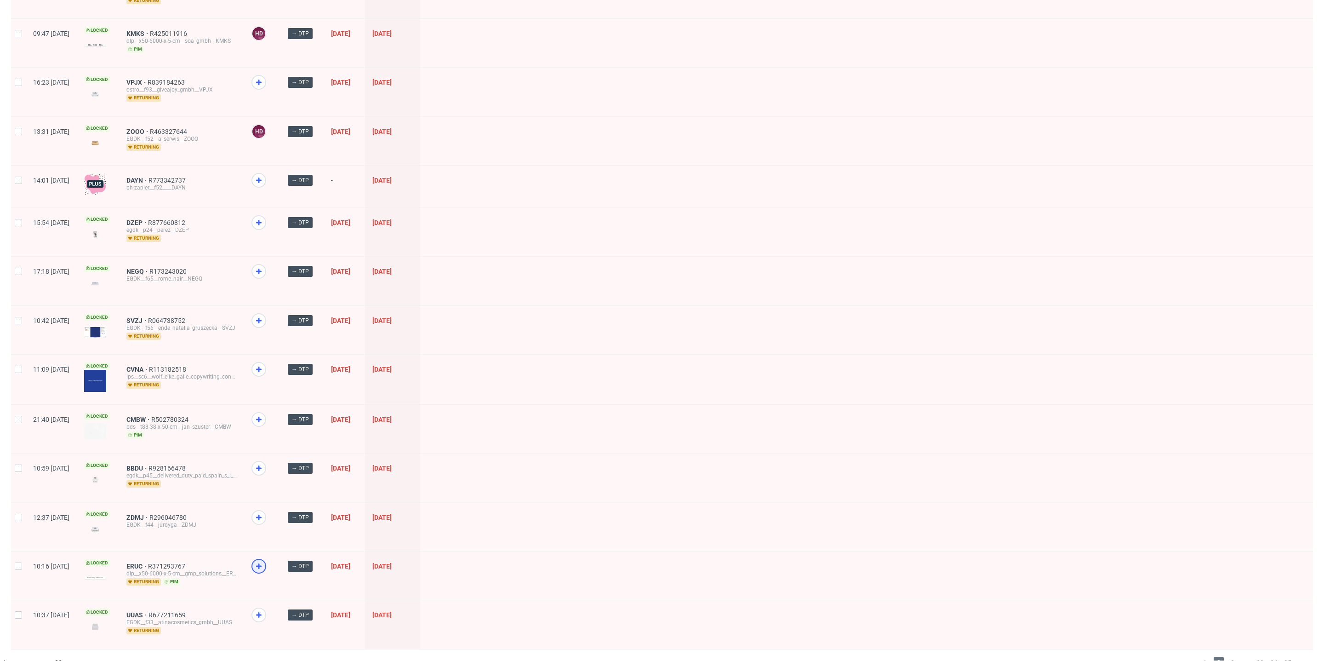
click at [264, 561] on icon at bounding box center [258, 566] width 11 height 11
click at [266, 510] on div at bounding box center [259, 517] width 15 height 15
click at [264, 609] on icon at bounding box center [258, 614] width 11 height 11
click at [262, 417] on use at bounding box center [259, 420] width 6 height 6
click at [273, 268] on span at bounding box center [263, 279] width 22 height 30
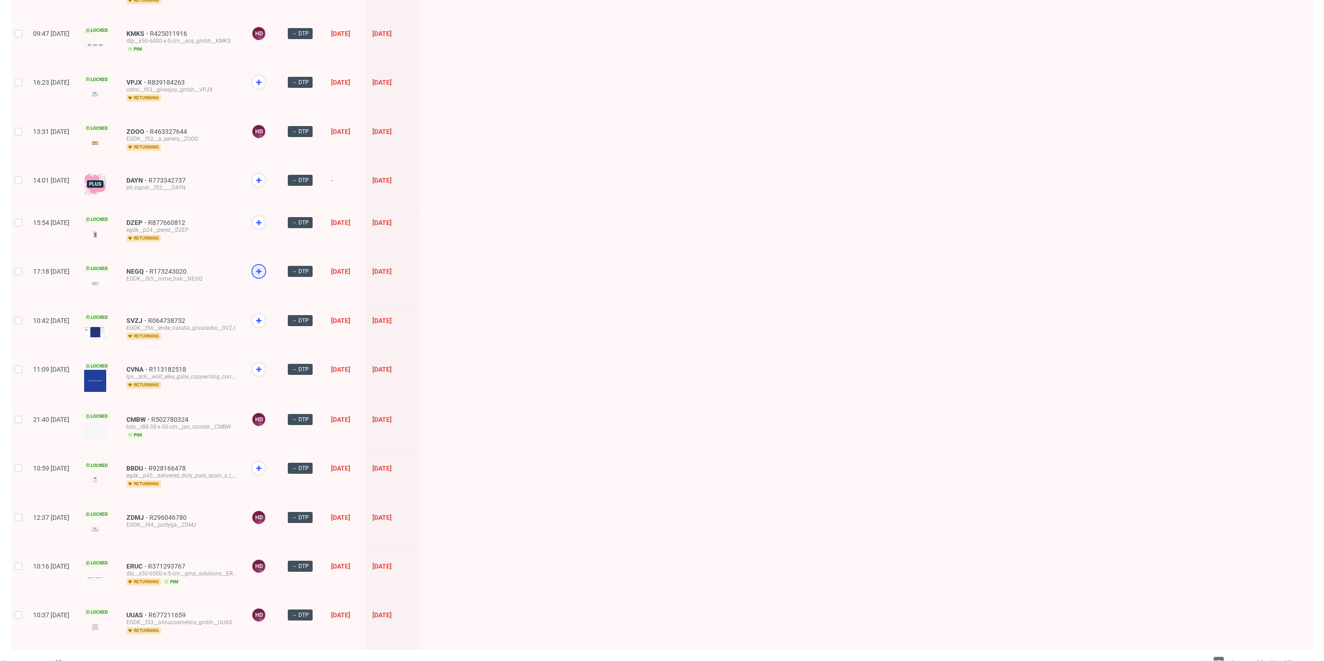
click at [264, 266] on icon at bounding box center [258, 271] width 11 height 11
click at [264, 77] on icon at bounding box center [258, 82] width 11 height 11
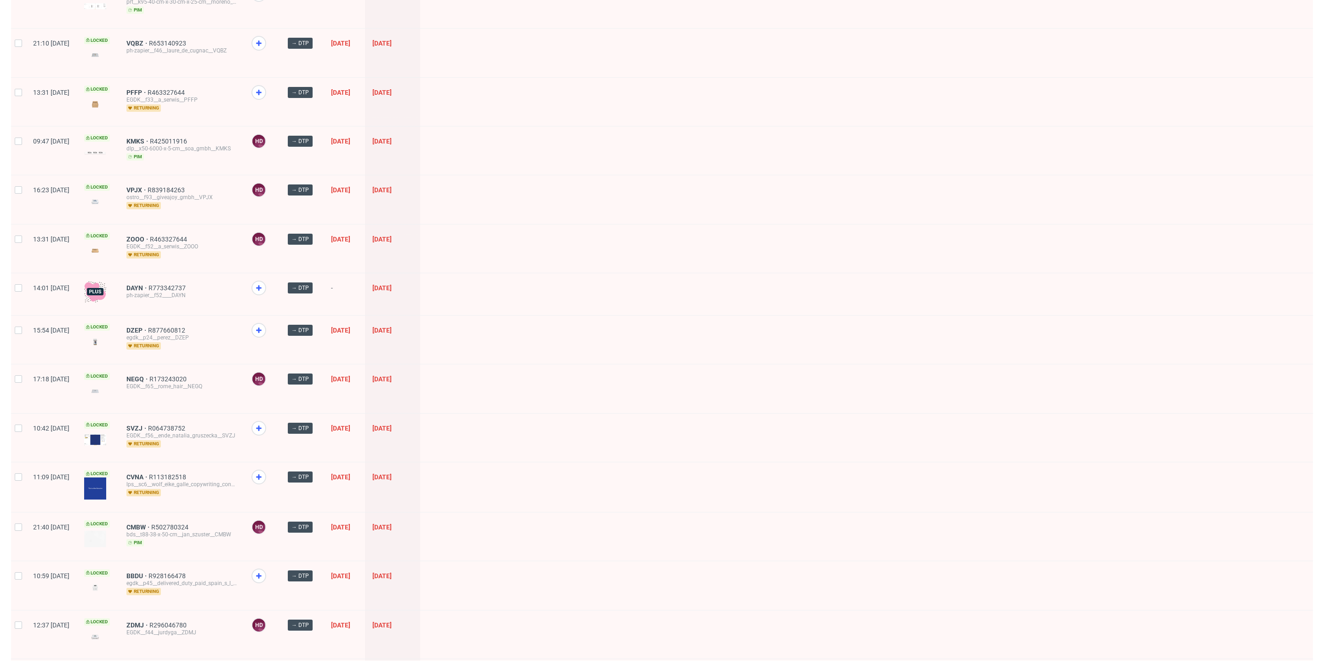
scroll to position [821, 0]
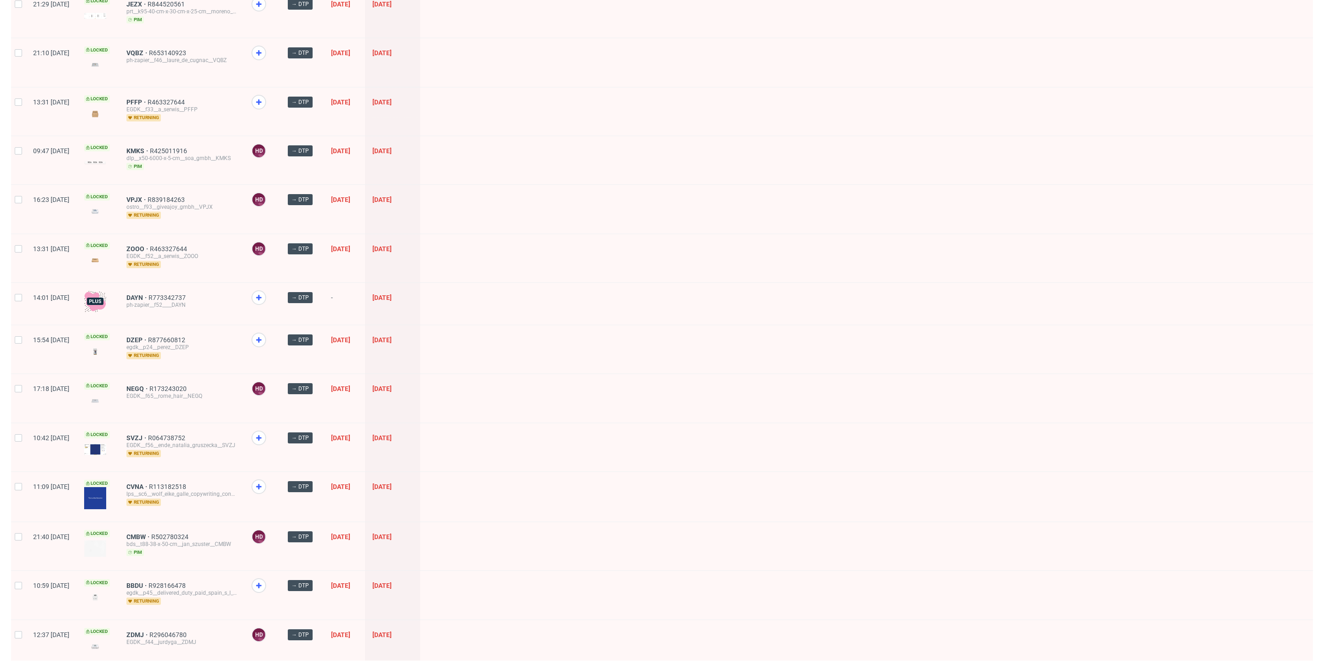
click at [264, 97] on icon at bounding box center [258, 102] width 11 height 11
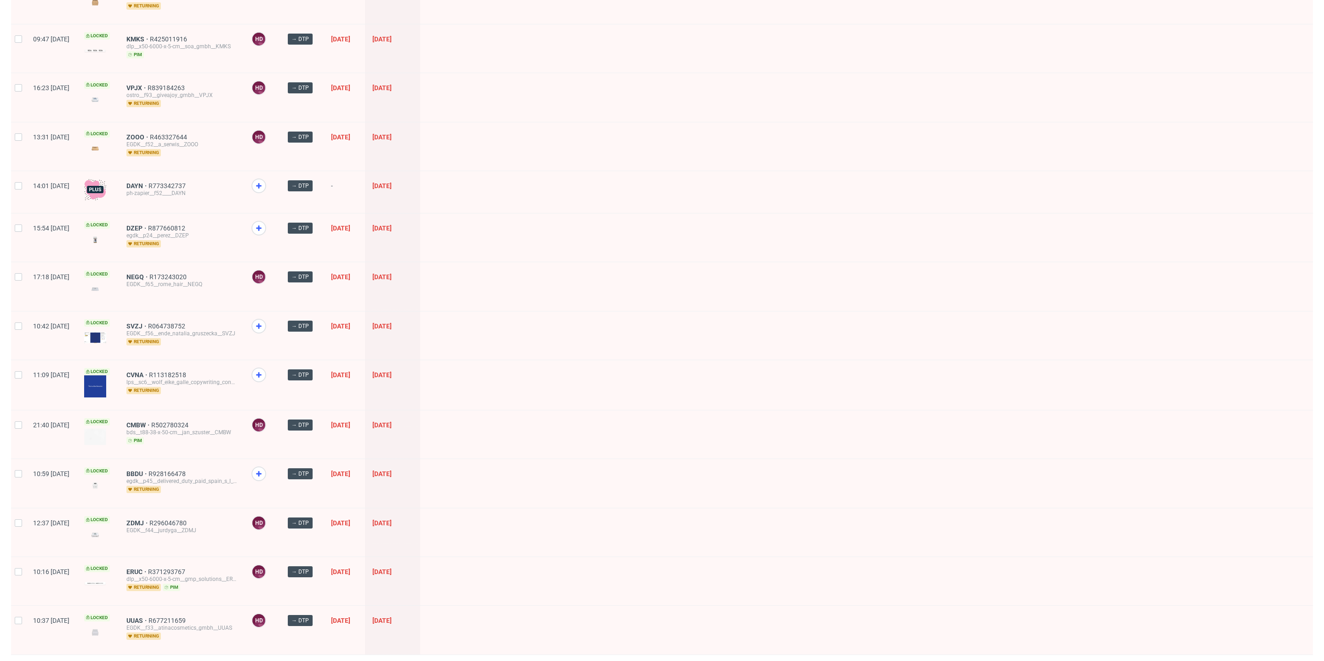
scroll to position [941, 0]
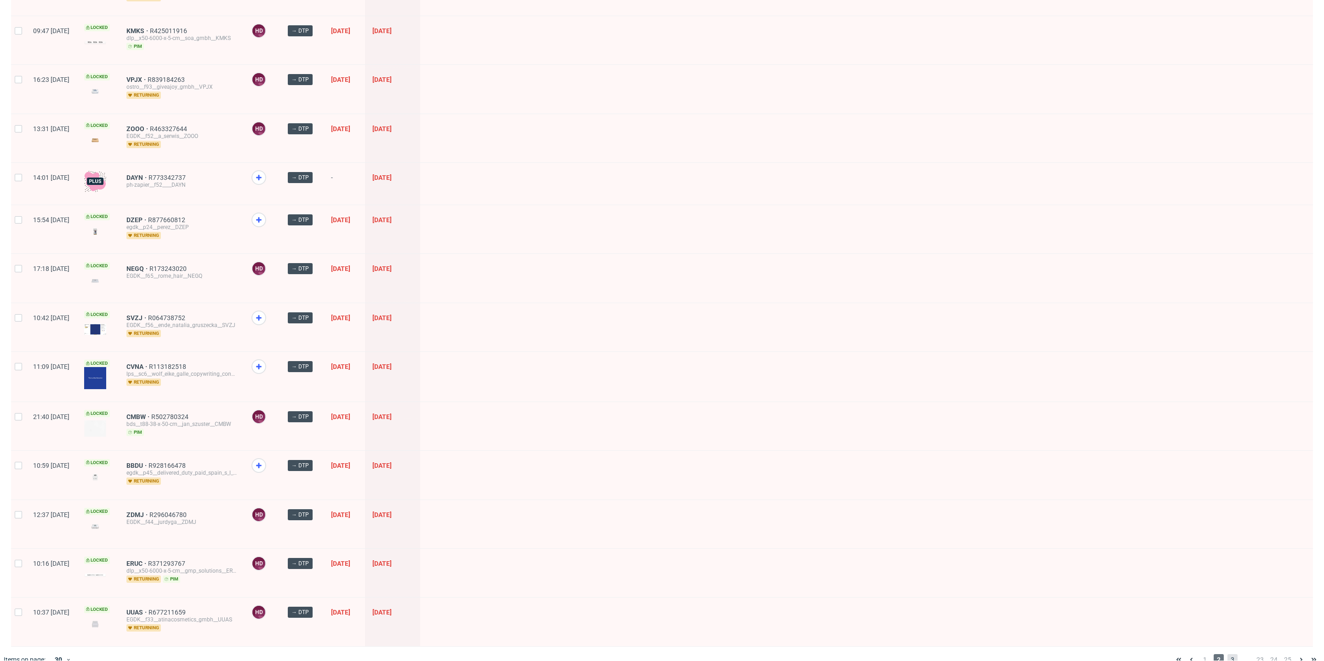
click at [1228, 654] on span "3" at bounding box center [1233, 659] width 10 height 11
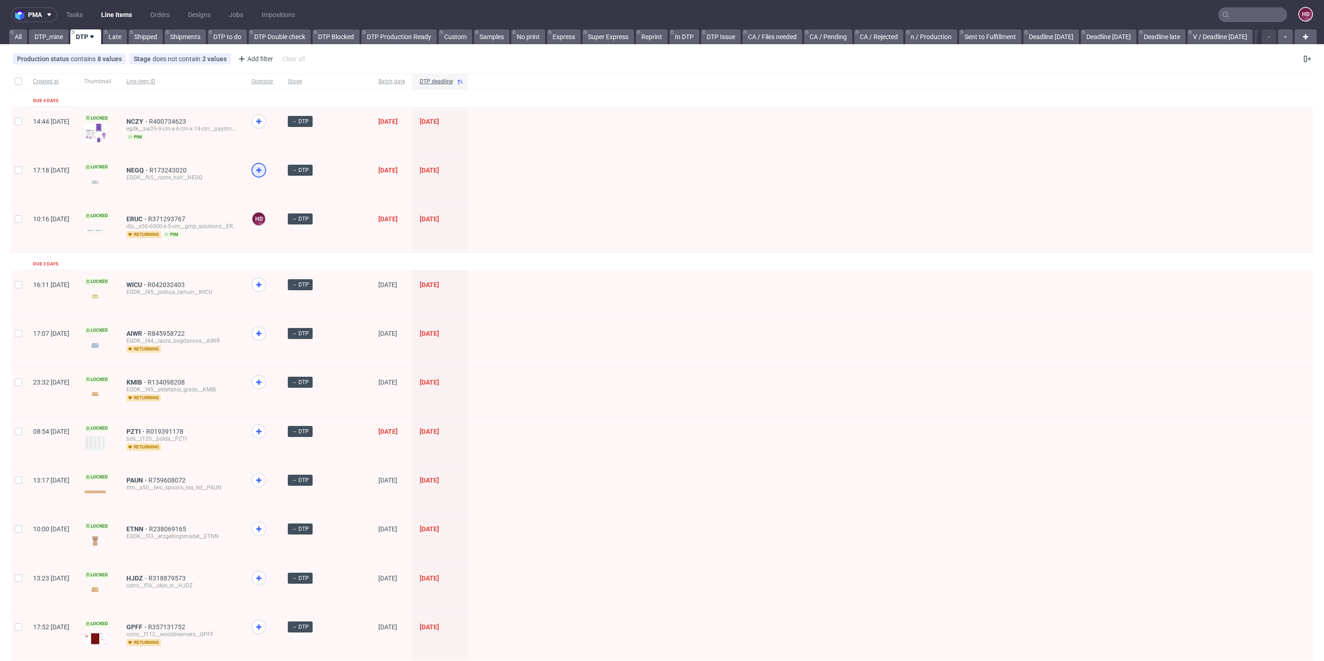
click at [264, 171] on icon at bounding box center [258, 170] width 11 height 11
click at [264, 432] on icon at bounding box center [258, 431] width 11 height 11
click at [262, 382] on use at bounding box center [259, 382] width 6 height 6
click at [264, 475] on icon at bounding box center [258, 480] width 11 height 11
click at [264, 573] on icon at bounding box center [258, 578] width 11 height 11
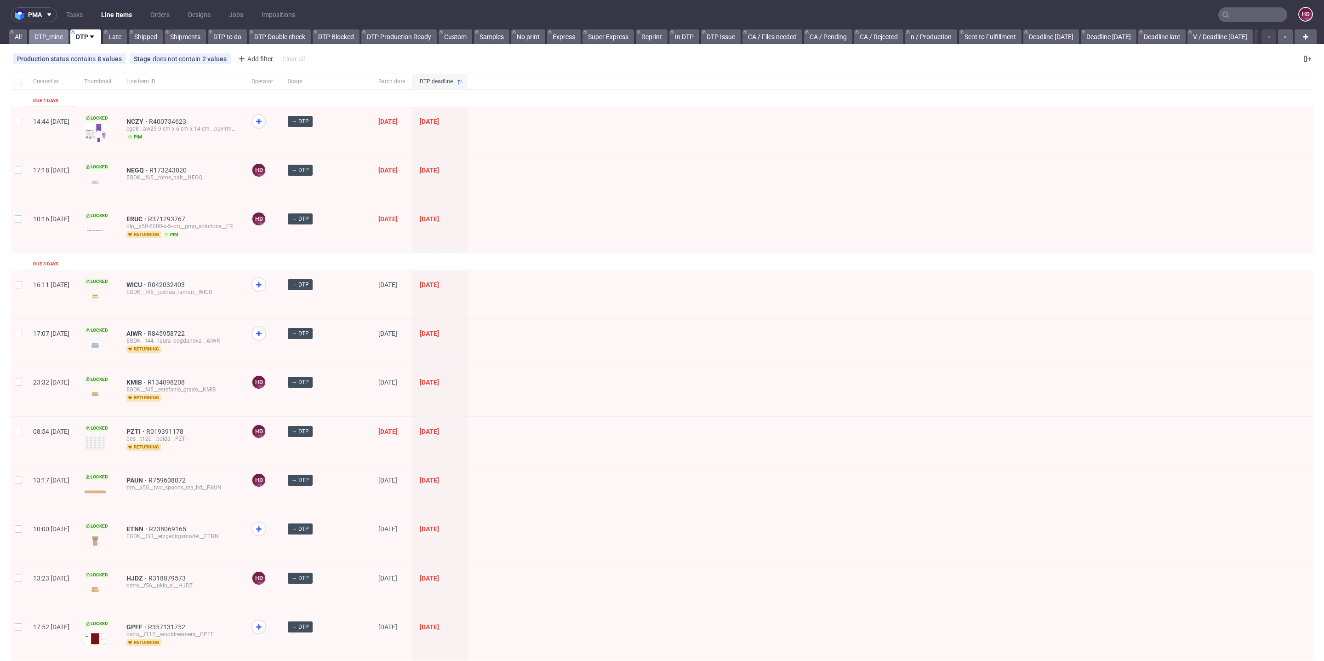
click at [39, 36] on link "DTP_mine" at bounding box center [49, 36] width 40 height 15
